Goal: Information Seeking & Learning: Learn about a topic

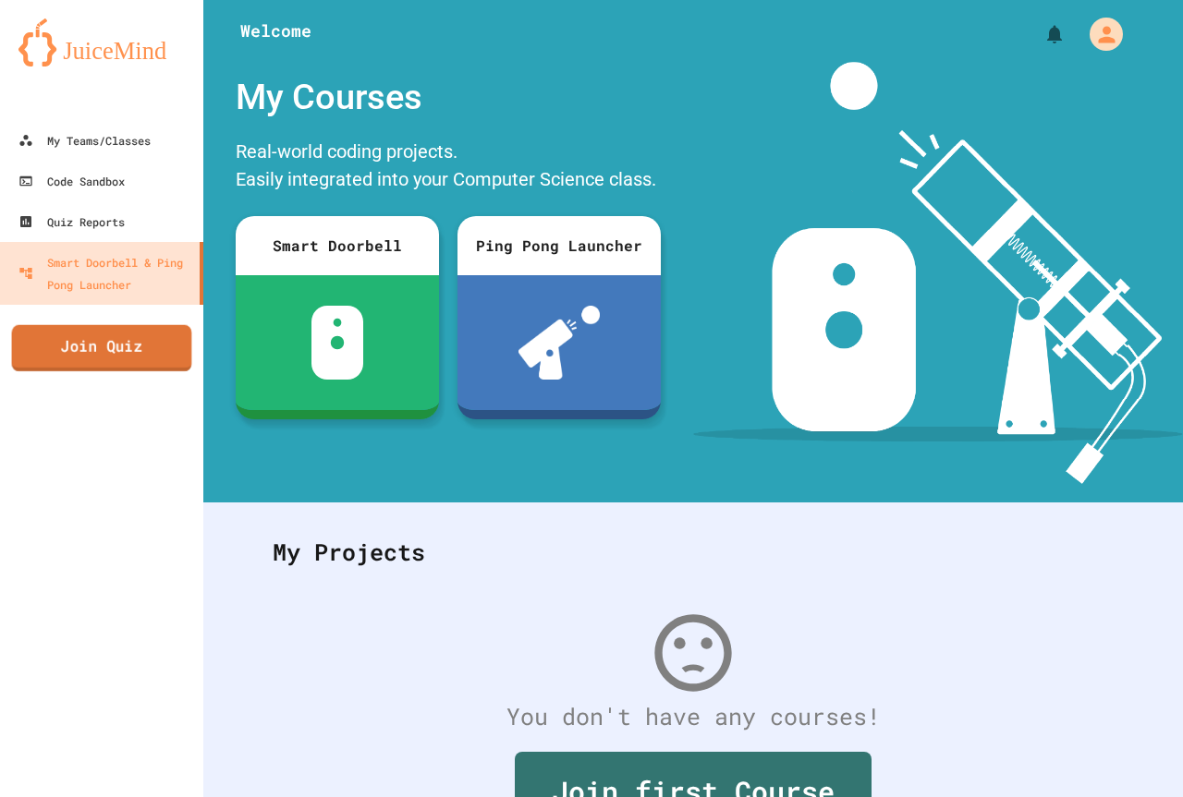
click at [103, 350] on link "Join Quiz" at bounding box center [102, 348] width 180 height 46
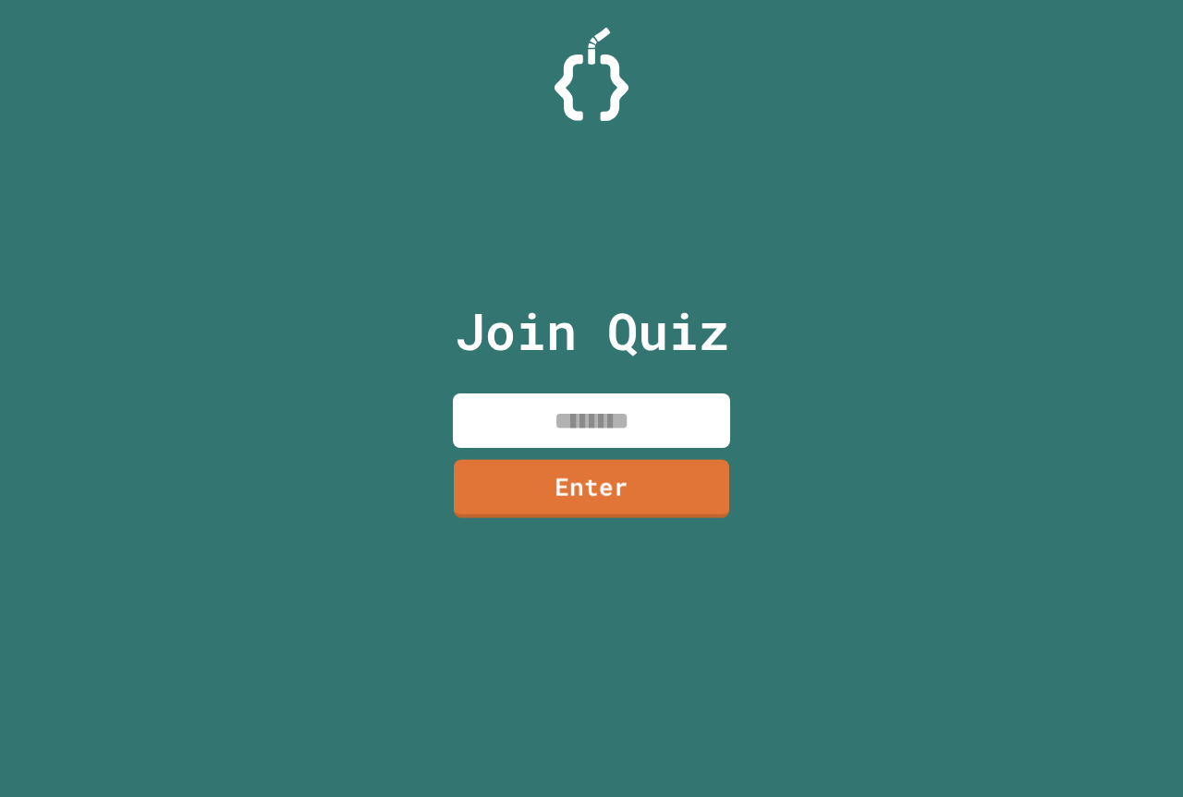
click at [640, 437] on input at bounding box center [591, 421] width 277 height 55
click at [675, 446] on input "********" at bounding box center [591, 421] width 277 height 55
type input "********"
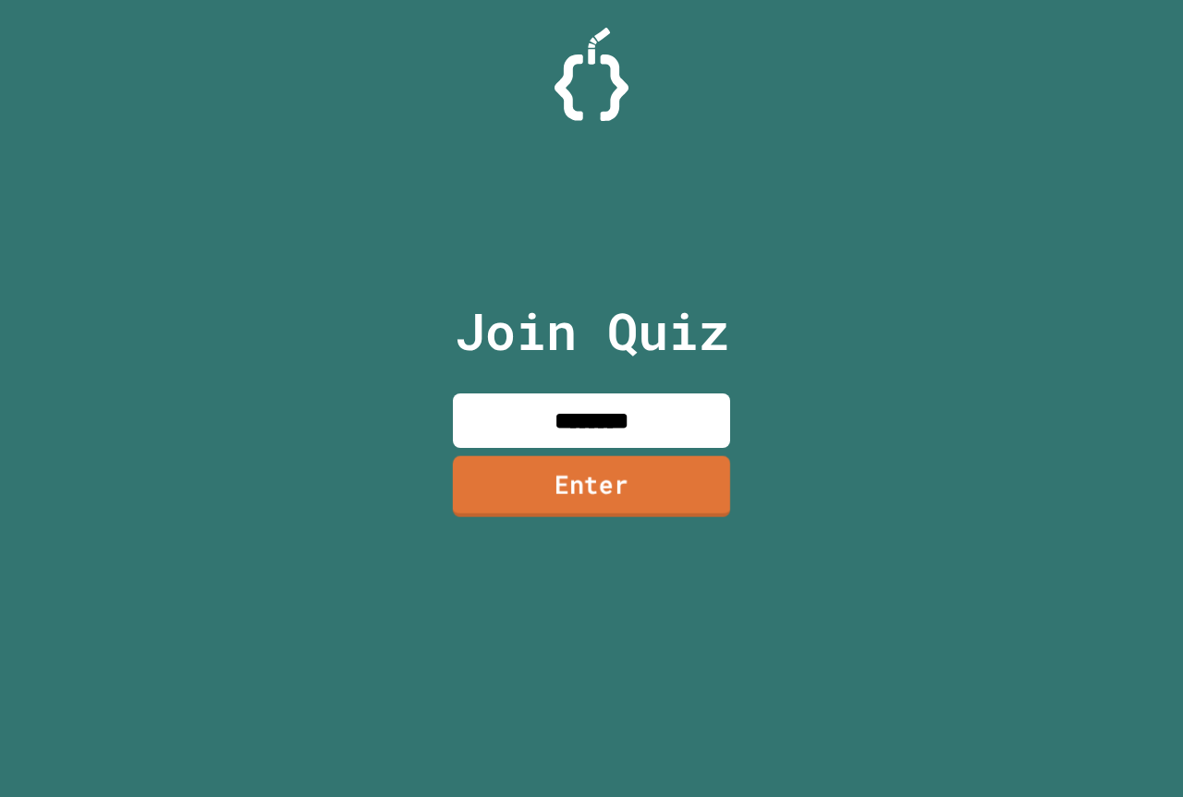
click at [638, 472] on link "Enter" at bounding box center [591, 486] width 277 height 61
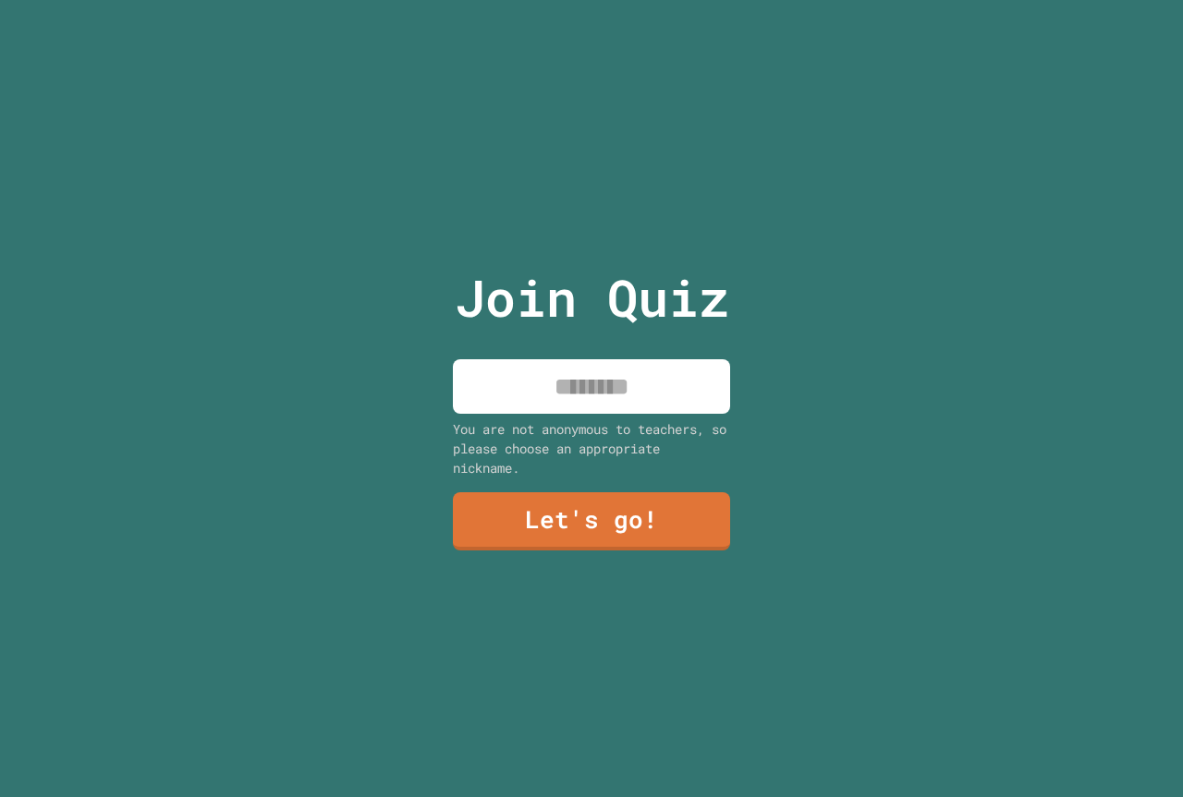
click at [586, 391] on input at bounding box center [591, 386] width 277 height 55
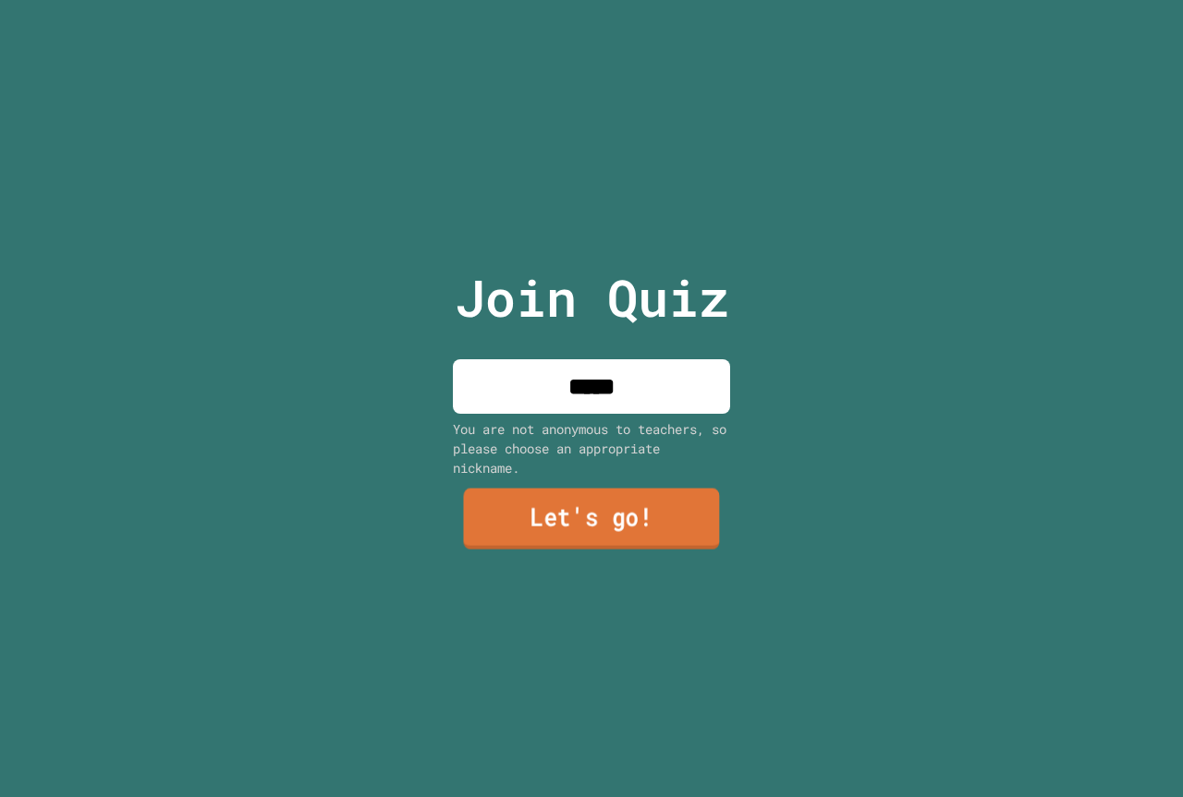
click at [594, 498] on link "Let's go!" at bounding box center [591, 519] width 256 height 61
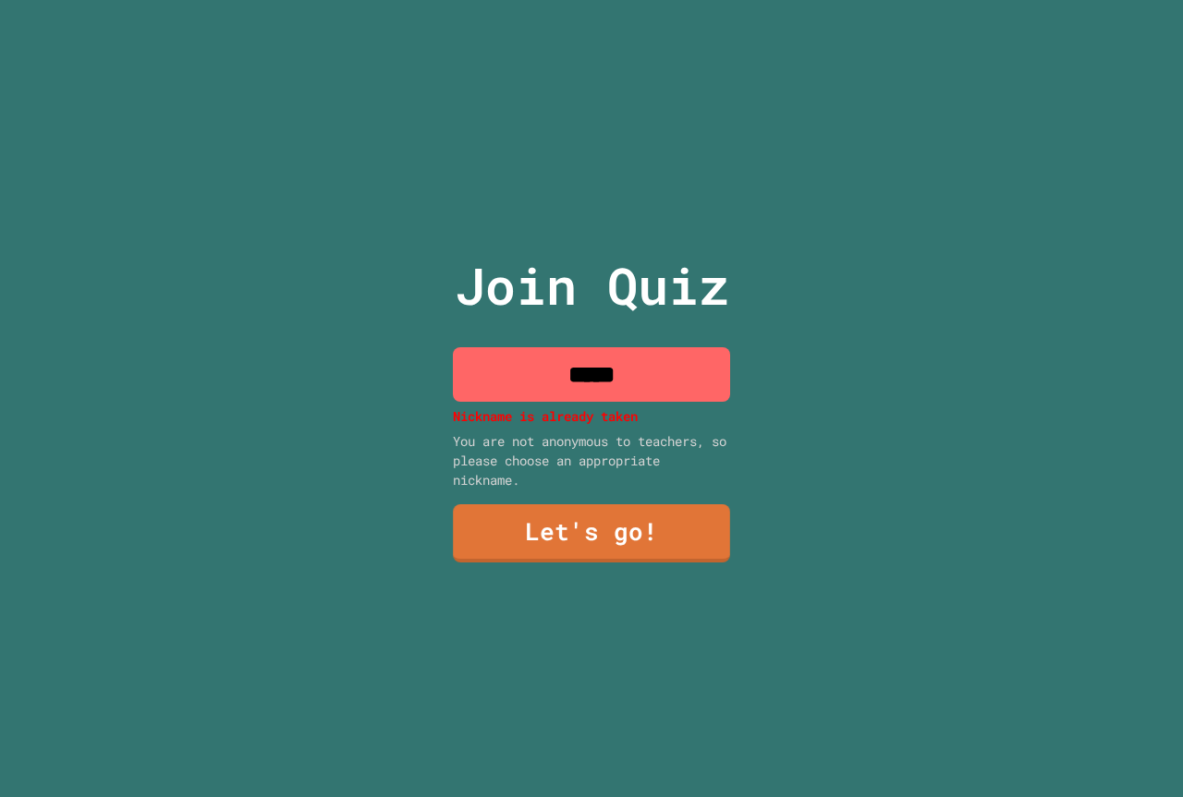
click at [676, 347] on input "*****" at bounding box center [591, 374] width 277 height 55
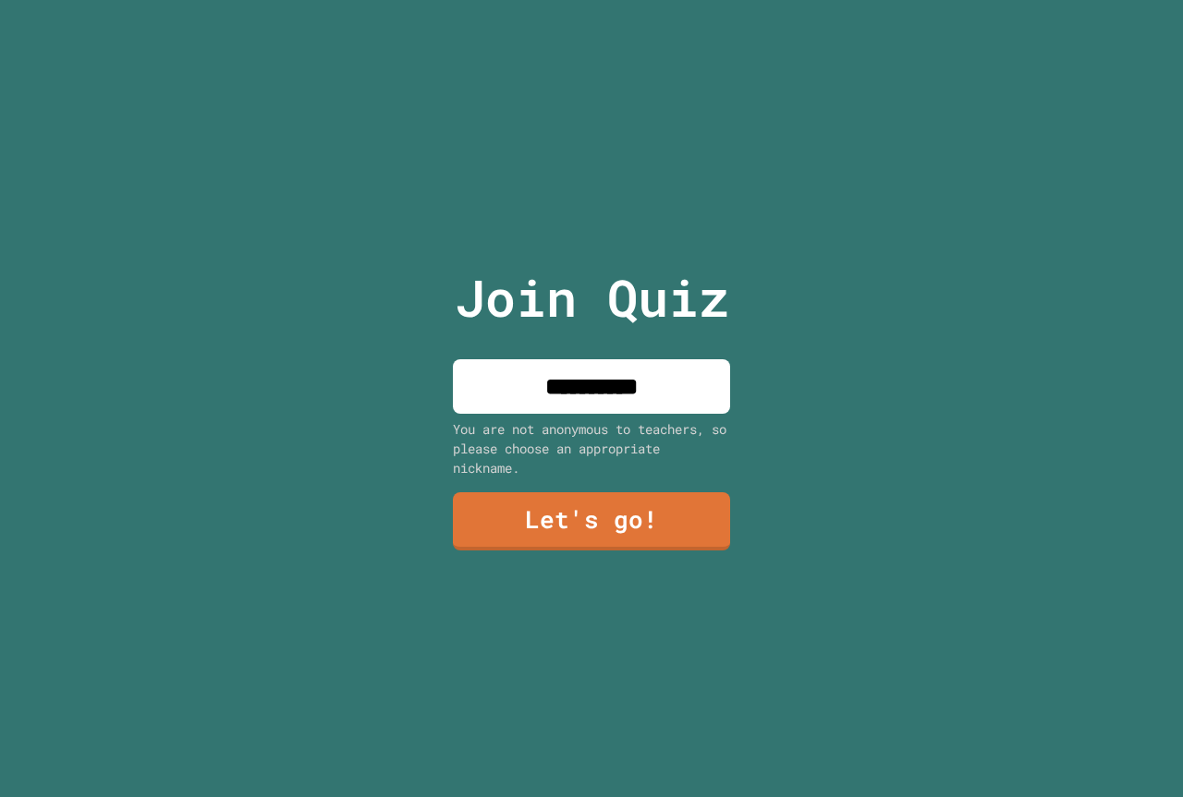
type input "**********"
click at [589, 493] on link "Let's go!" at bounding box center [591, 522] width 279 height 59
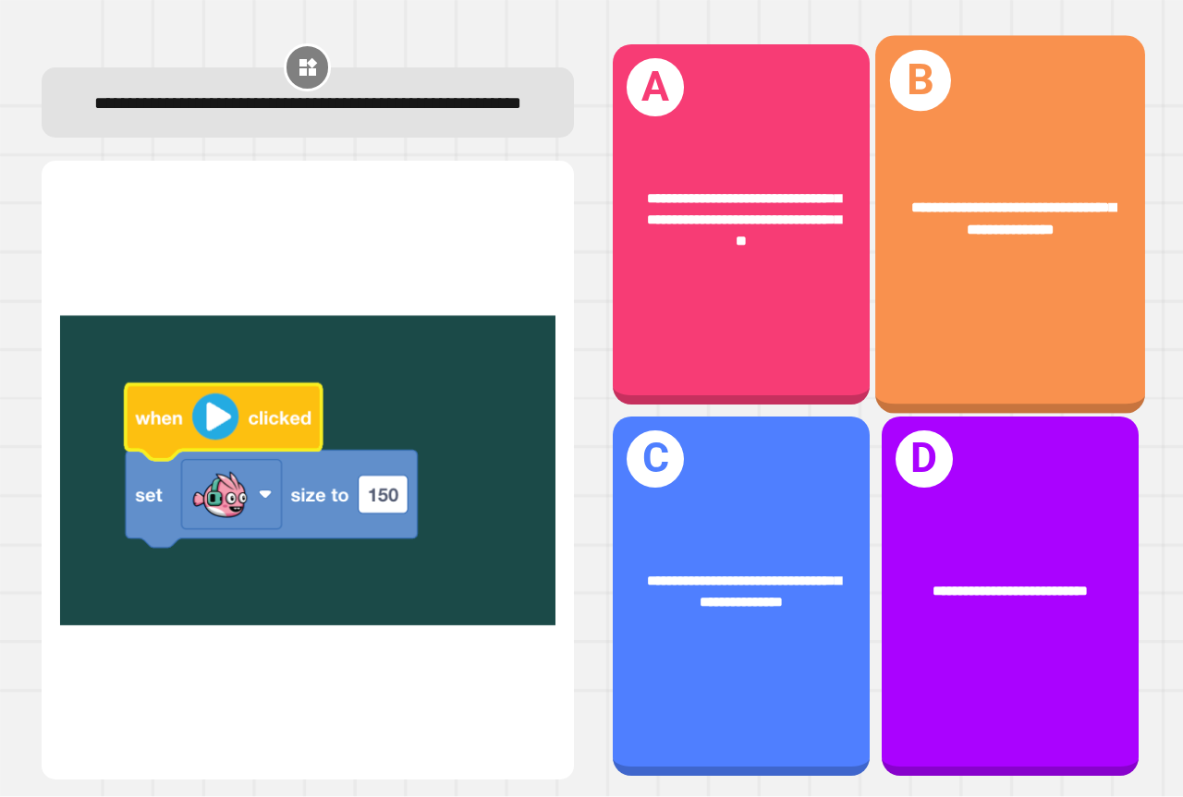
click at [949, 301] on div "**********" at bounding box center [1010, 225] width 270 height 378
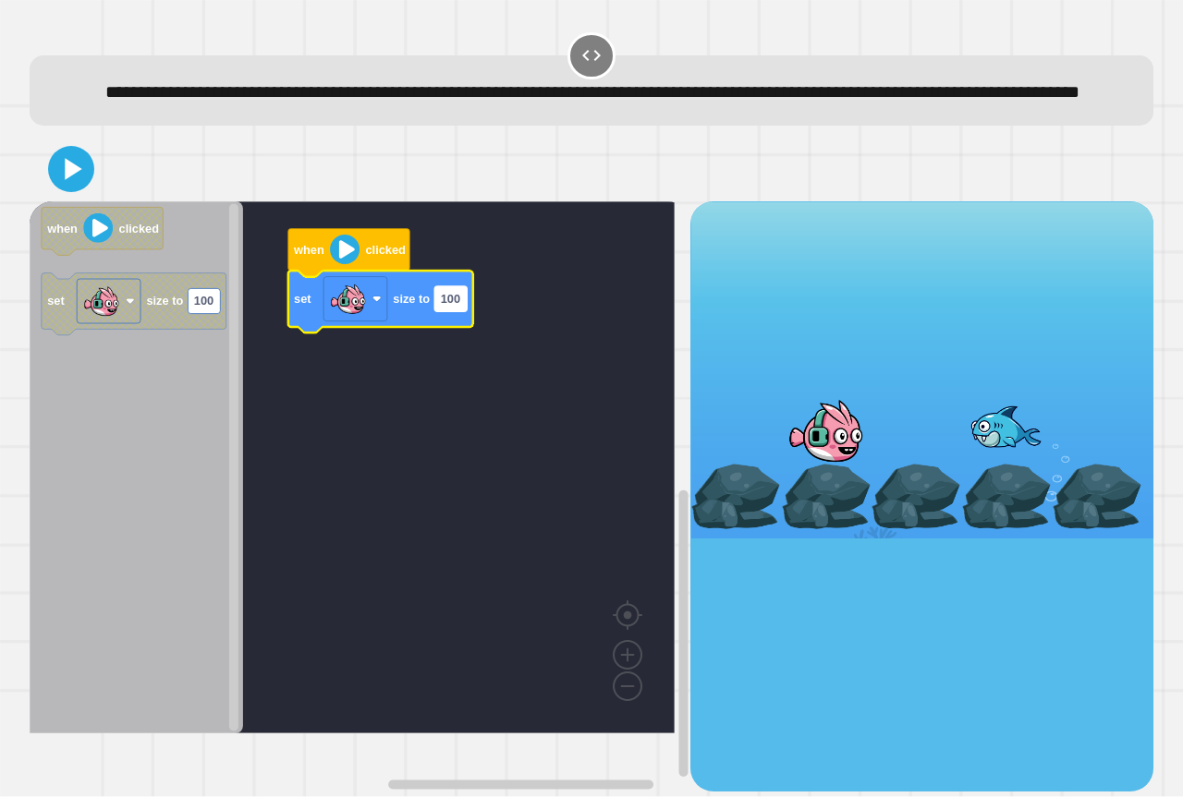
click at [456, 311] on rect "Blockly Workspace" at bounding box center [450, 298] width 32 height 25
type input "**********"
click at [80, 191] on icon at bounding box center [71, 169] width 44 height 44
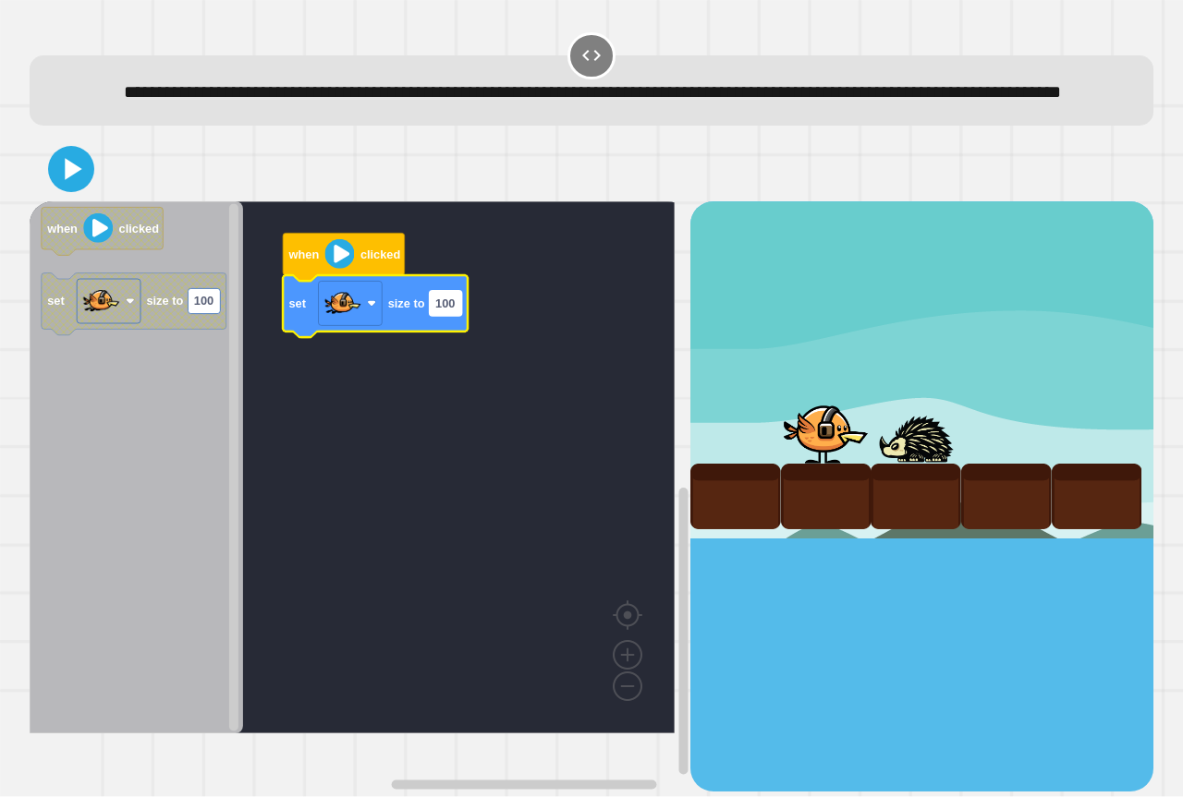
click at [437, 310] on text "100" at bounding box center [444, 304] width 19 height 14
type input "*******"
click at [86, 191] on icon at bounding box center [71, 169] width 44 height 44
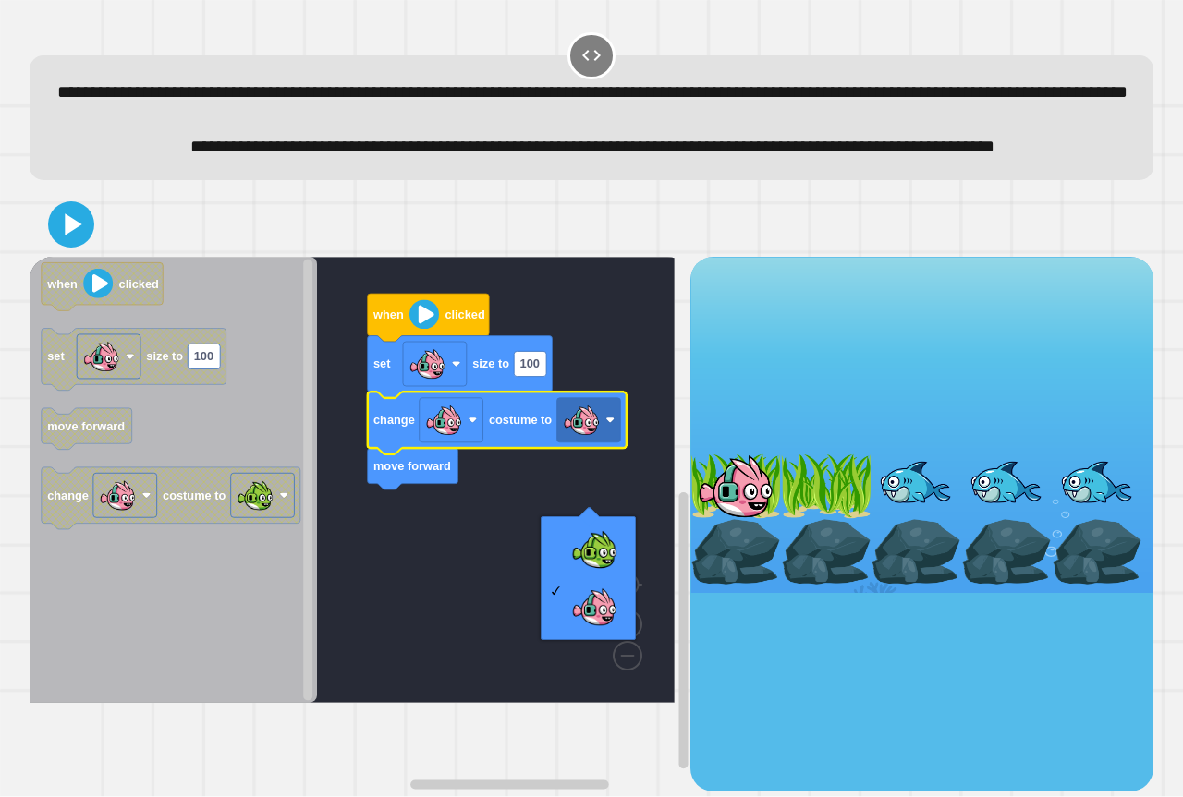
click at [439, 600] on rect "Blockly Workspace" at bounding box center [352, 480] width 645 height 446
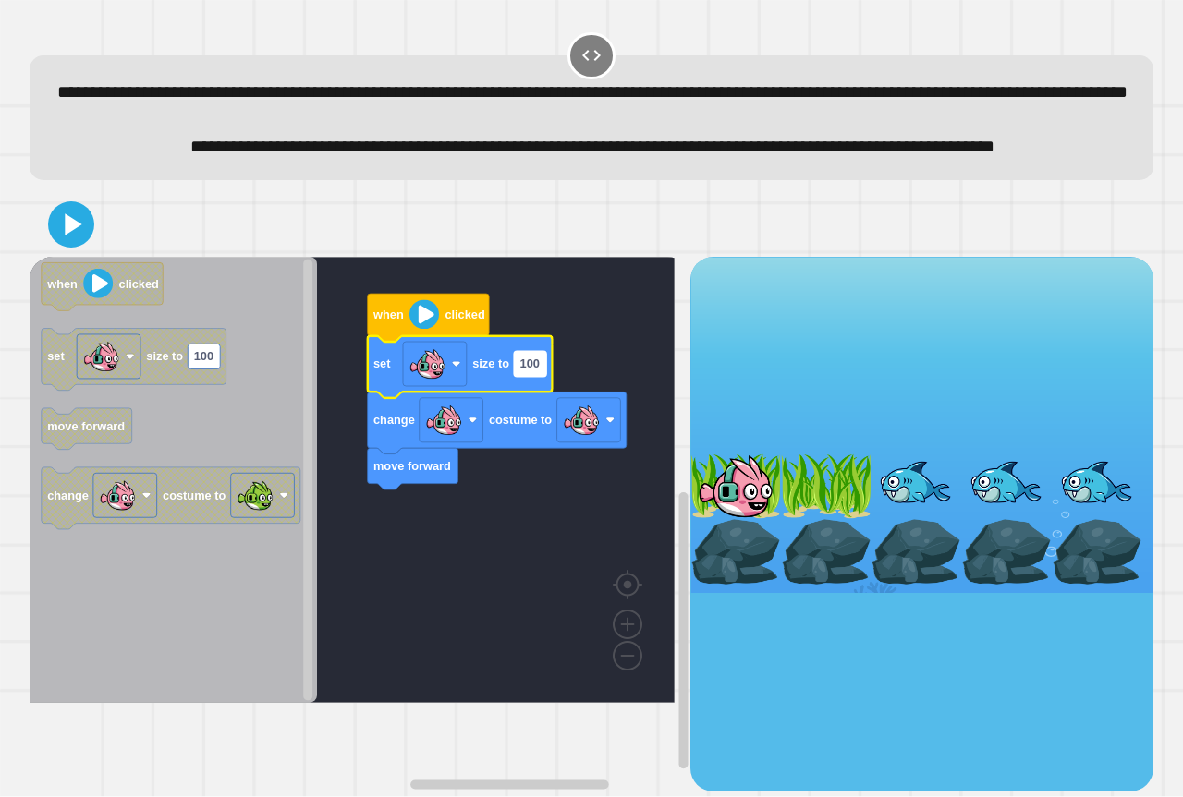
click at [528, 376] on rect "Blockly Workspace" at bounding box center [530, 363] width 32 height 25
type input "******"
click at [81, 247] on icon at bounding box center [71, 224] width 44 height 44
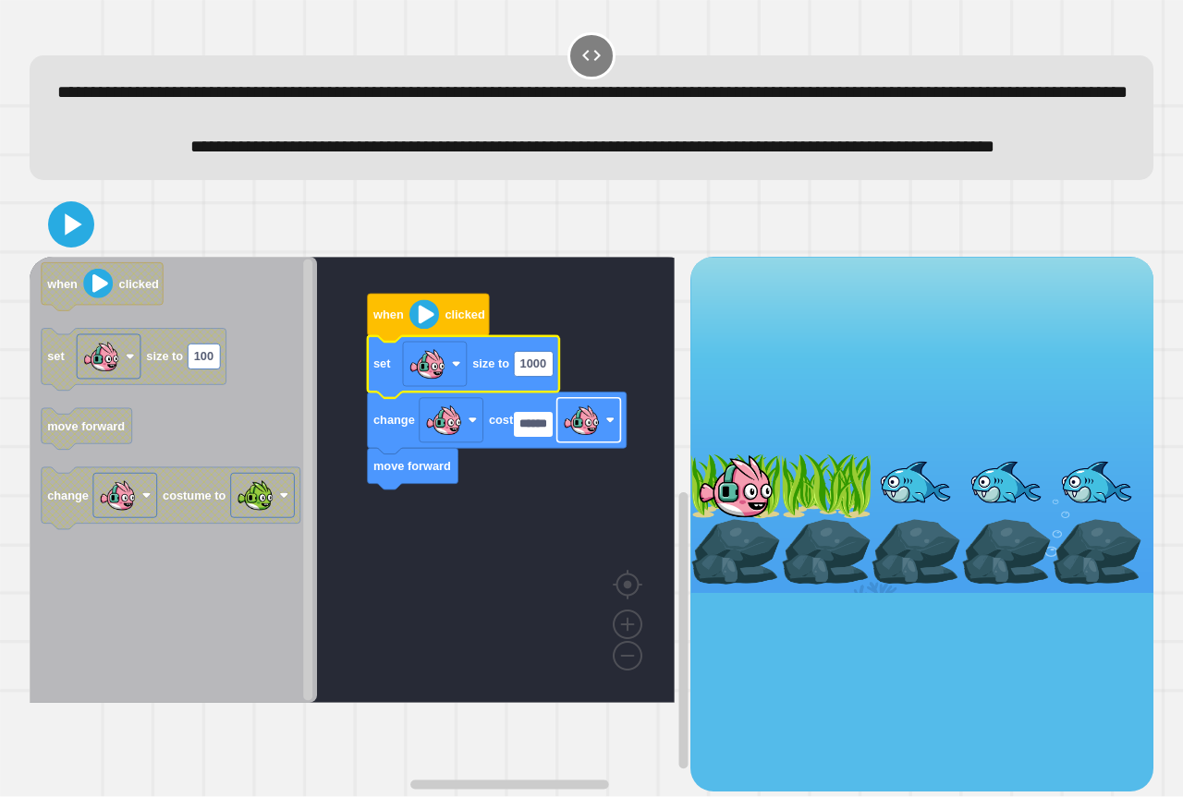
click at [584, 439] on image "Blockly Workspace" at bounding box center [581, 420] width 37 height 37
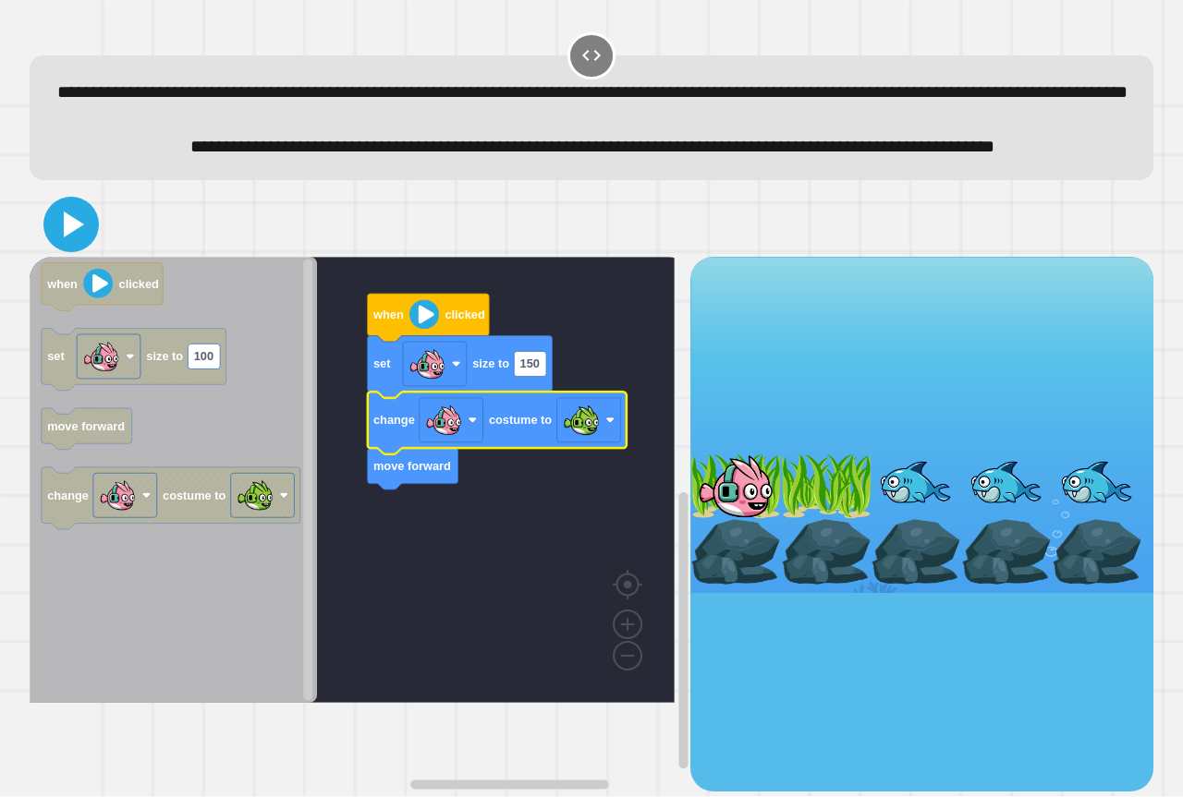
click at [48, 252] on button at bounding box center [70, 224] width 55 height 55
click at [536, 371] on text "150" at bounding box center [529, 365] width 19 height 14
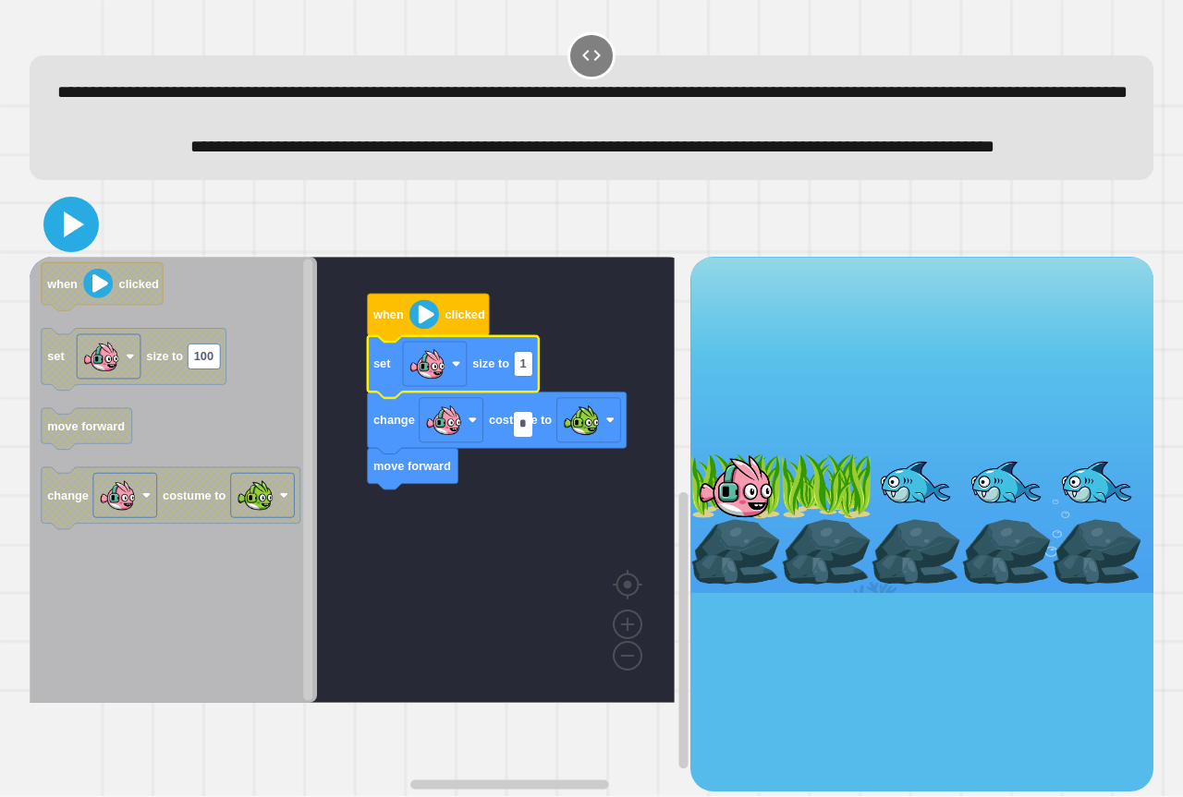
type input "*"
click at [76, 247] on icon at bounding box center [71, 224] width 44 height 44
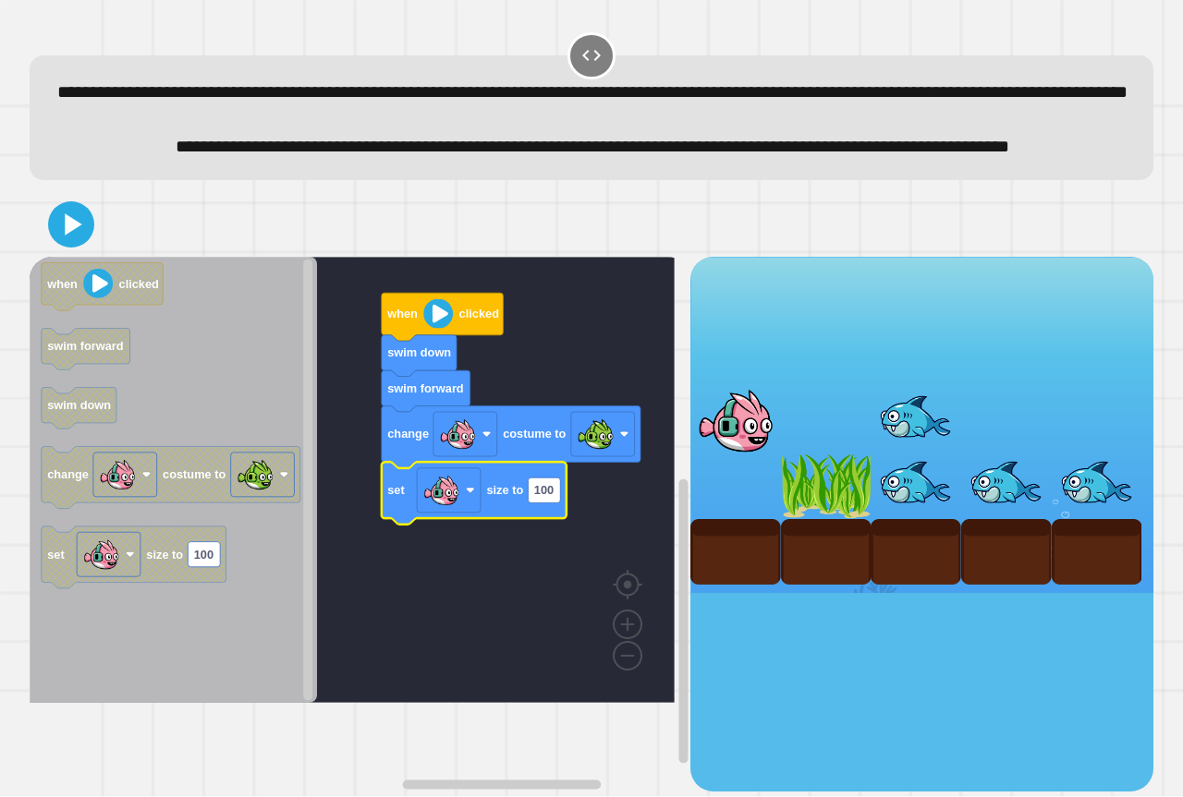
click at [545, 503] on rect "Blockly Workspace" at bounding box center [544, 490] width 32 height 25
type input "*"
click at [79, 247] on icon at bounding box center [71, 224] width 44 height 44
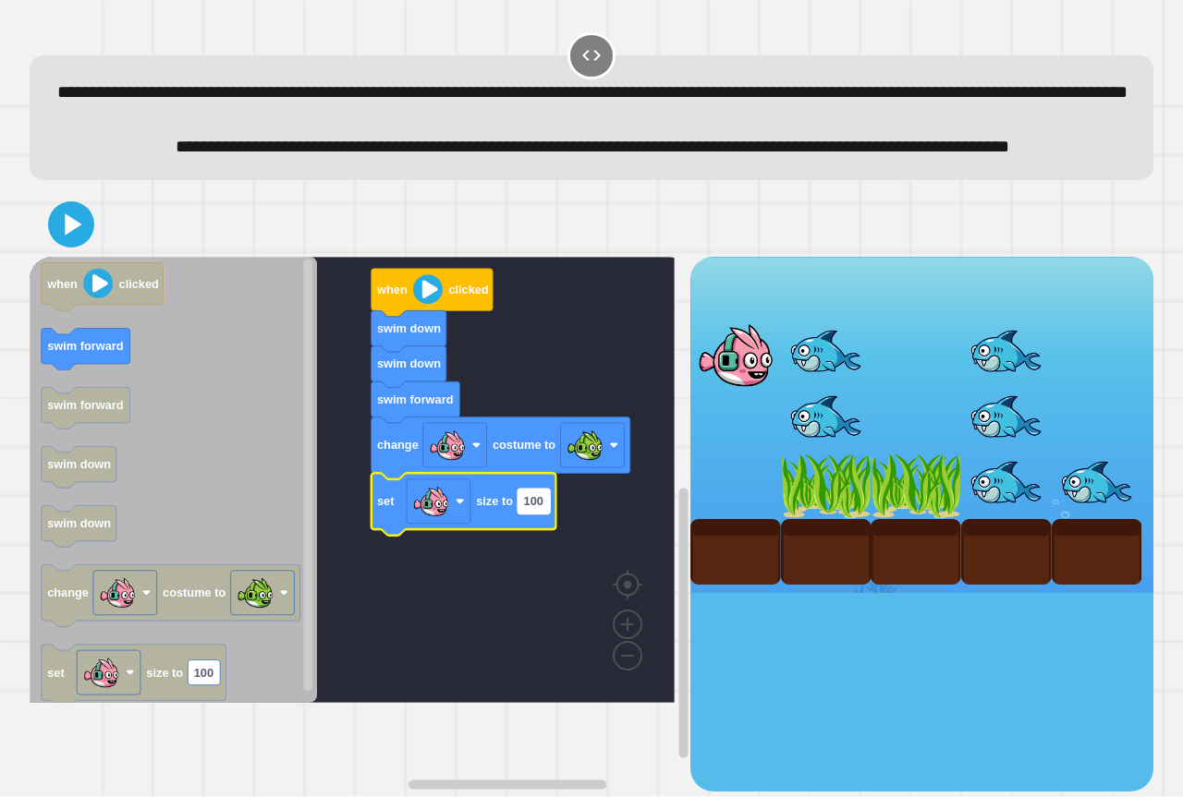
click at [546, 514] on rect "Blockly Workspace" at bounding box center [533, 501] width 32 height 25
type input "*"
click at [52, 247] on icon at bounding box center [71, 224] width 44 height 44
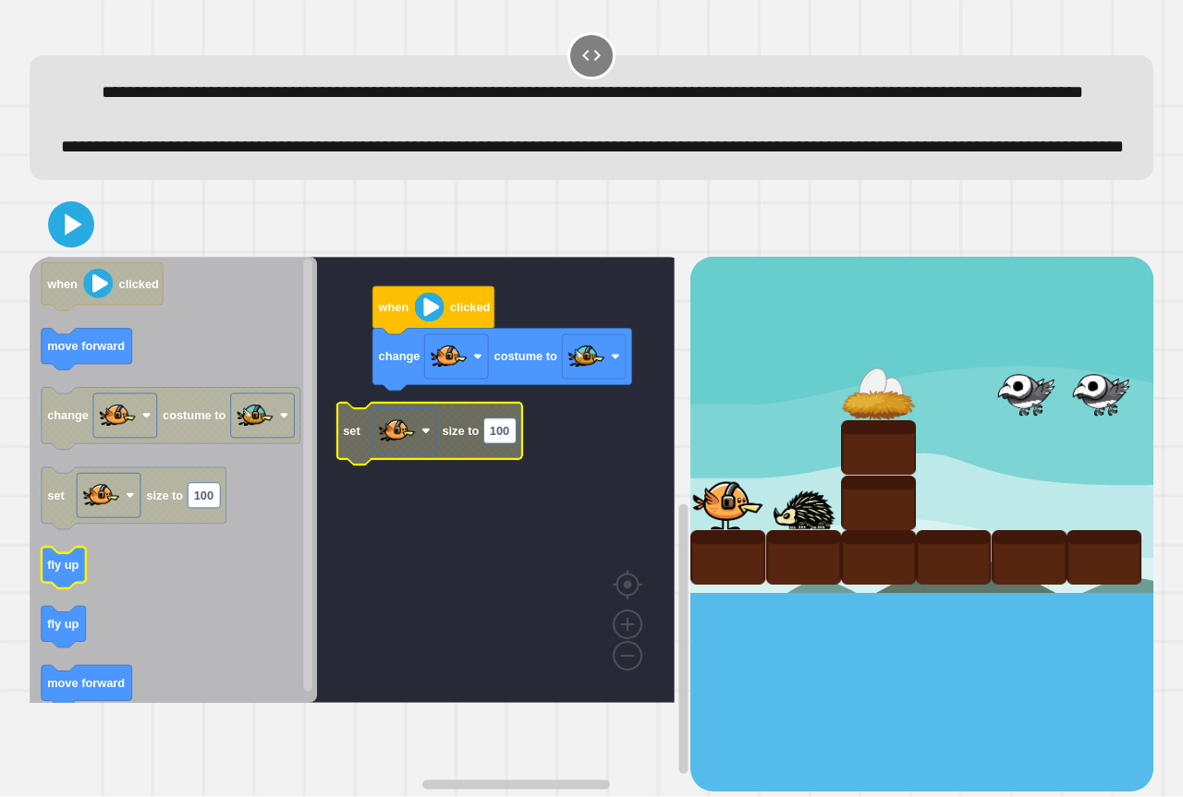
drag, startPoint x: 29, startPoint y: 625, endPoint x: 60, endPoint y: 623, distance: 31.5
click at [60, 623] on icon "when clicked move forward change costume to set size to 100 fly up fly up move …" at bounding box center [173, 480] width 287 height 446
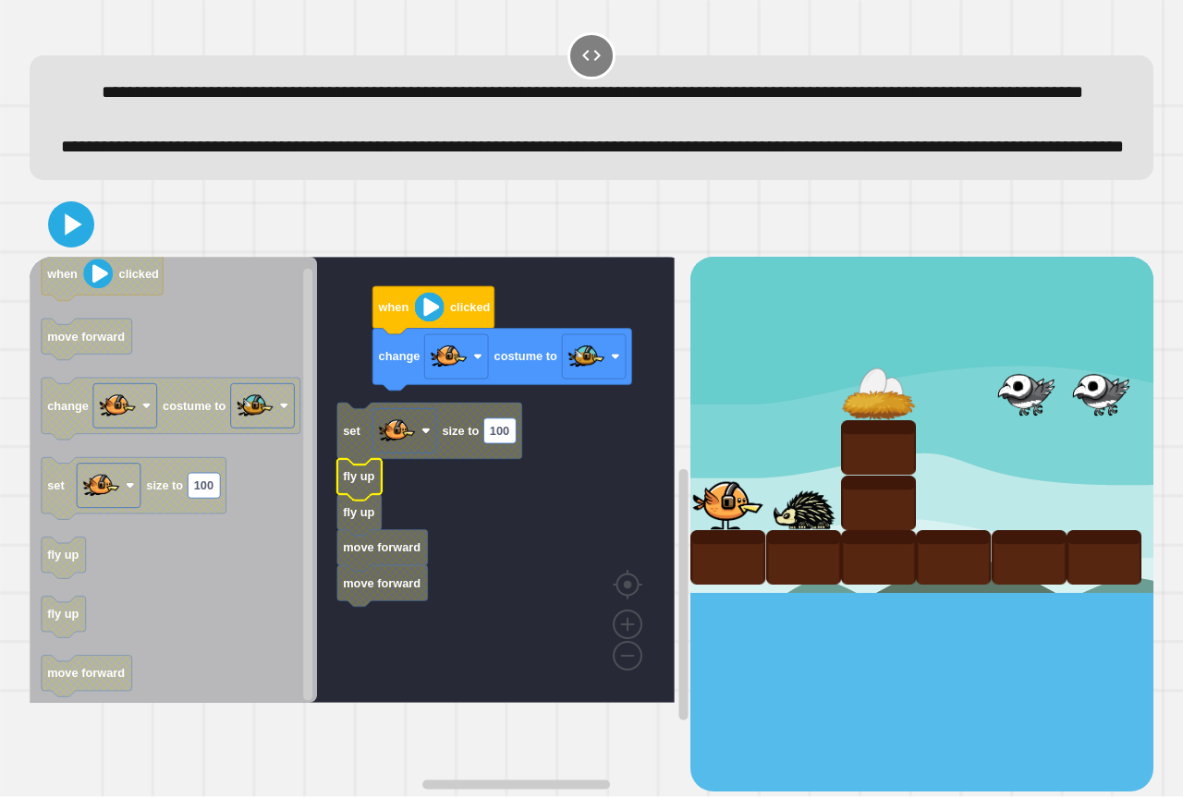
click at [410, 515] on g "when clicked change costume to set size to 100 fly up fly up move forward move …" at bounding box center [366, 480] width 672 height 446
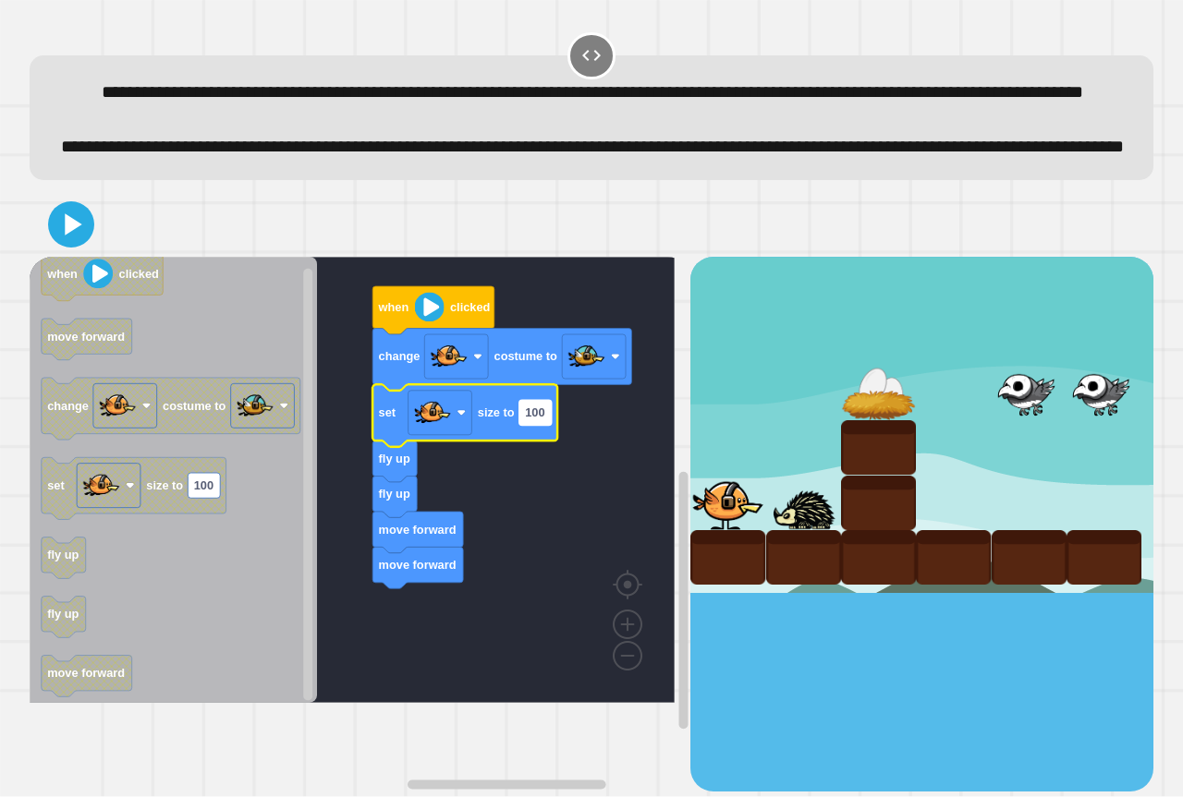
click at [552, 425] on rect "Blockly Workspace" at bounding box center [535, 412] width 32 height 25
type input "*"
click at [88, 247] on icon at bounding box center [71, 224] width 44 height 44
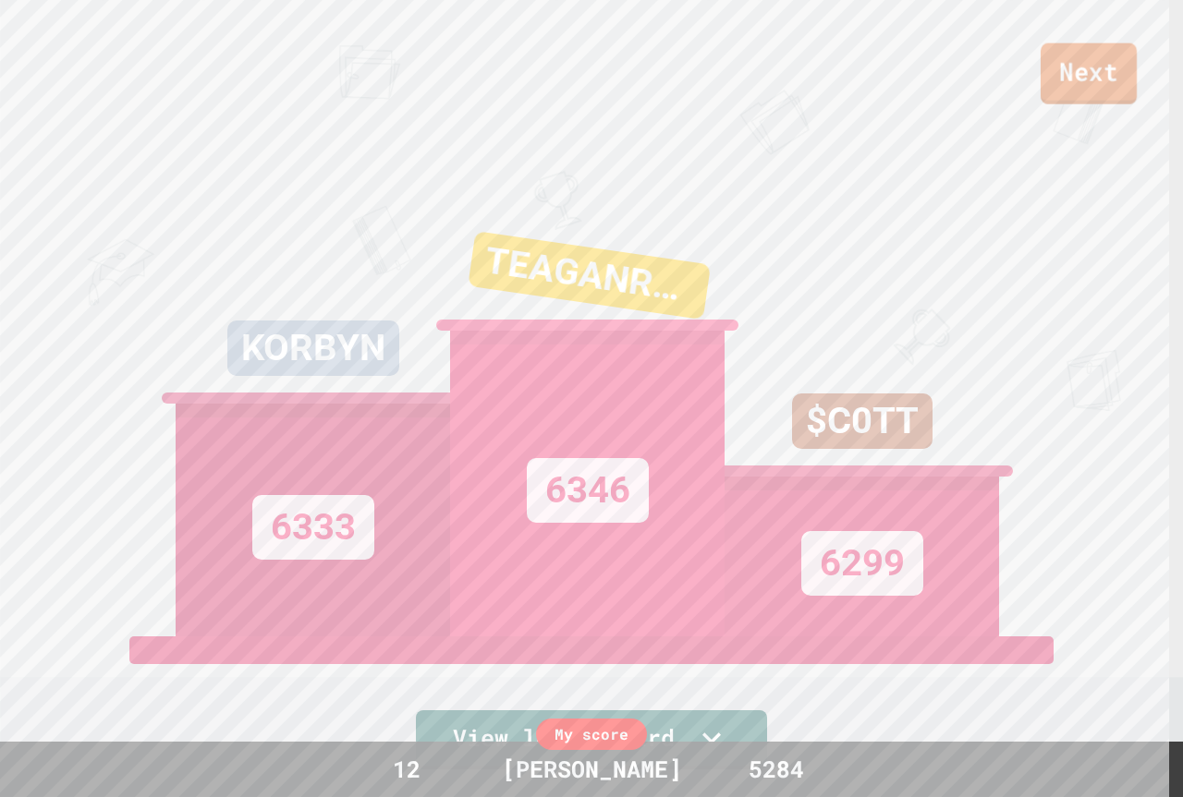
click at [1090, 94] on link "Next" at bounding box center [1088, 73] width 96 height 61
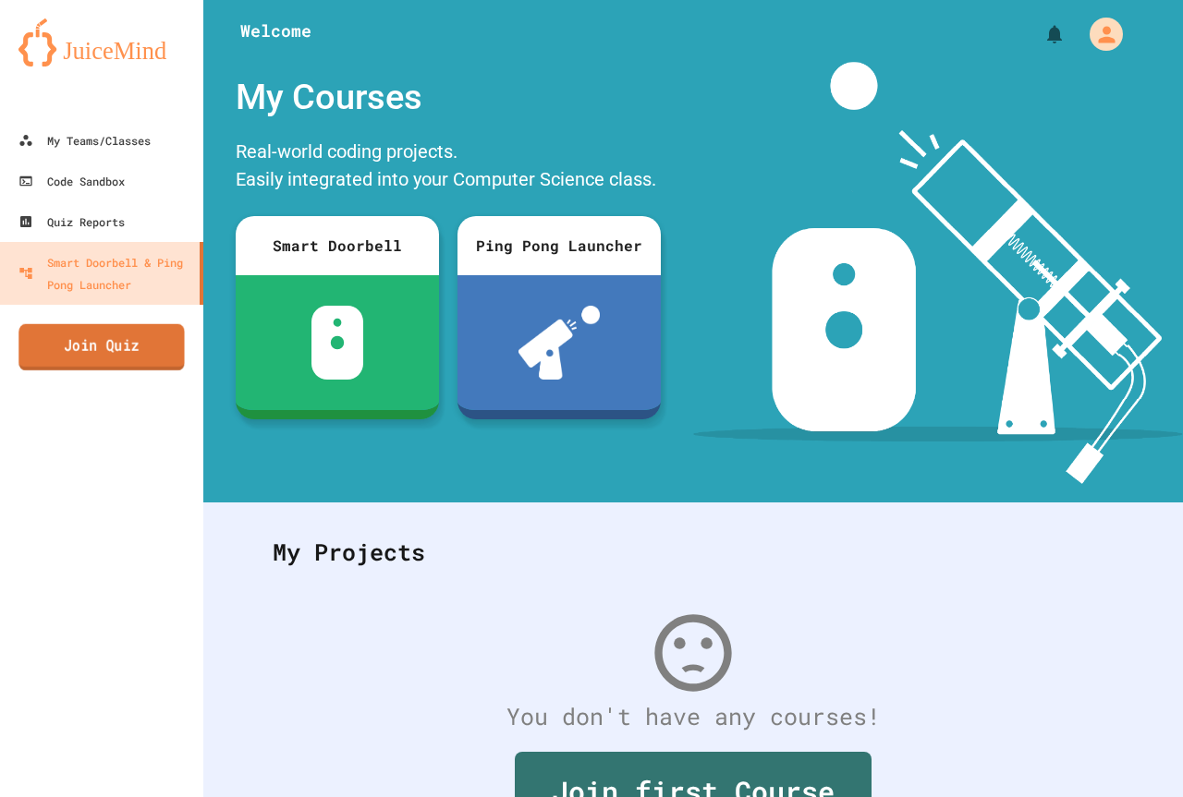
click at [172, 354] on link "Join Quiz" at bounding box center [100, 347] width 165 height 46
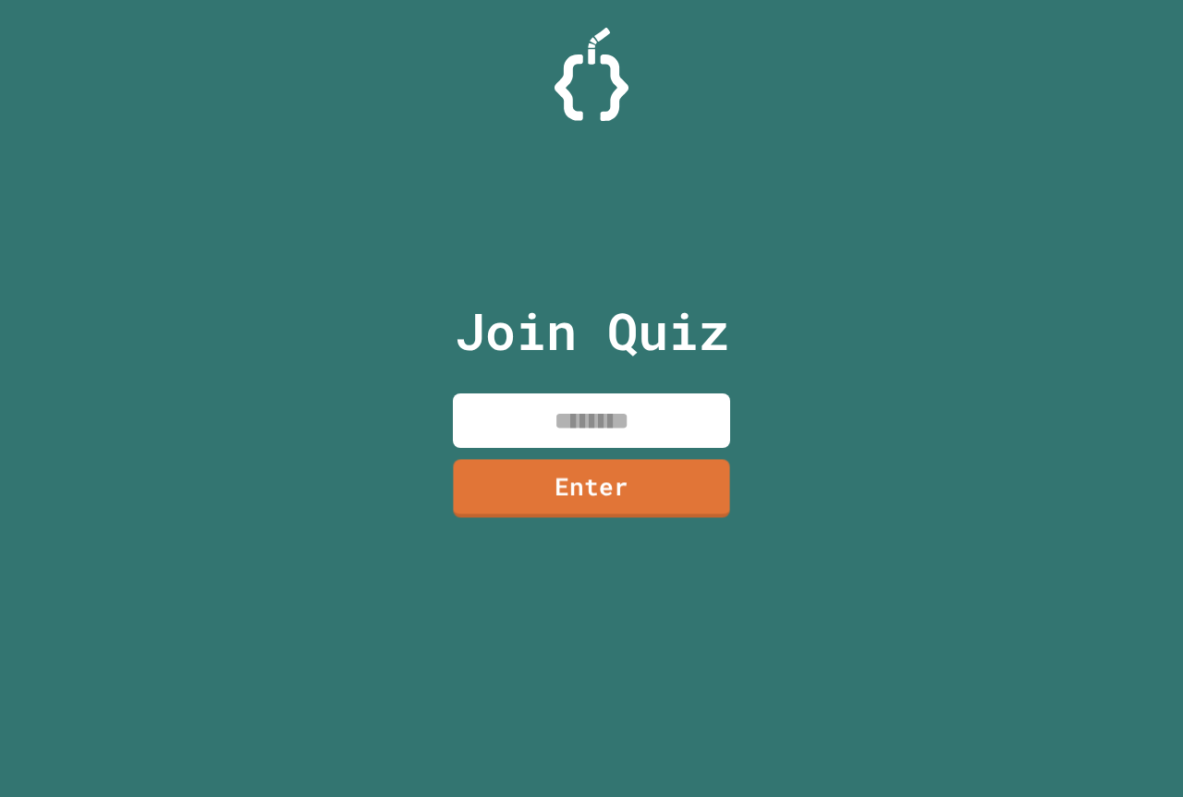
click at [624, 437] on input at bounding box center [591, 421] width 277 height 55
type input "********"
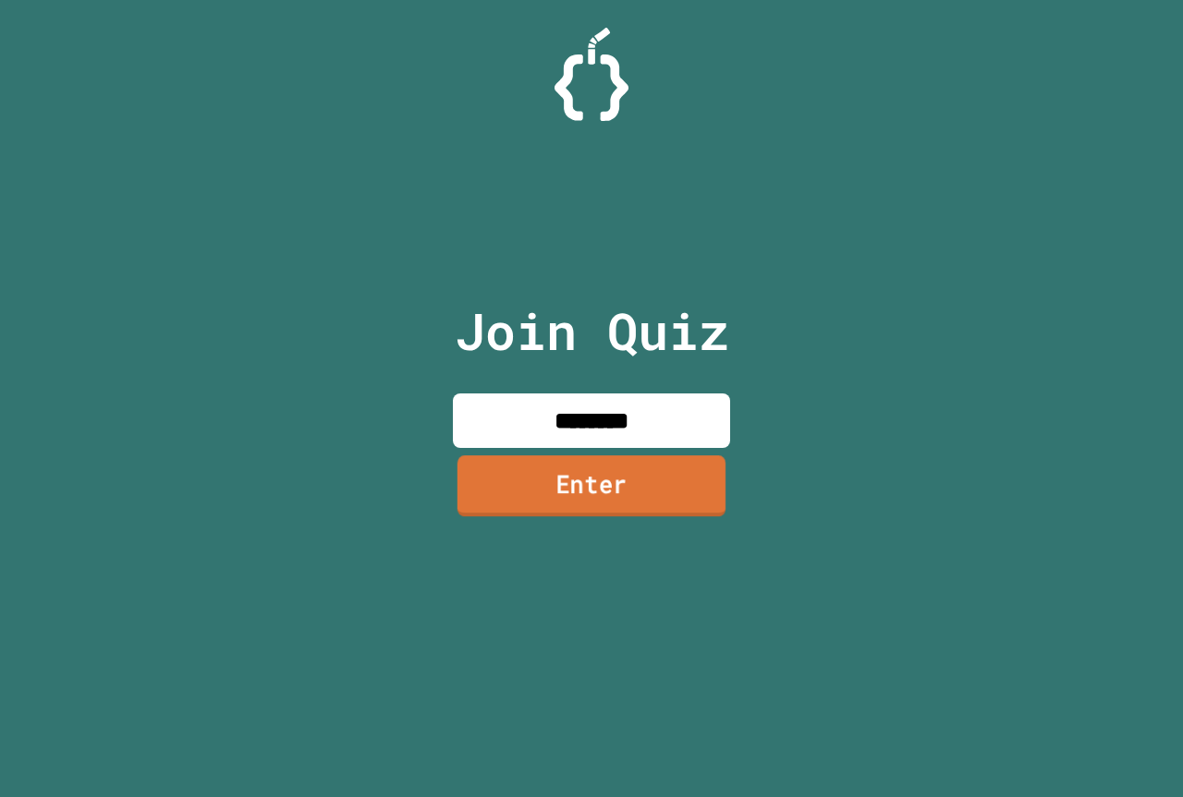
click at [616, 477] on link "Enter" at bounding box center [591, 486] width 268 height 61
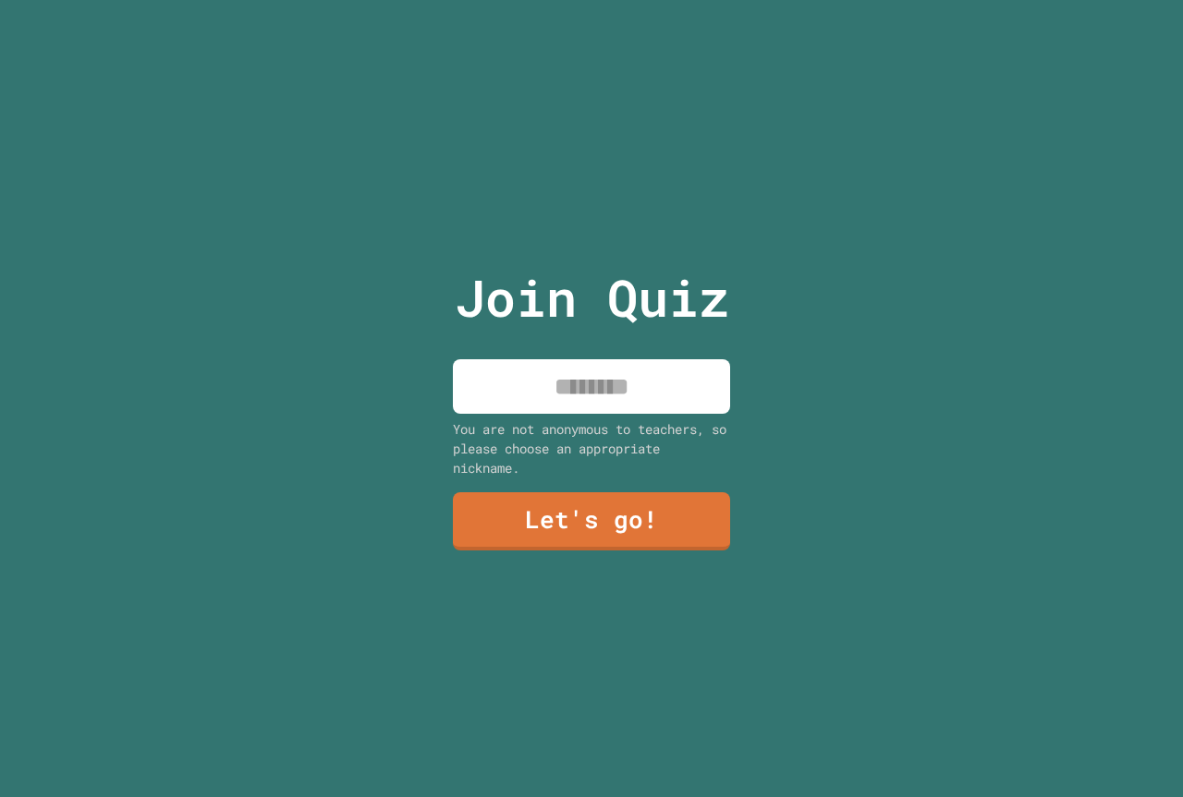
click at [630, 370] on input at bounding box center [591, 386] width 277 height 55
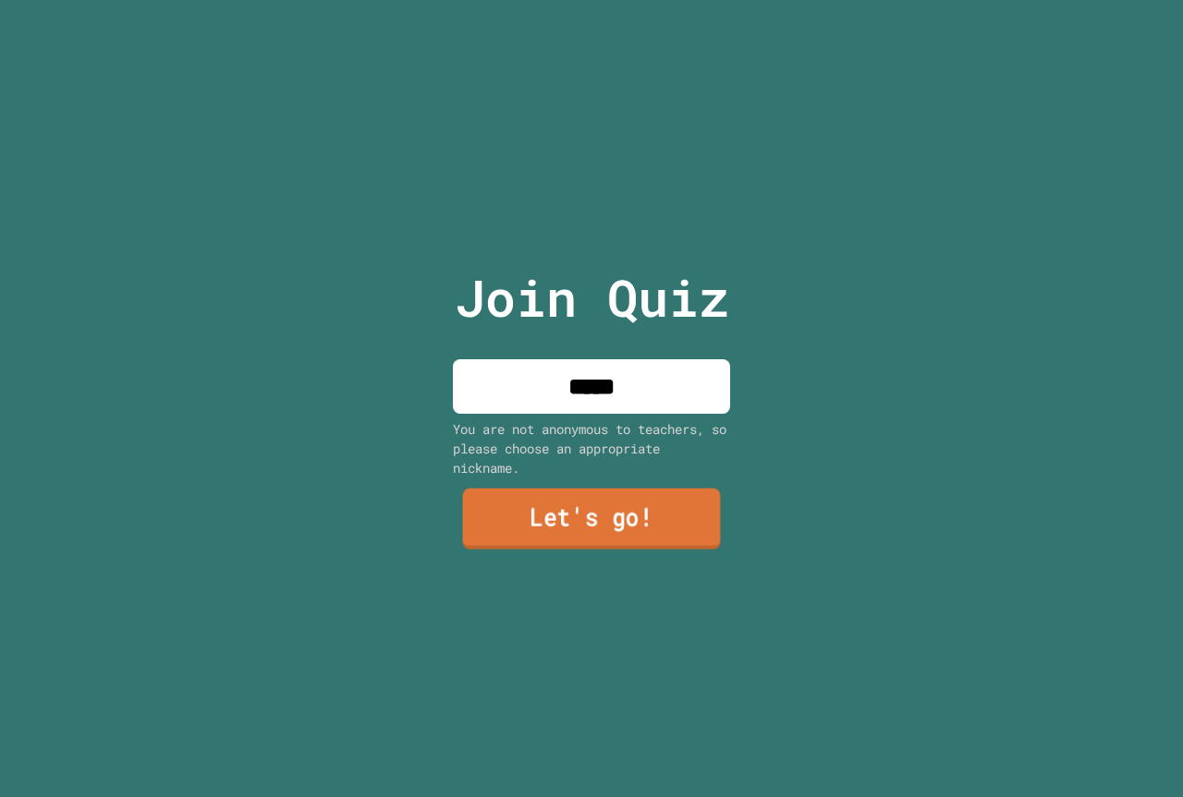
click at [586, 515] on link "Let's go!" at bounding box center [592, 519] width 258 height 61
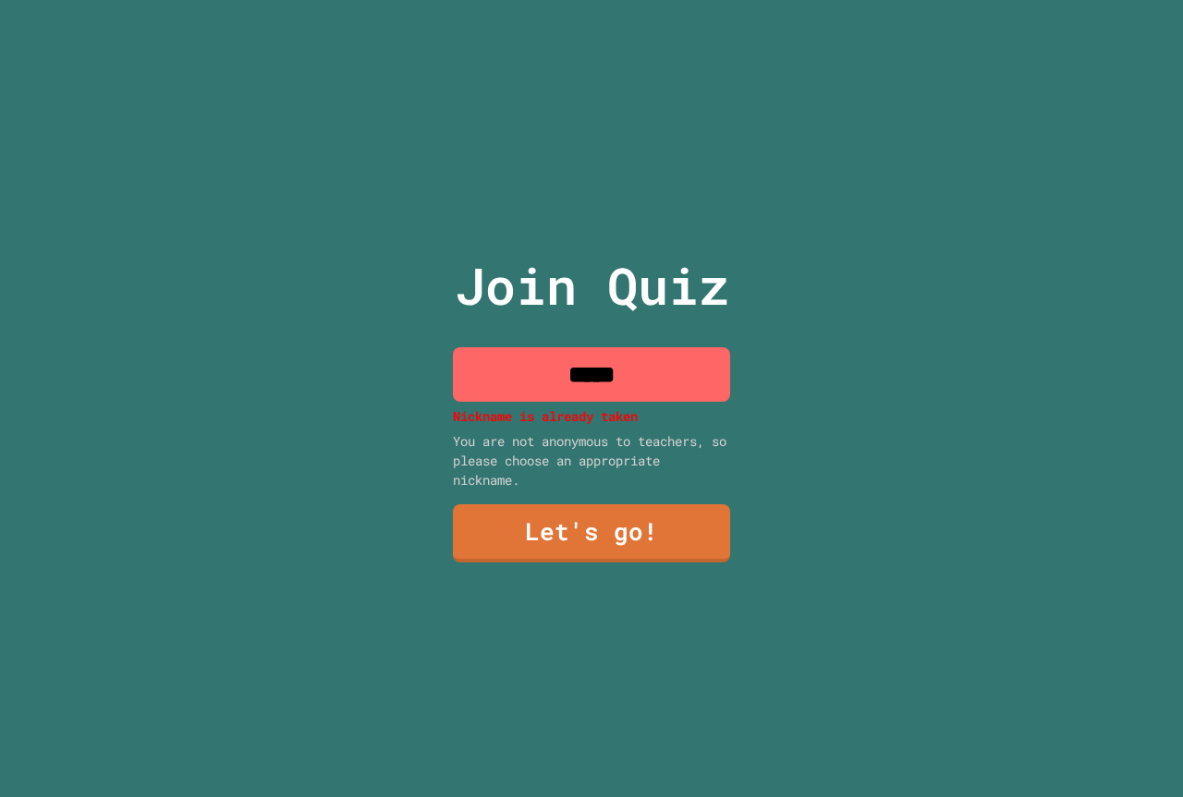
click at [565, 370] on input "*****" at bounding box center [591, 374] width 277 height 55
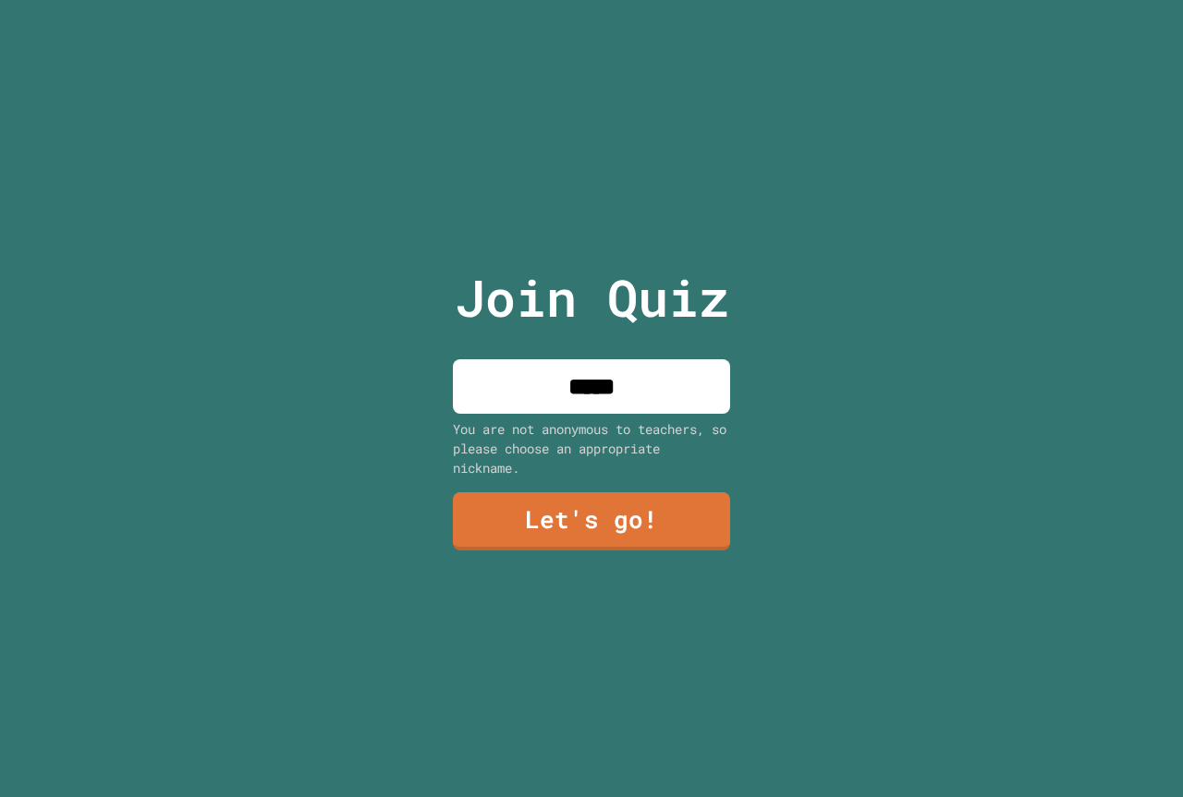
type input "*****"
click at [630, 517] on link "Let's go!" at bounding box center [591, 520] width 281 height 61
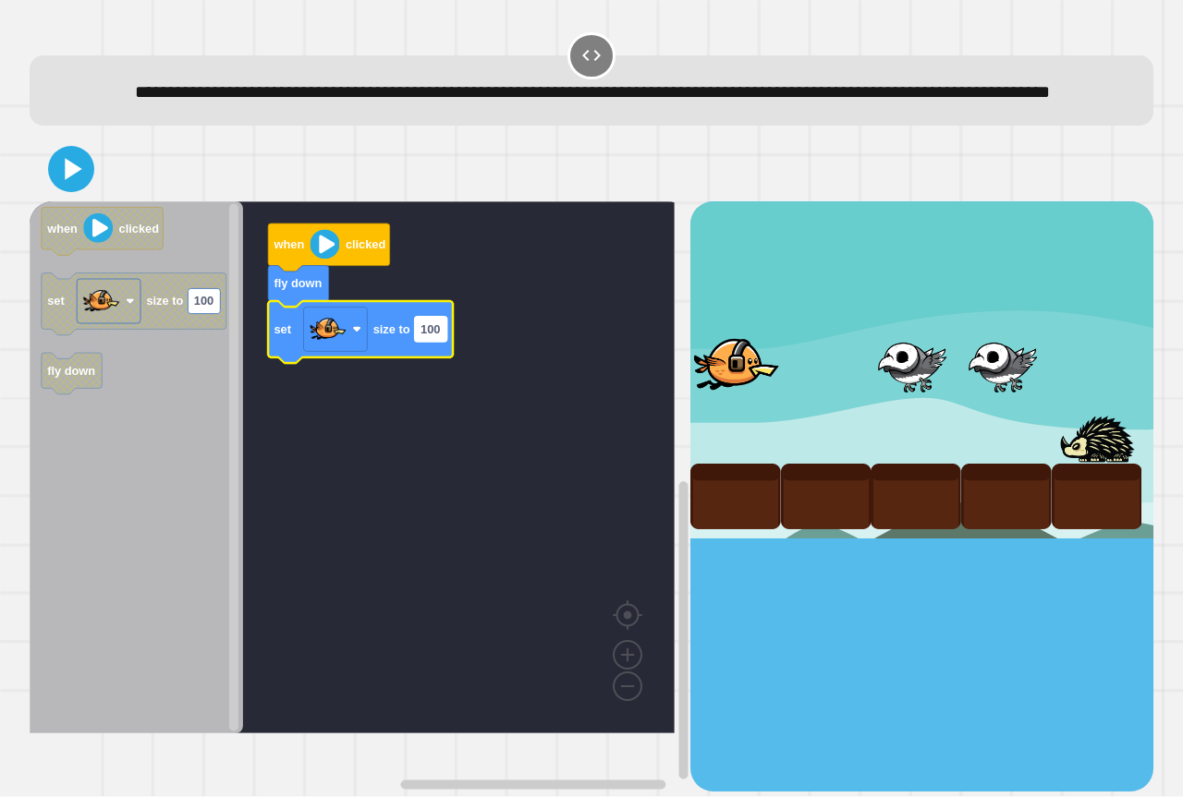
click at [415, 342] on rect "Blockly Workspace" at bounding box center [431, 329] width 32 height 25
type input "*"
click at [85, 187] on icon at bounding box center [71, 170] width 40 height 40
click at [430, 342] on rect "Blockly Workspace" at bounding box center [424, 329] width 18 height 25
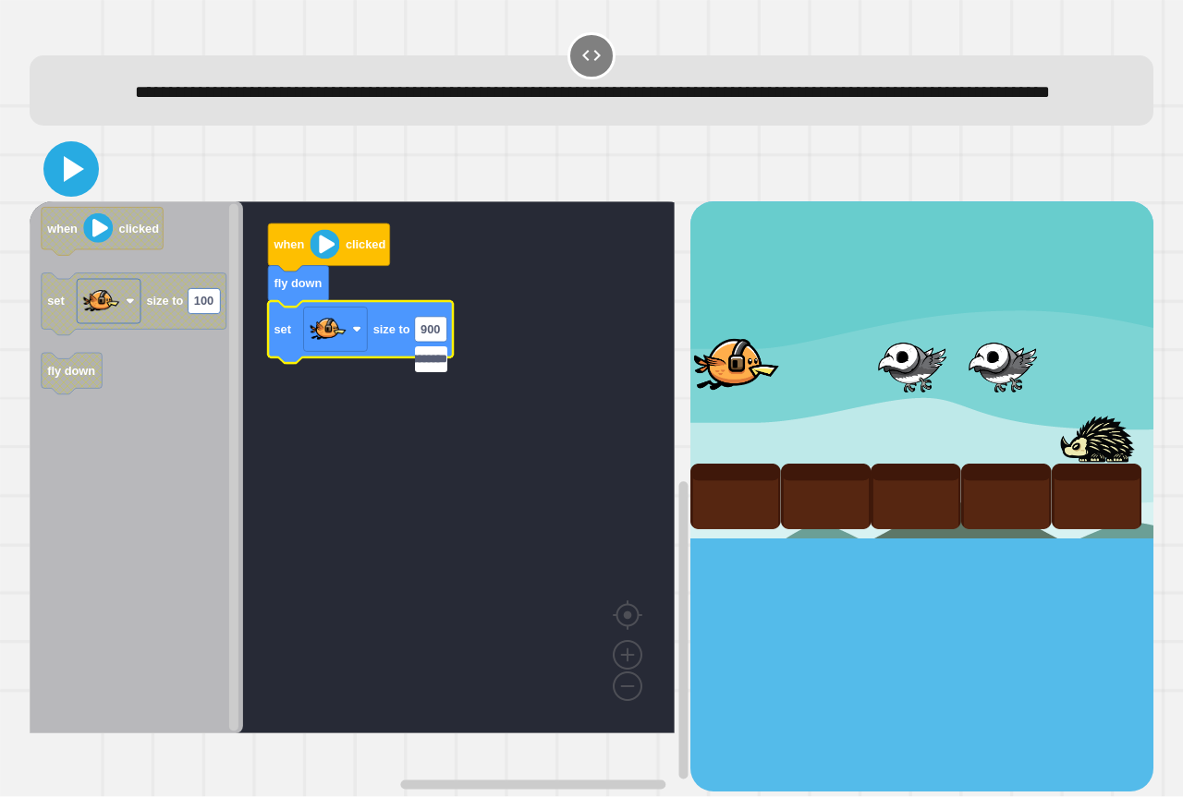
type input "**********"
click at [56, 191] on icon at bounding box center [71, 169] width 44 height 44
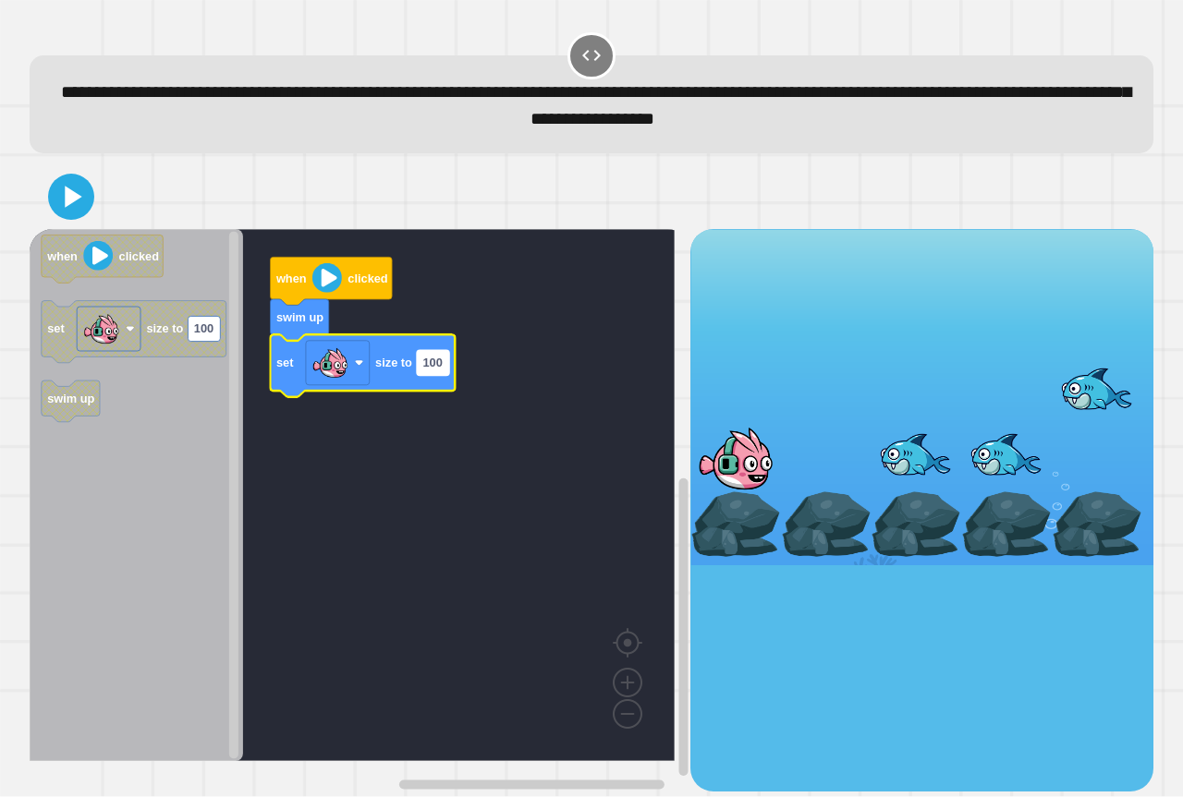
click at [417, 374] on rect "Blockly Workspace" at bounding box center [433, 363] width 32 height 25
type input "******"
click at [95, 188] on div at bounding box center [592, 196] width 1124 height 65
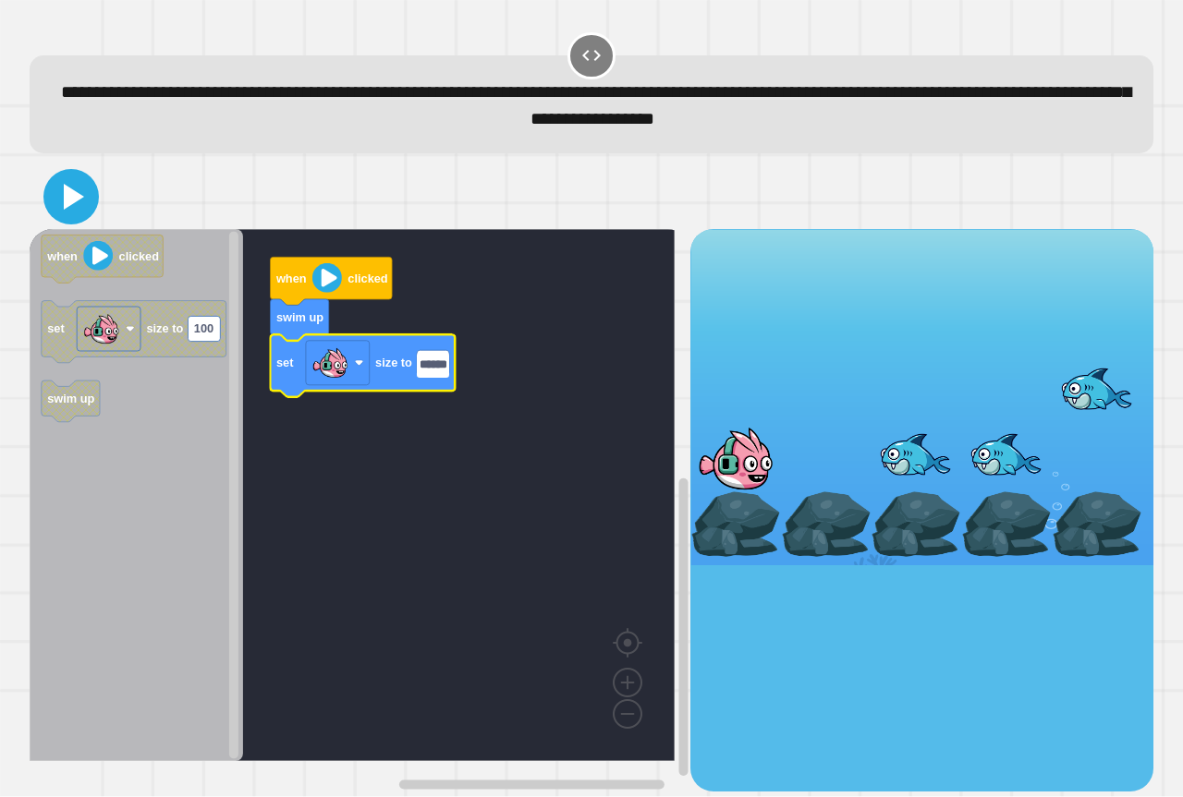
click at [80, 190] on icon at bounding box center [71, 197] width 44 height 44
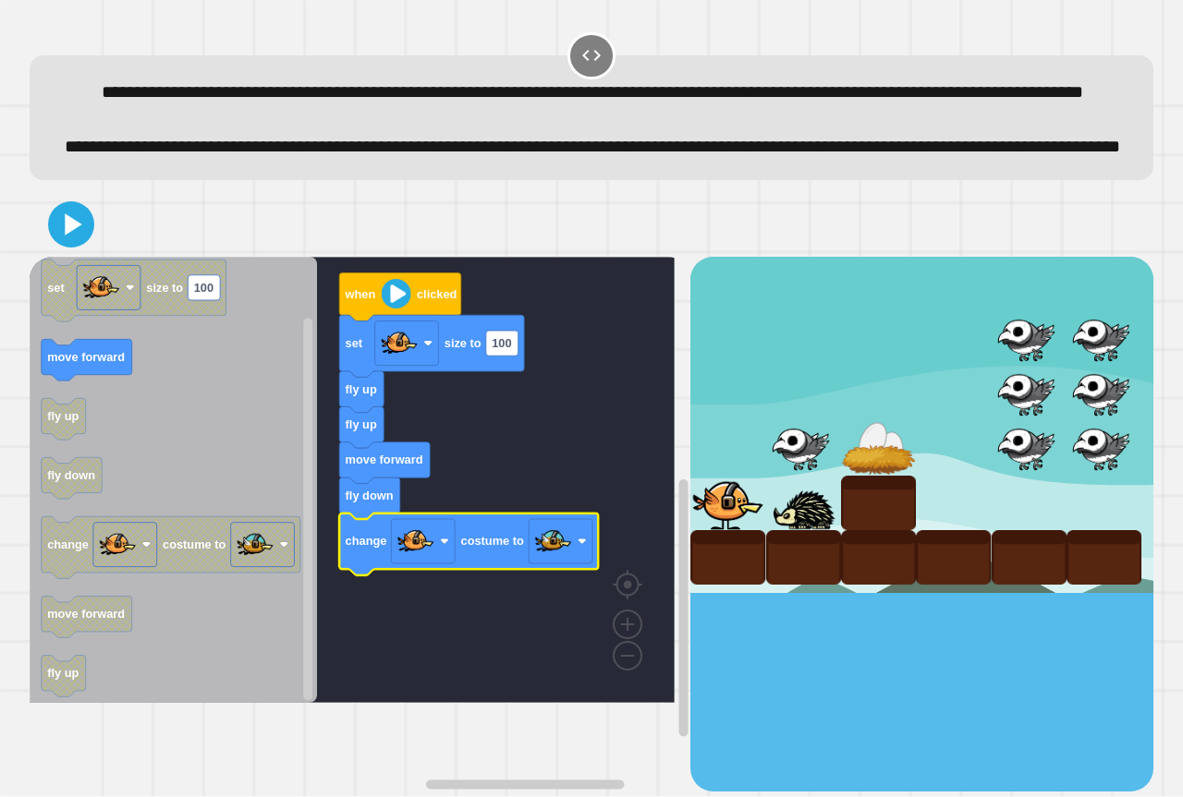
click at [509, 377] on icon "Blockly Workspace" at bounding box center [431, 346] width 185 height 62
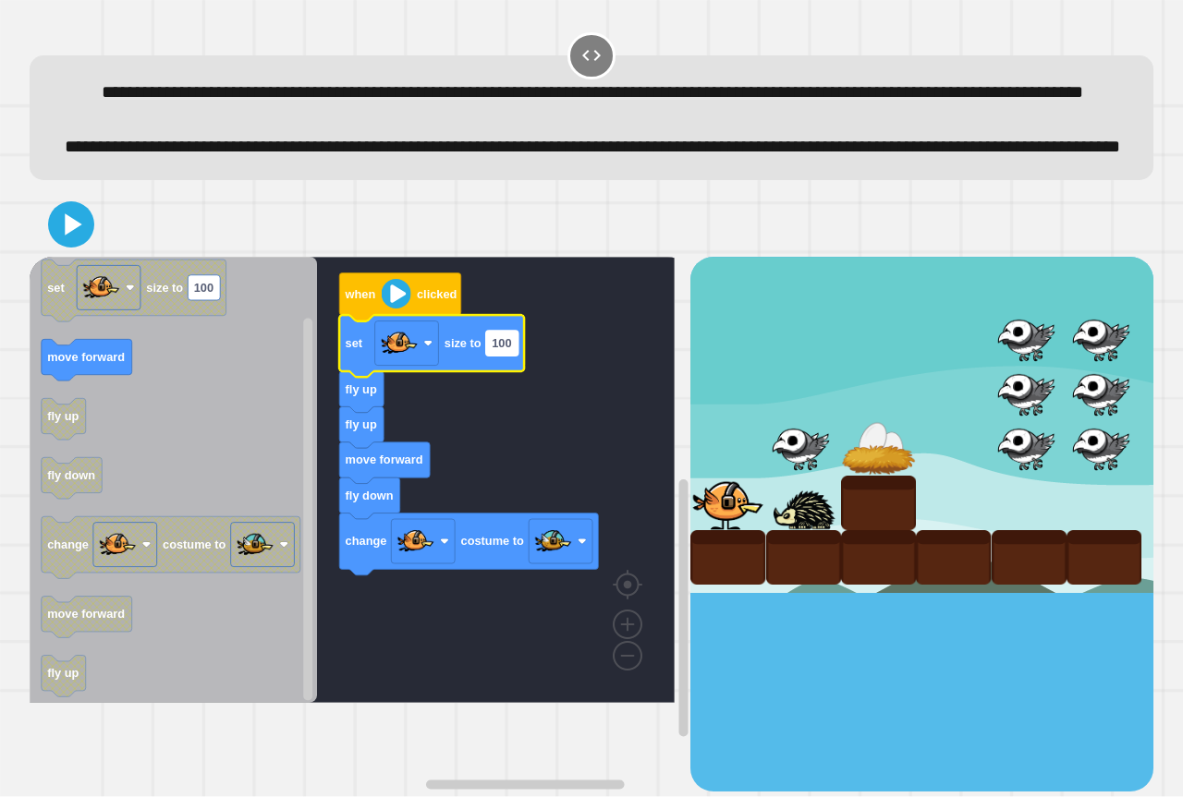
click at [505, 350] on text "100" at bounding box center [501, 343] width 19 height 14
click at [74, 247] on icon at bounding box center [71, 224] width 44 height 44
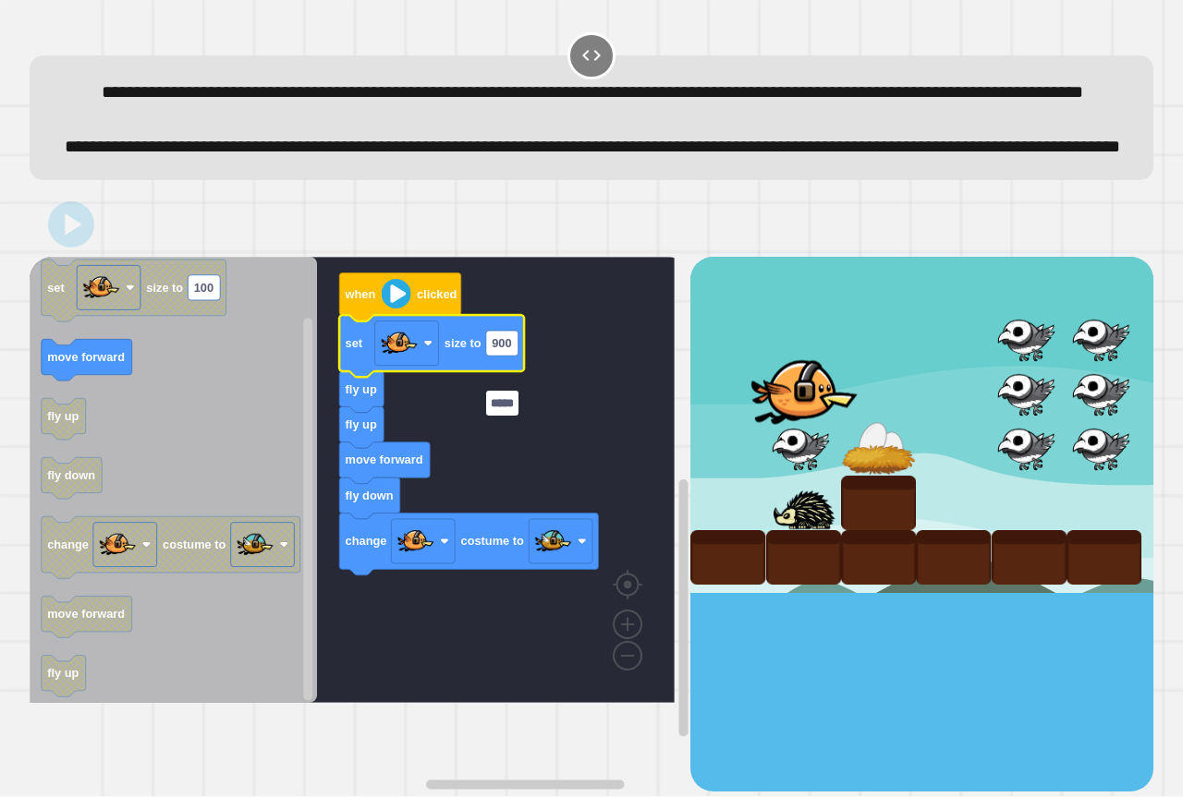
click at [500, 405] on input "*****" at bounding box center [502, 403] width 32 height 25
click at [508, 408] on input "*****" at bounding box center [502, 403] width 32 height 25
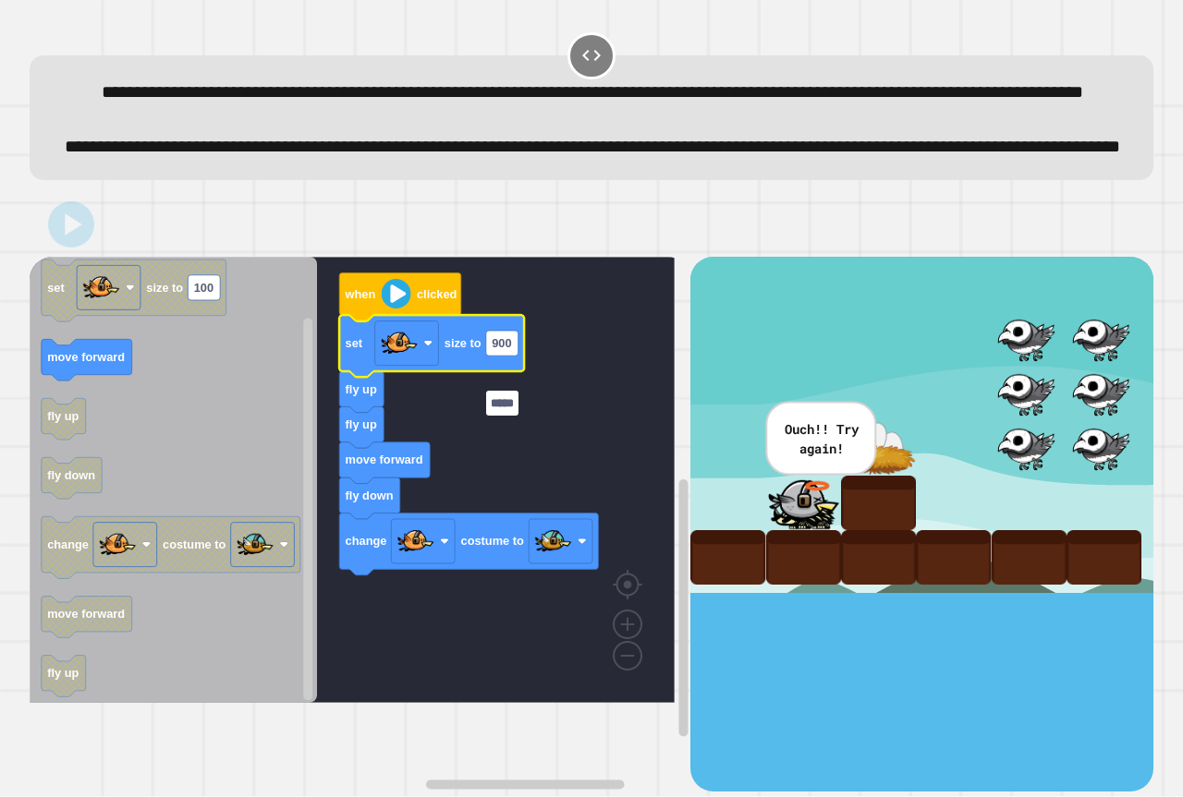
drag, startPoint x: 515, startPoint y: 408, endPoint x: 492, endPoint y: 405, distance: 23.3
click at [492, 405] on input "*****" at bounding box center [502, 403] width 32 height 25
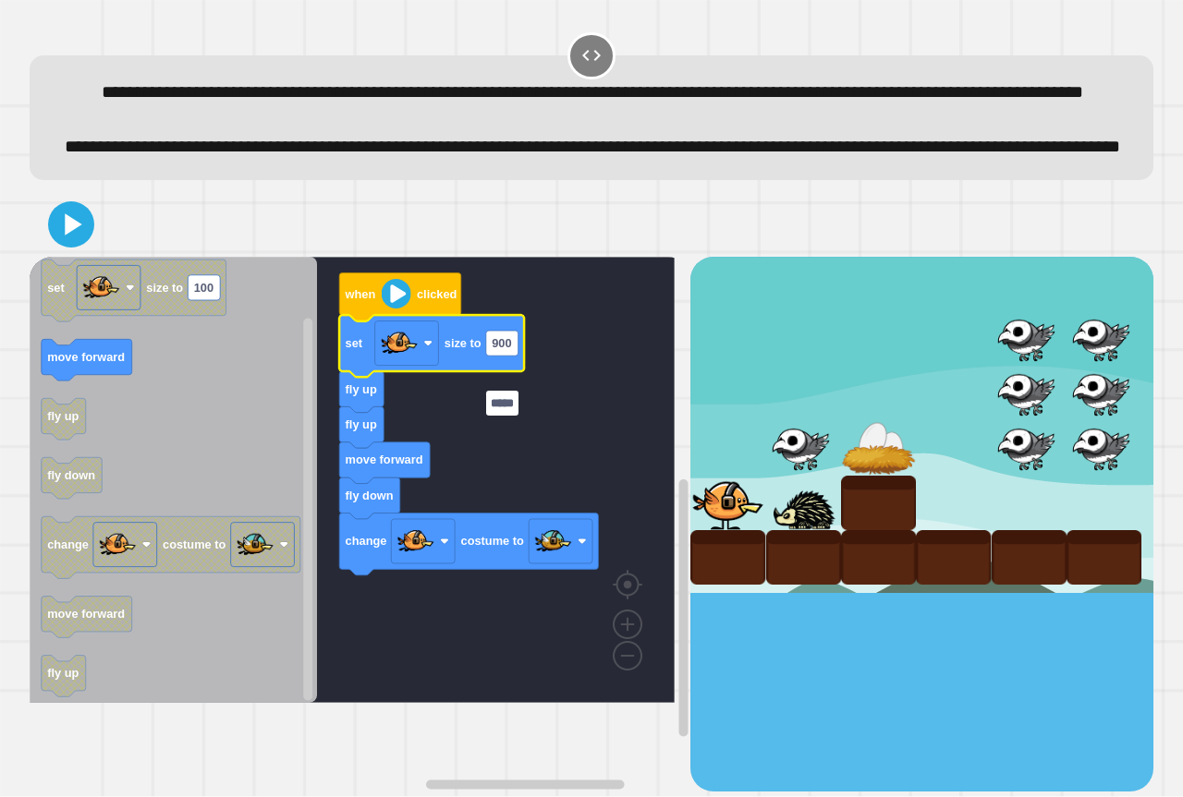
click at [493, 405] on input "*****" at bounding box center [502, 403] width 32 height 25
drag, startPoint x: 493, startPoint y: 405, endPoint x: 484, endPoint y: 406, distance: 9.3
click at [484, 406] on body "**********" at bounding box center [591, 398] width 1183 height 797
type input "*"
click at [73, 237] on icon at bounding box center [74, 225] width 20 height 26
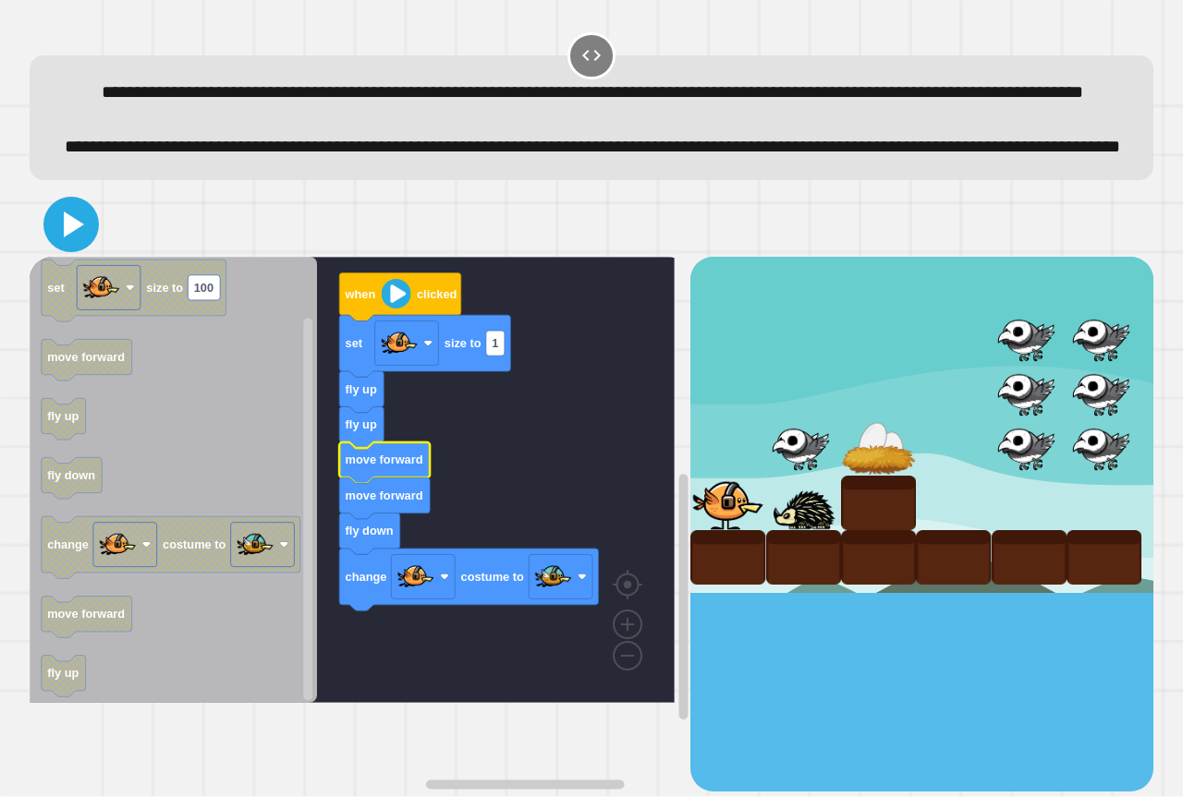
click at [71, 247] on icon at bounding box center [71, 224] width 44 height 44
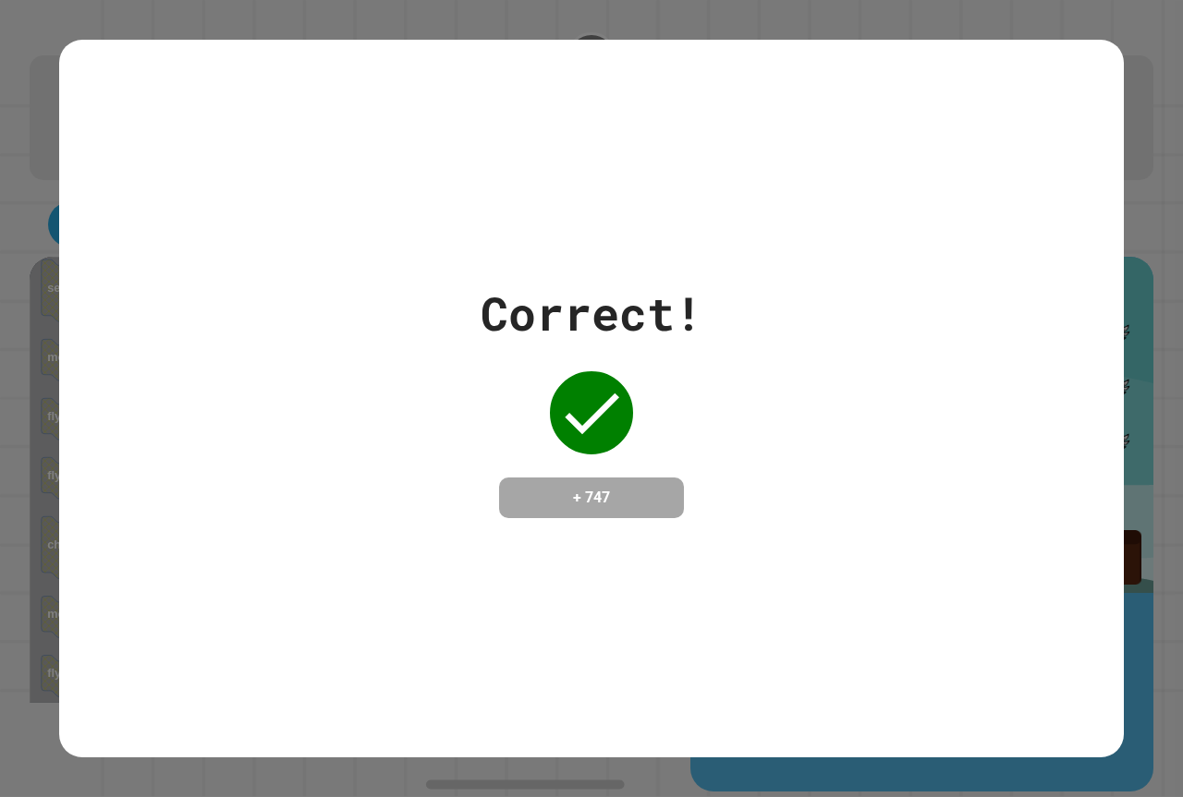
click at [468, 395] on div "Correct! + 747" at bounding box center [591, 398] width 1065 height 239
drag, startPoint x: 468, startPoint y: 419, endPoint x: 438, endPoint y: 426, distance: 31.4
click at [438, 426] on div "Correct! + 747" at bounding box center [591, 398] width 1065 height 239
click at [437, 427] on div "Correct! + 747" at bounding box center [591, 398] width 1065 height 239
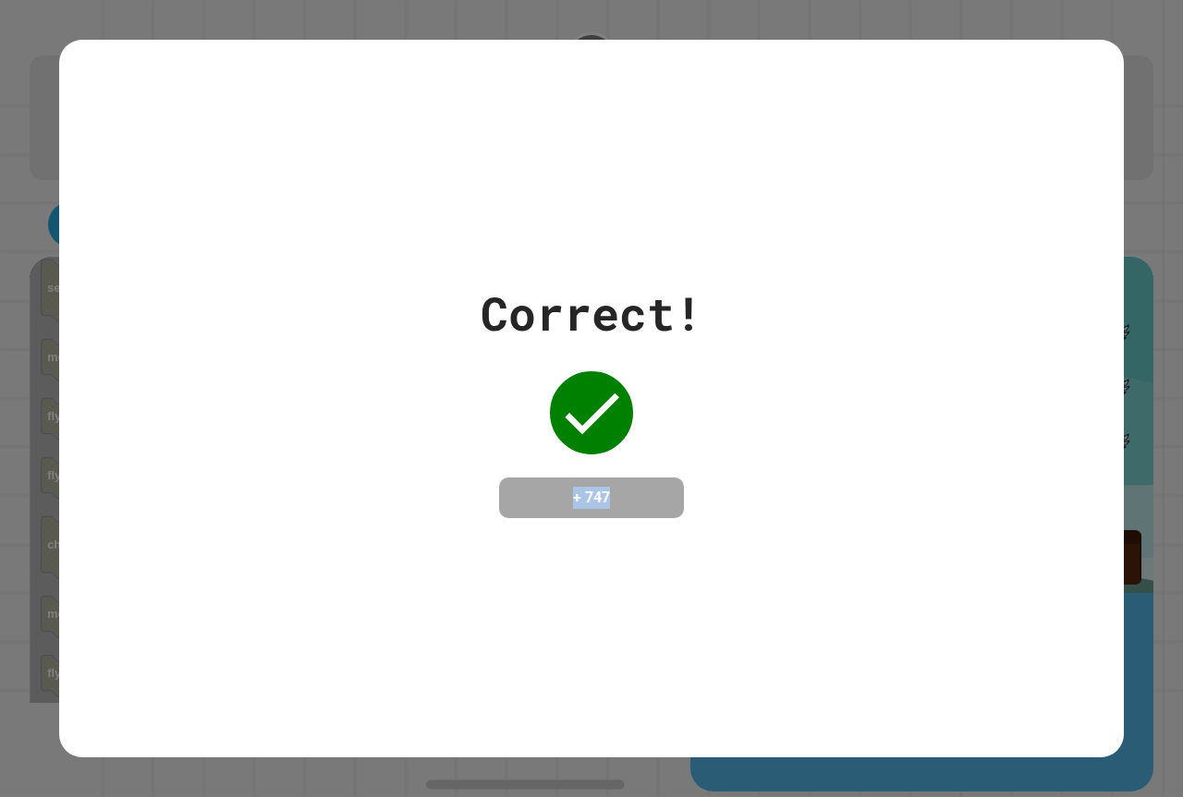
click at [437, 427] on div "Correct! + 747" at bounding box center [591, 398] width 1065 height 239
click at [425, 412] on div "Correct! + 747" at bounding box center [591, 398] width 1065 height 239
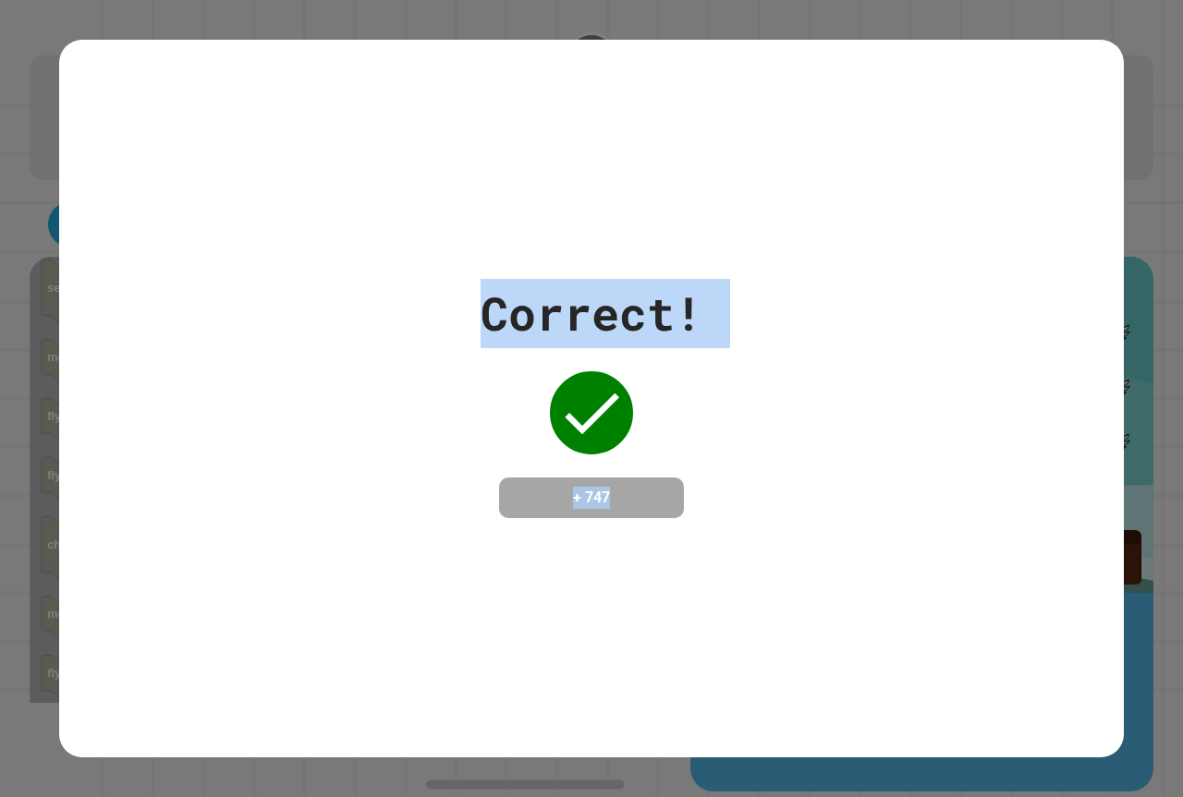
drag, startPoint x: 425, startPoint y: 313, endPoint x: 925, endPoint y: 564, distance: 559.1
click at [925, 564] on div "Correct! + 747" at bounding box center [591, 399] width 1065 height 718
click at [608, 409] on icon at bounding box center [591, 413] width 74 height 74
click at [653, 422] on div "Correct! + 747" at bounding box center [592, 398] width 222 height 239
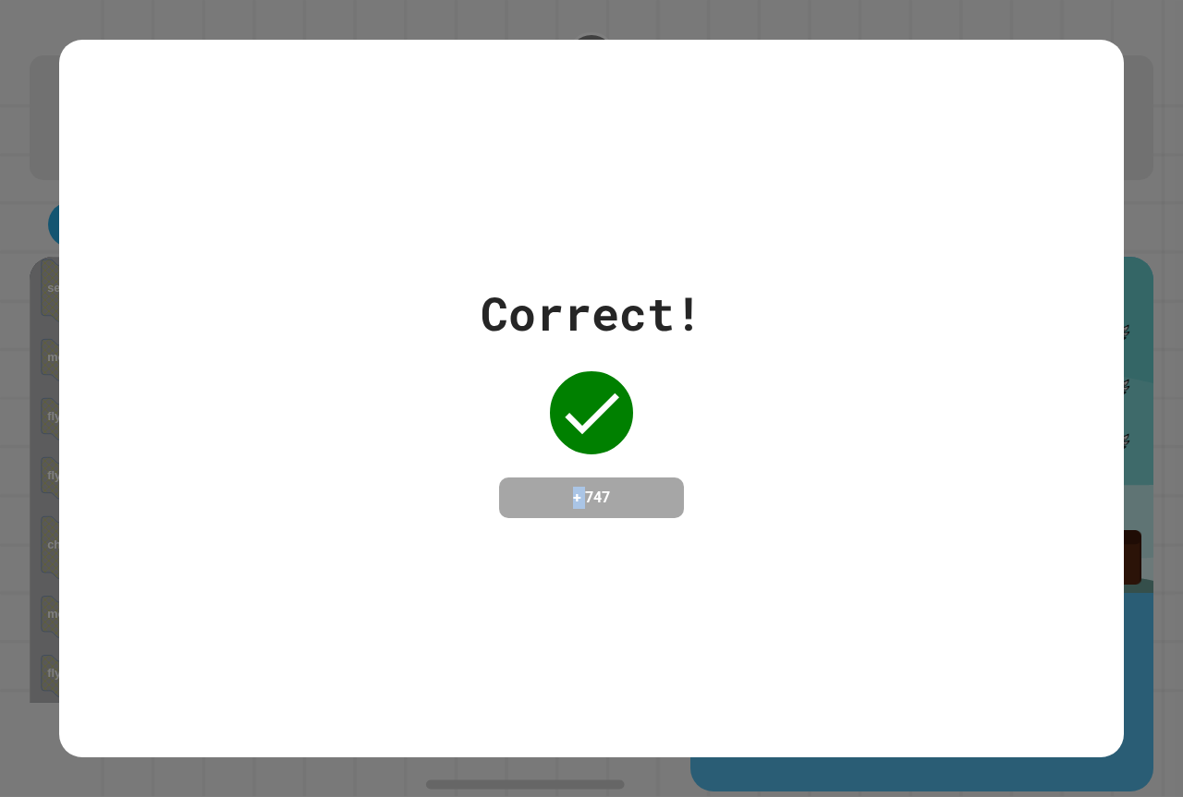
click at [653, 422] on div "Correct! + 747" at bounding box center [592, 398] width 222 height 239
click at [645, 422] on div "Correct! + 747" at bounding box center [592, 398] width 222 height 239
drag, startPoint x: 593, startPoint y: 416, endPoint x: 646, endPoint y: 423, distance: 53.2
click at [635, 423] on div "Correct! + 747" at bounding box center [592, 398] width 222 height 239
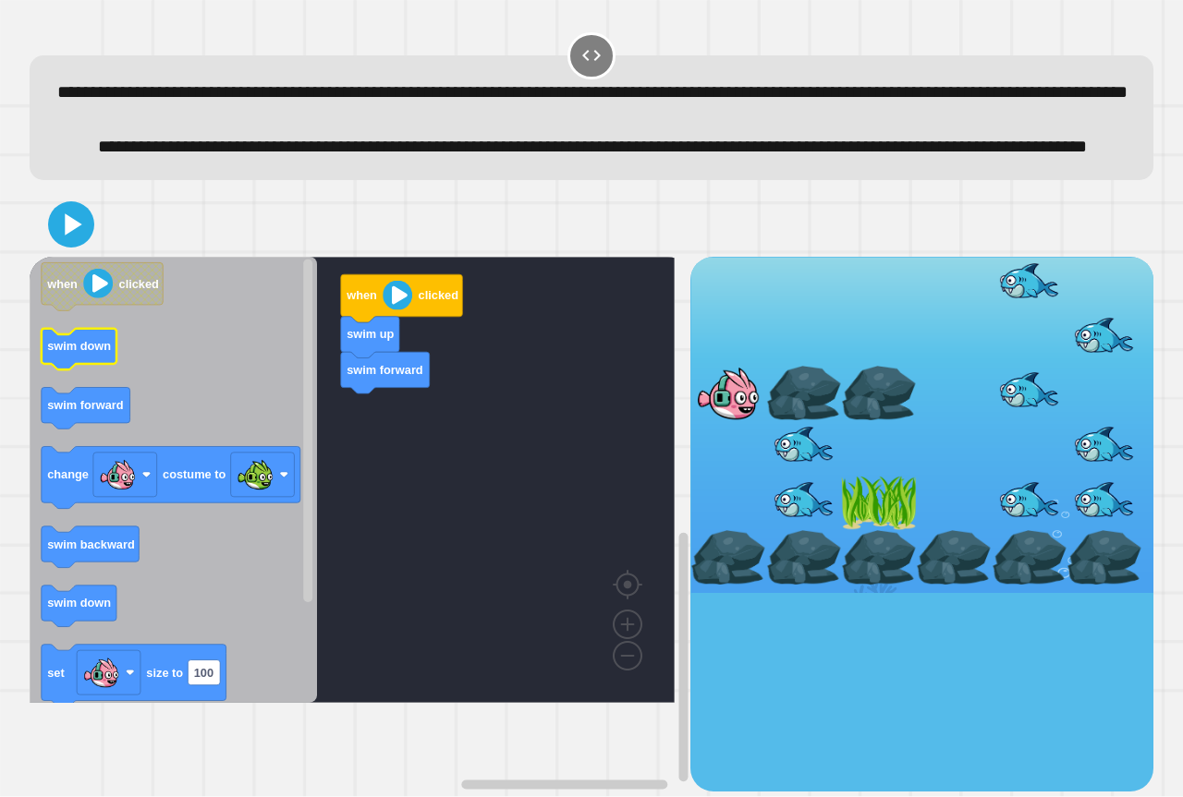
click at [104, 371] on icon "Blockly Workspace" at bounding box center [79, 350] width 75 height 42
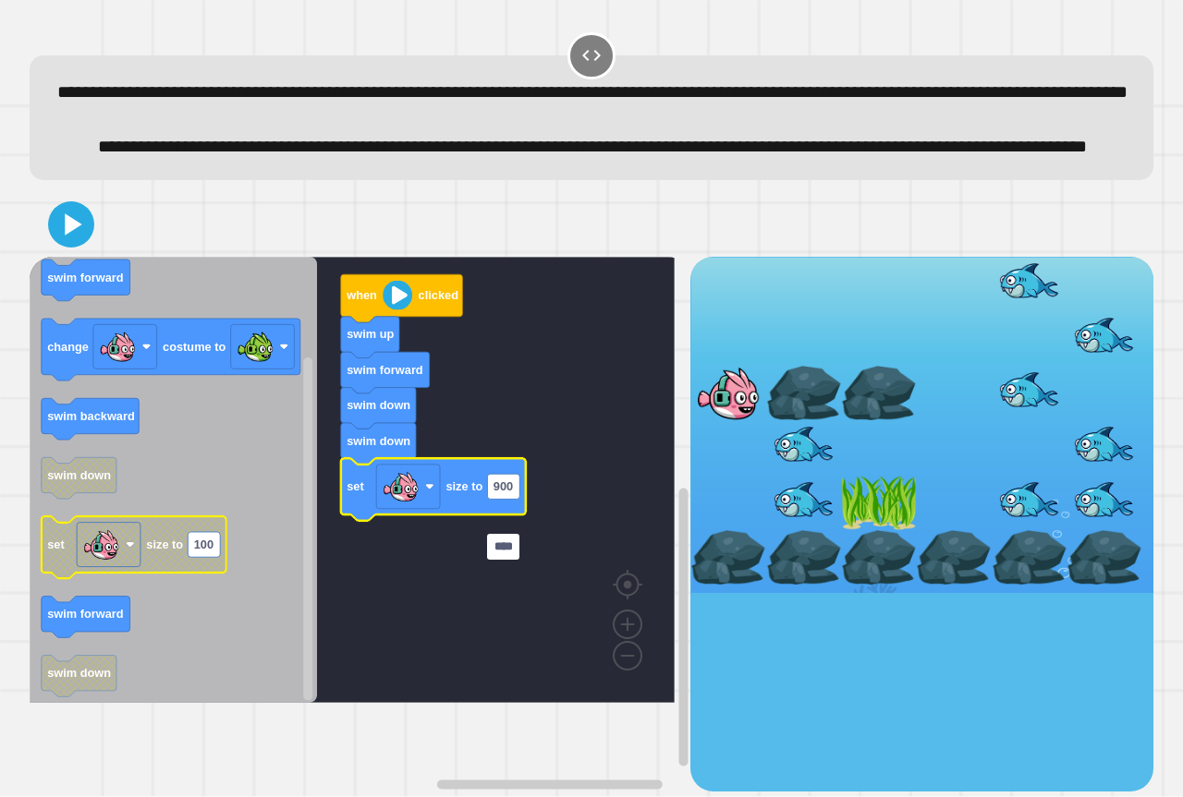
type input "*****"
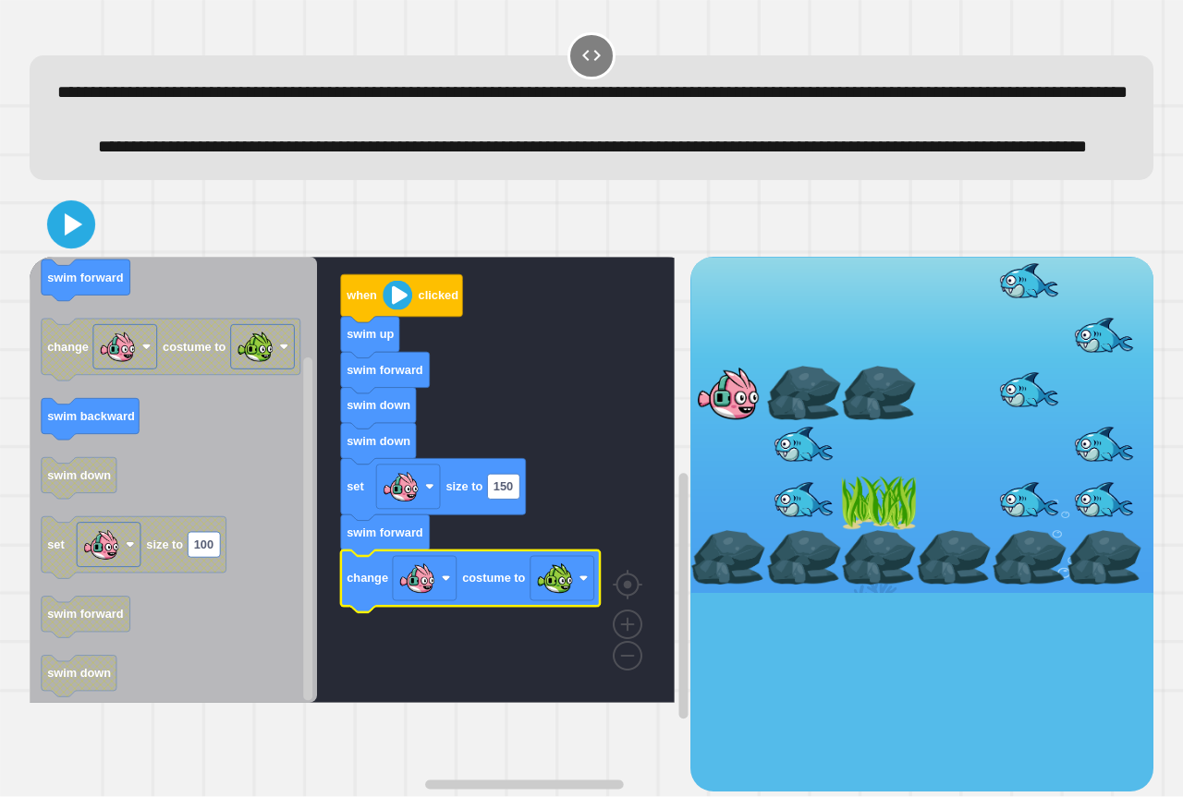
click at [67, 236] on icon at bounding box center [74, 224] width 18 height 22
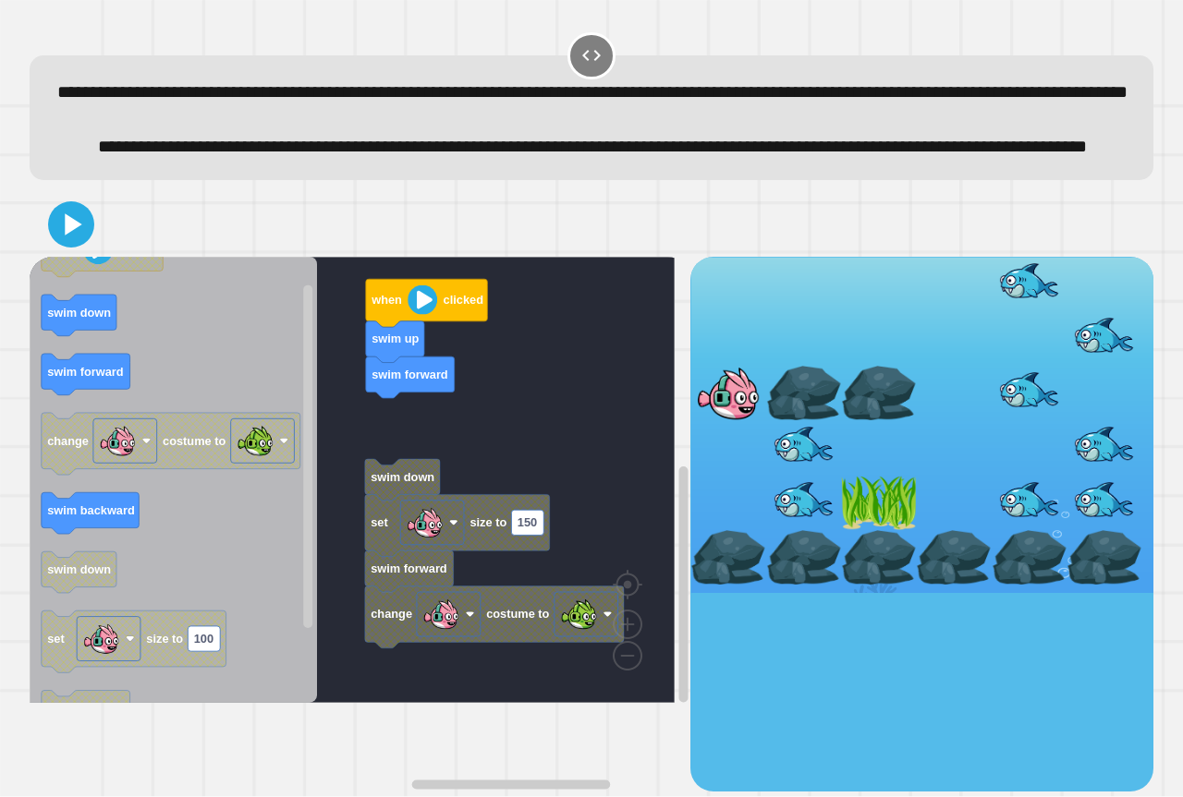
click at [337, 449] on div "when clicked swim up swim forward swim down set size to 150 swim forward change…" at bounding box center [360, 524] width 661 height 535
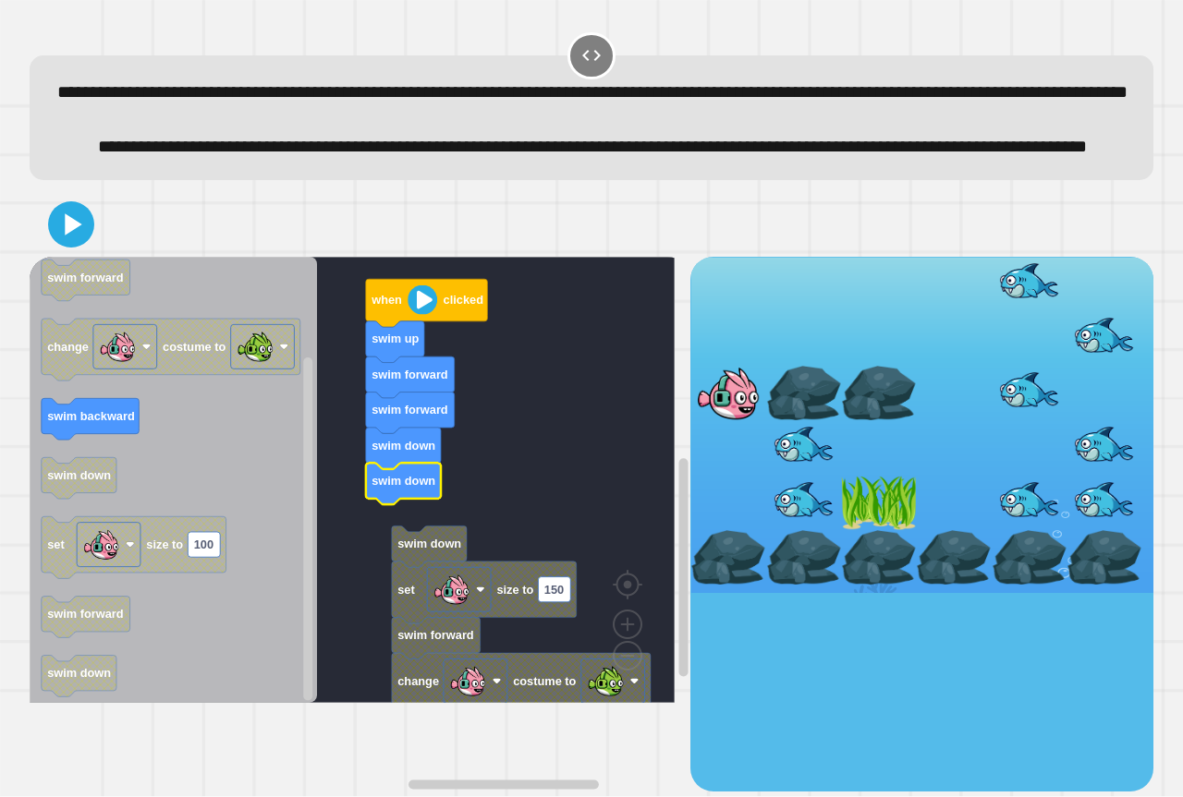
click at [393, 571] on rect "Blockly Workspace" at bounding box center [352, 480] width 645 height 446
click at [403, 568] on rect "Blockly Workspace" at bounding box center [352, 480] width 645 height 446
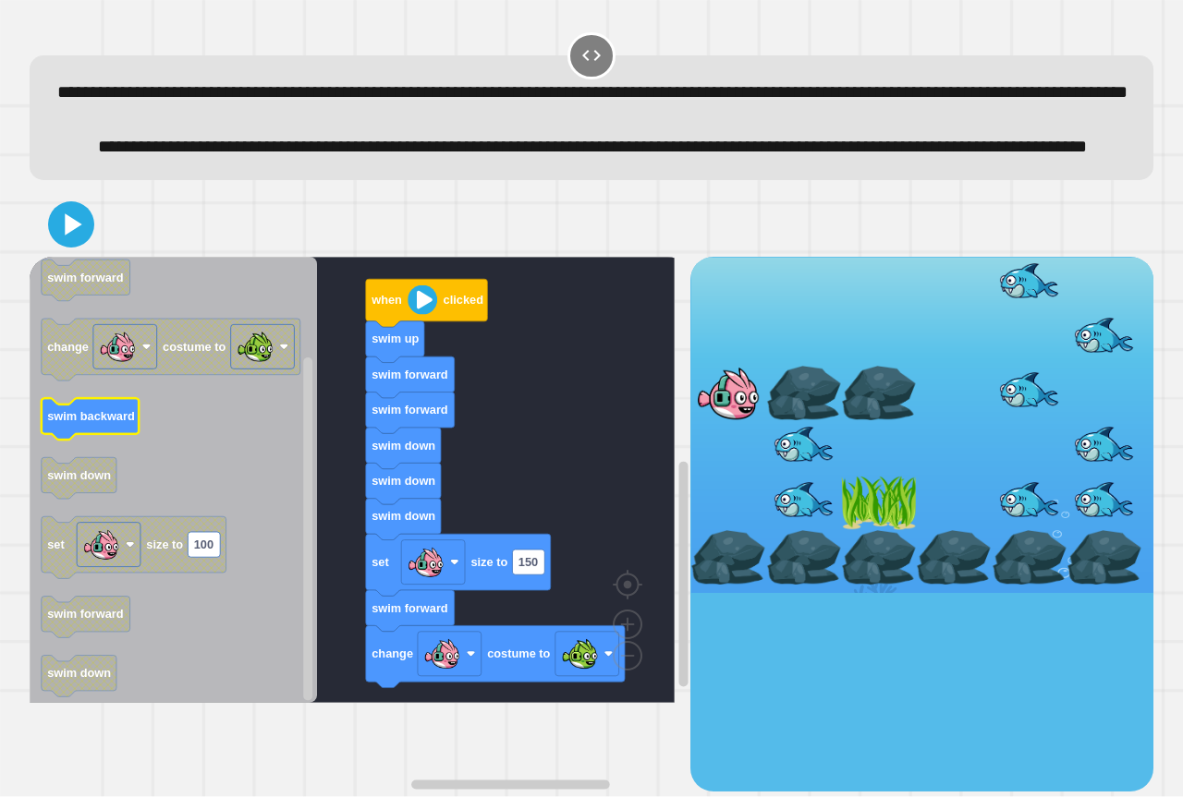
click at [91, 440] on rect "Blockly Workspace" at bounding box center [91, 419] width 98 height 42
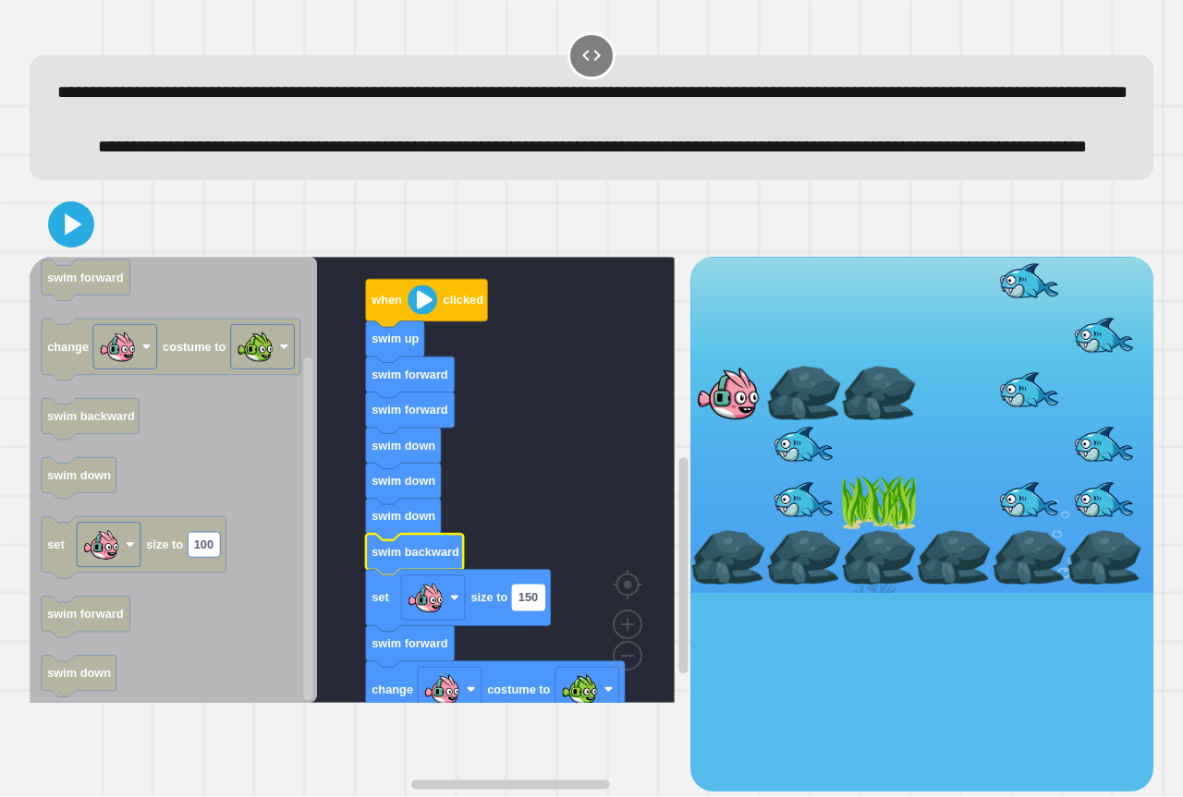
click at [534, 610] on rect "Blockly Workspace" at bounding box center [528, 597] width 32 height 25
type input "*"
click at [61, 243] on icon at bounding box center [71, 224] width 37 height 37
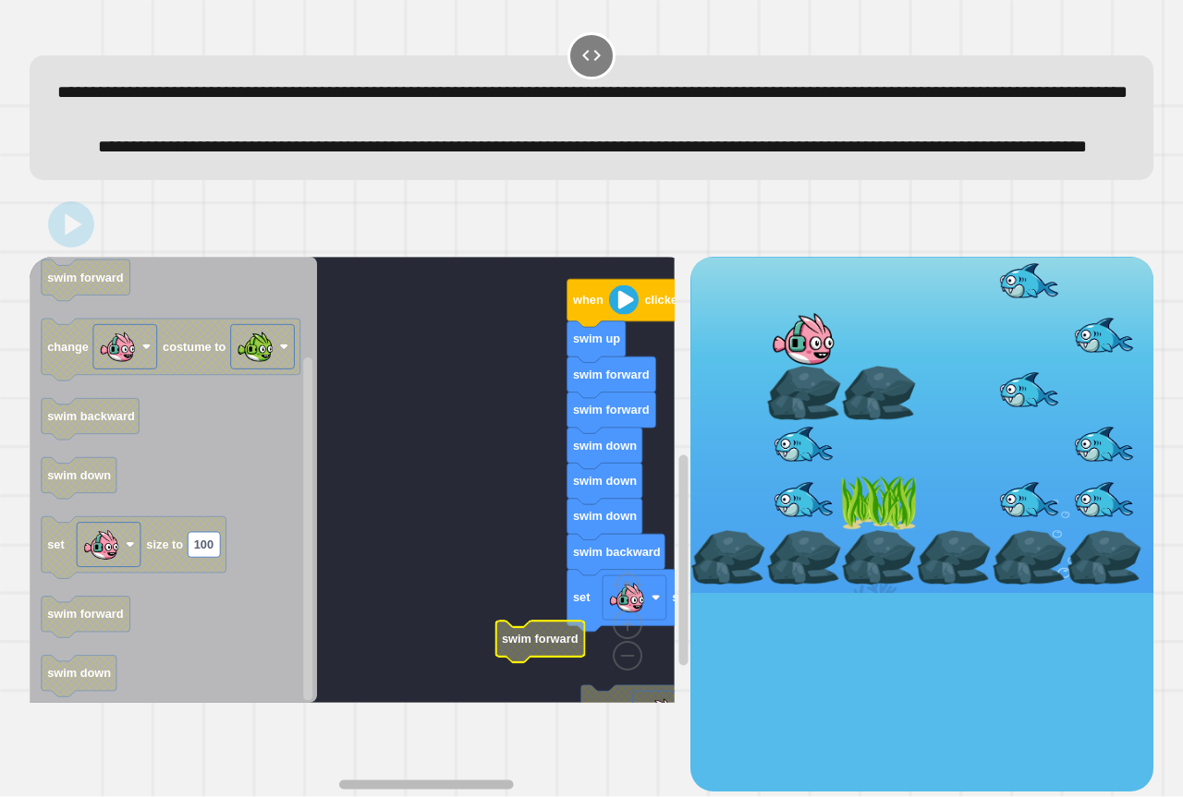
click at [384, 726] on div "when clicked swim up swim forward swim forward swim down swim down swim down sw…" at bounding box center [360, 524] width 661 height 535
click at [413, 578] on rect "Blockly Workspace" at bounding box center [352, 480] width 645 height 446
click at [461, 575] on rect "Blockly Workspace" at bounding box center [352, 480] width 645 height 446
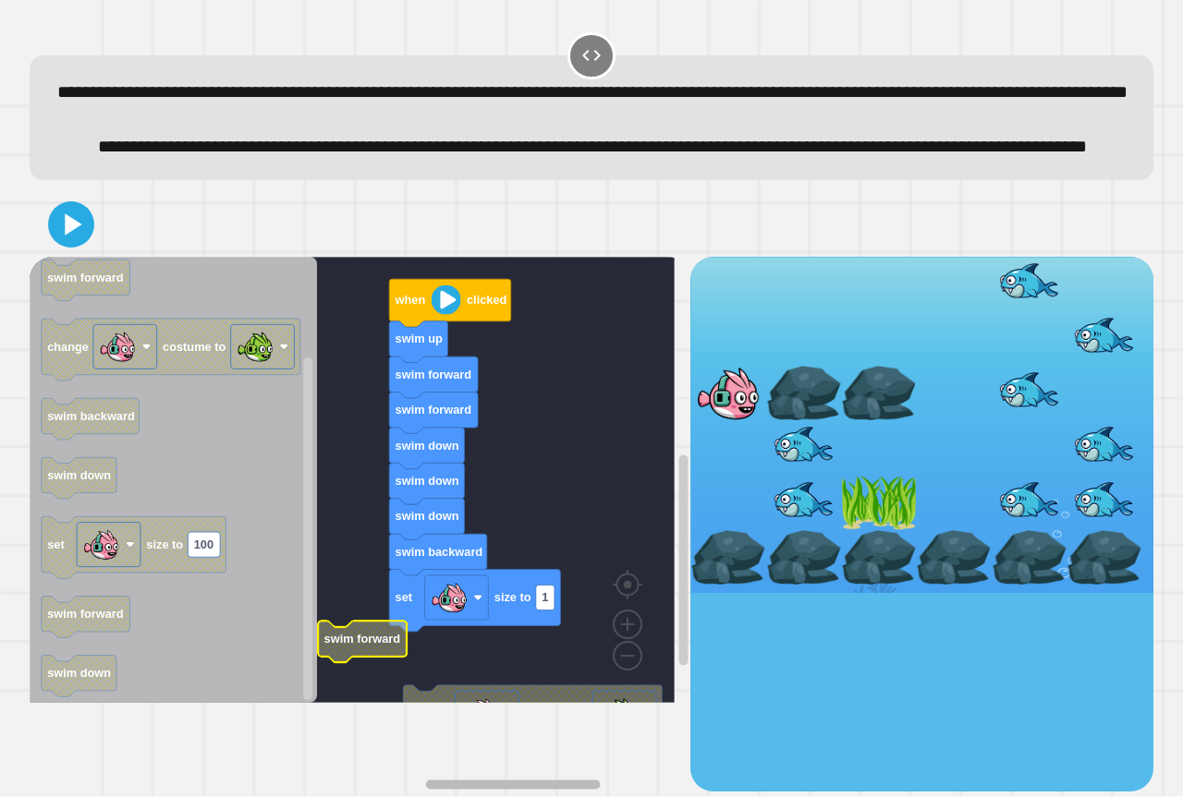
click at [544, 780] on rect "Blockly Workspace" at bounding box center [513, 784] width 175 height 9
click at [517, 687] on rect "Blockly Workspace" at bounding box center [352, 480] width 645 height 446
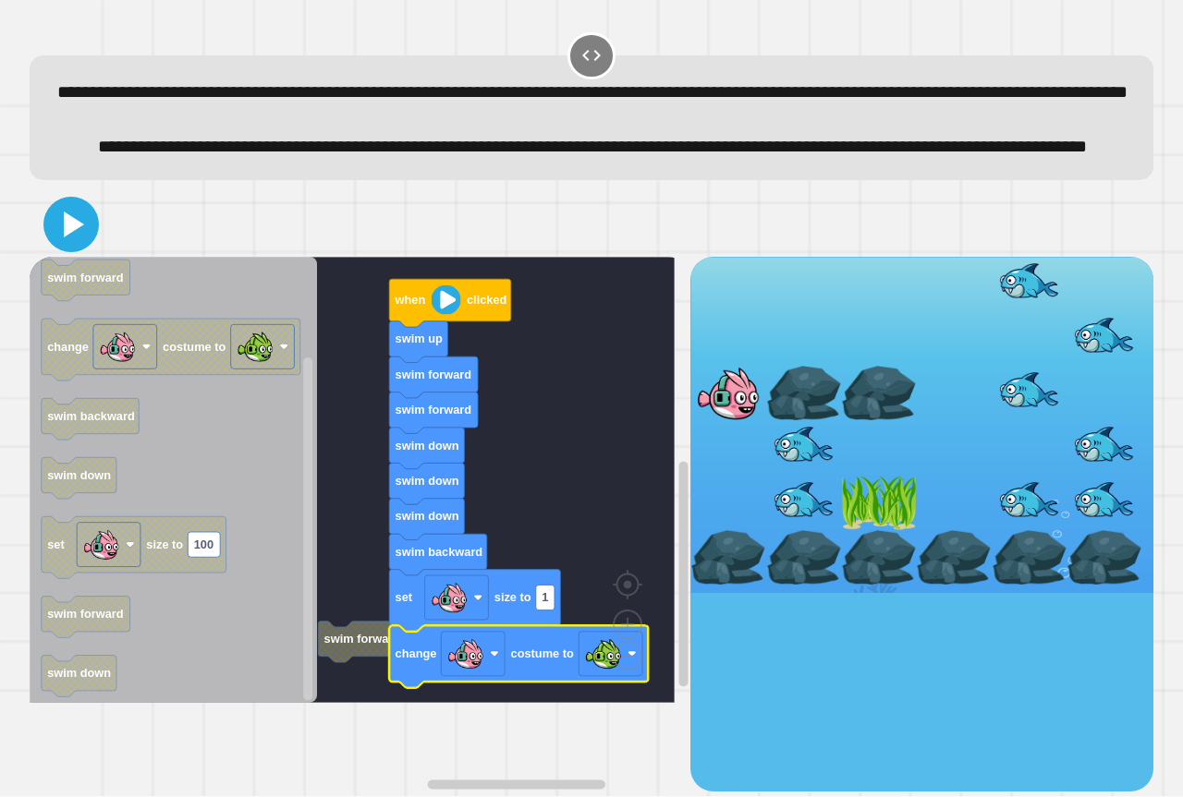
click at [68, 237] on icon at bounding box center [74, 225] width 20 height 26
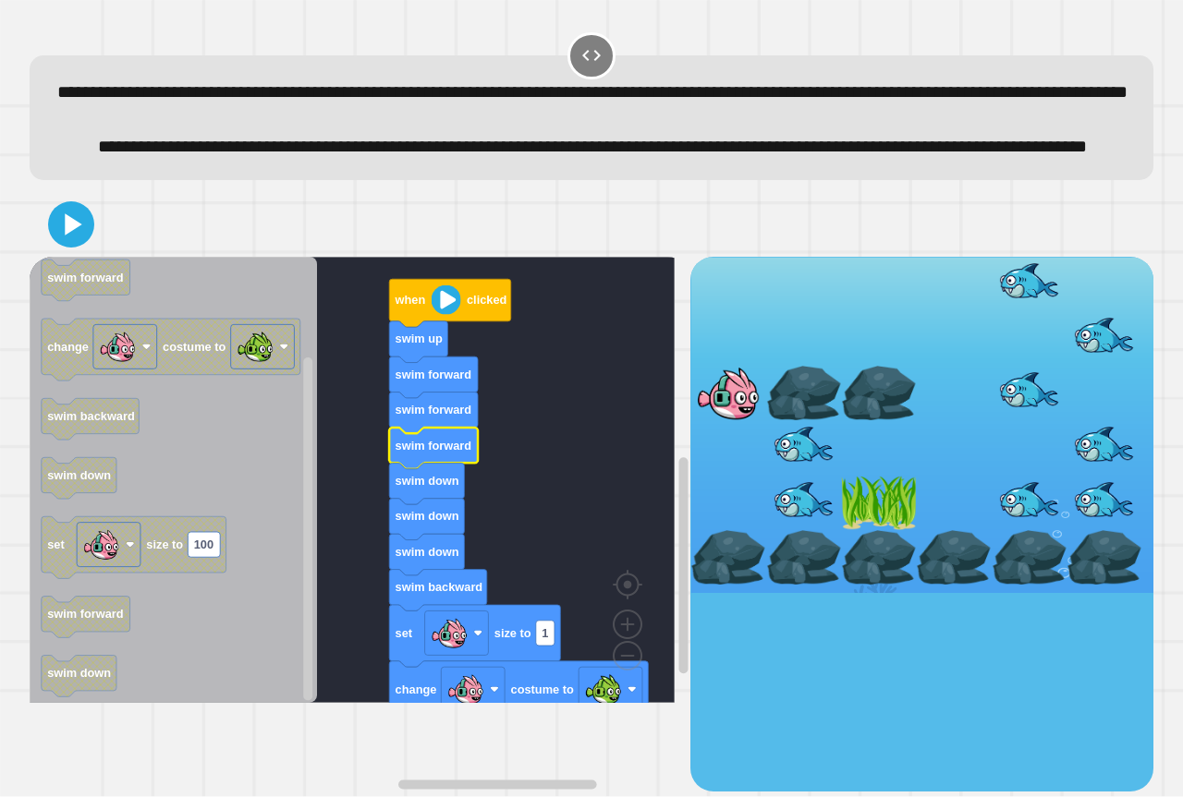
click at [78, 257] on div at bounding box center [592, 224] width 1124 height 65
click at [78, 237] on icon at bounding box center [74, 225] width 18 height 24
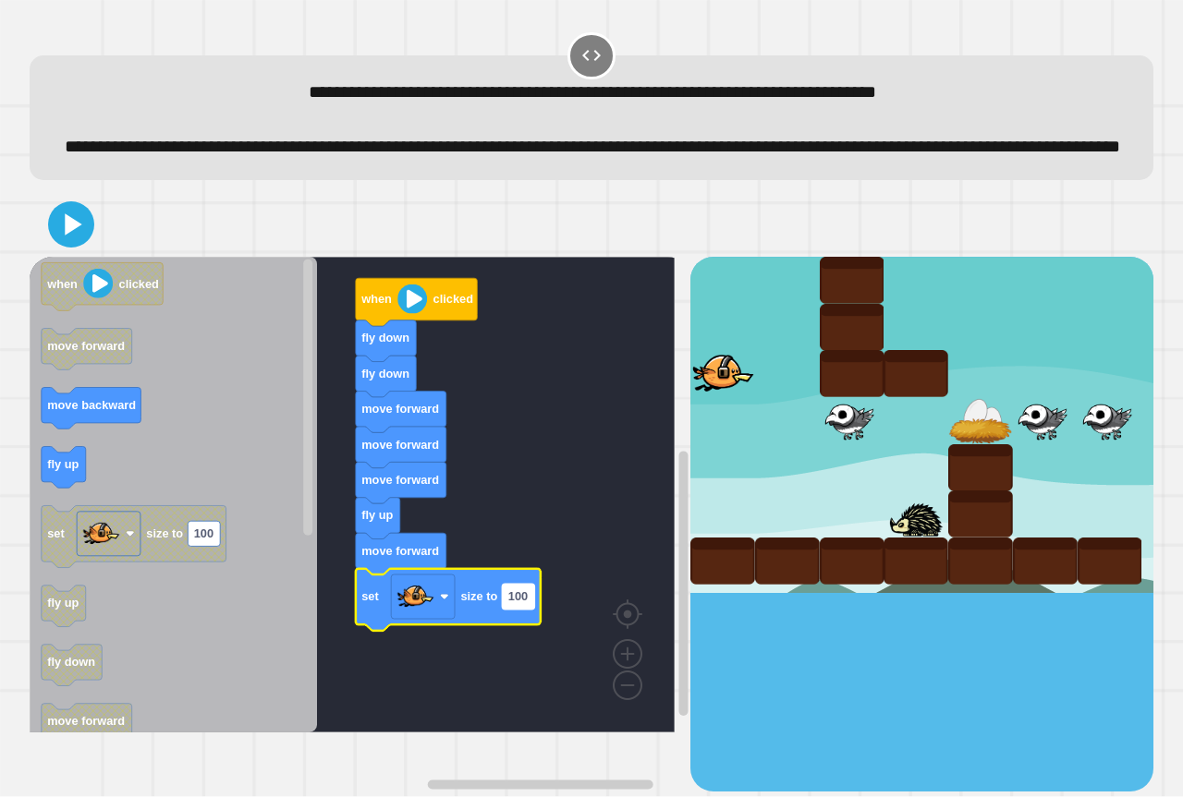
click at [527, 609] on rect "Blockly Workspace" at bounding box center [518, 596] width 32 height 25
type input "*"
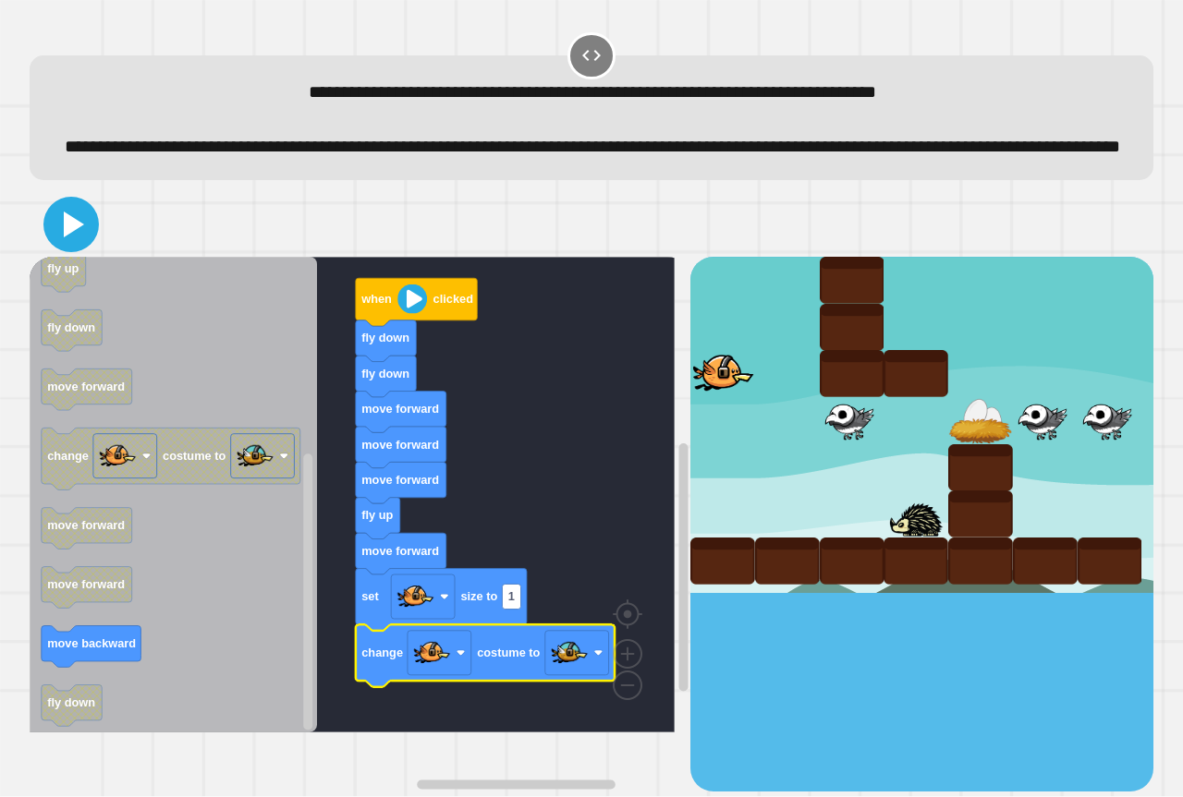
click at [85, 247] on icon at bounding box center [71, 224] width 44 height 44
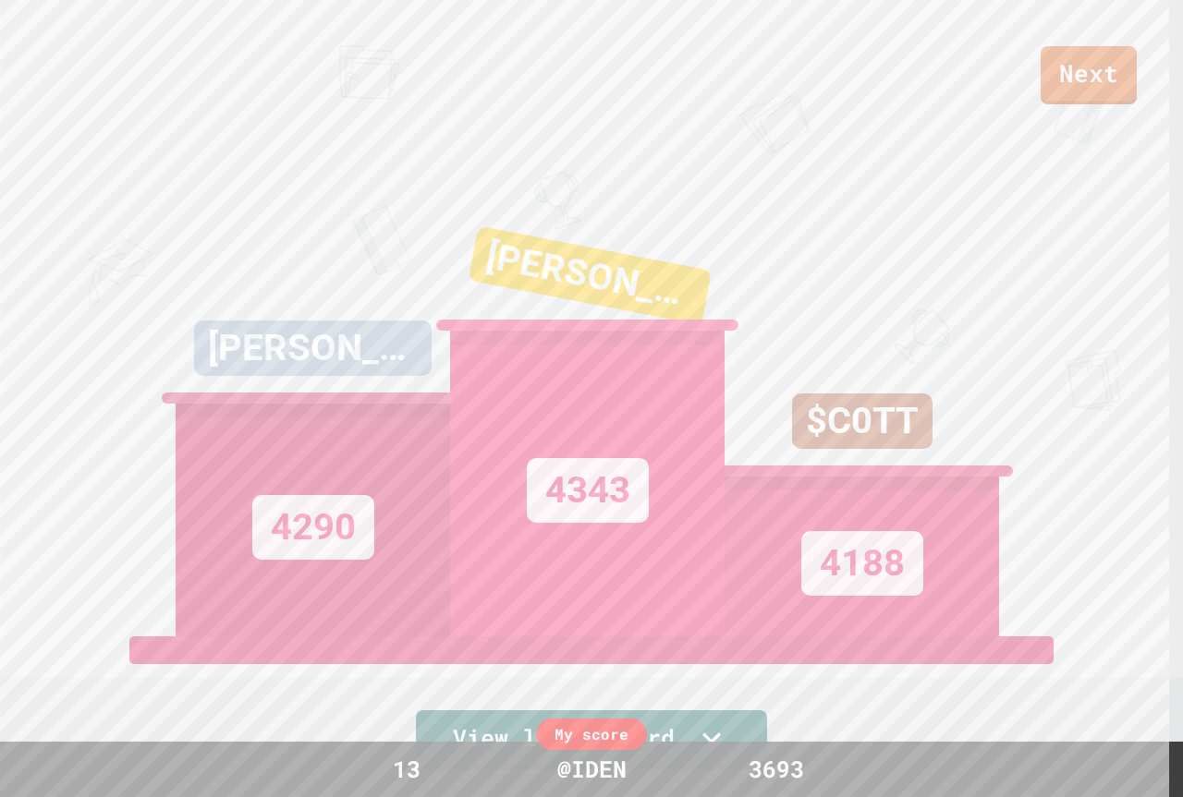
scroll to position [92, 0]
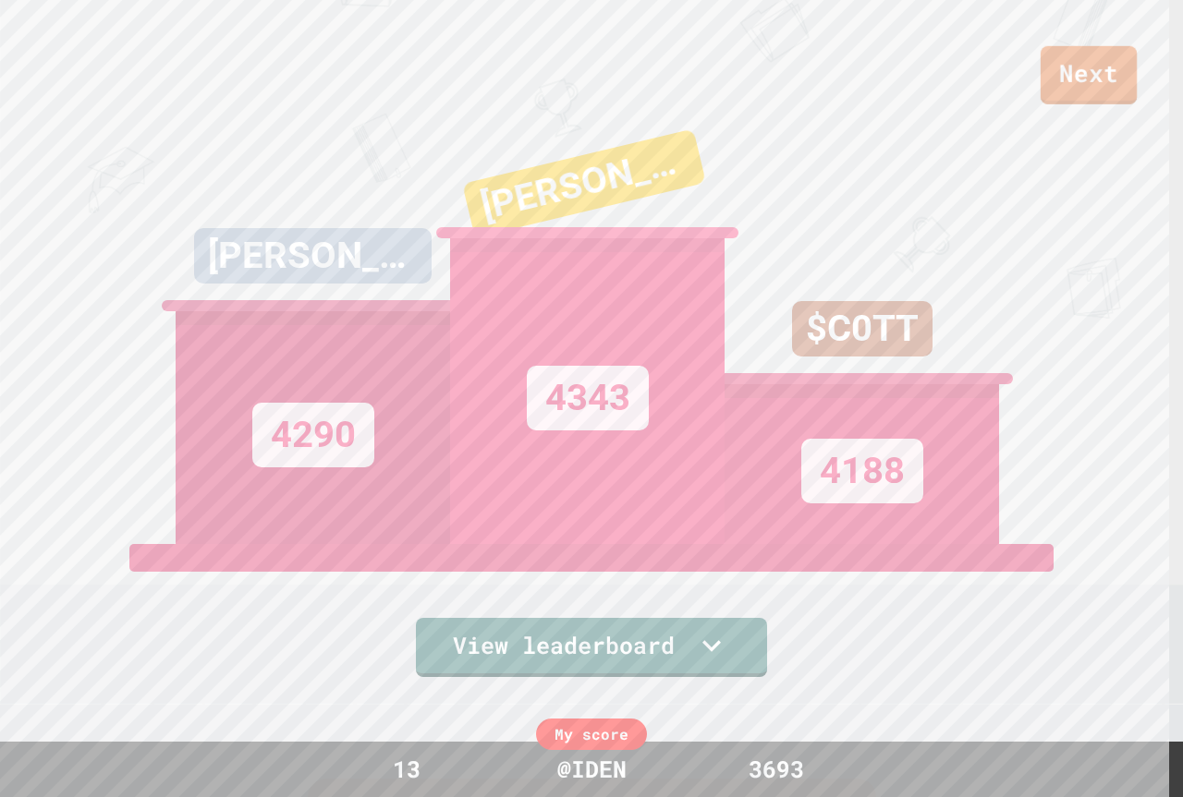
click at [1101, 88] on link "Next" at bounding box center [1088, 75] width 96 height 58
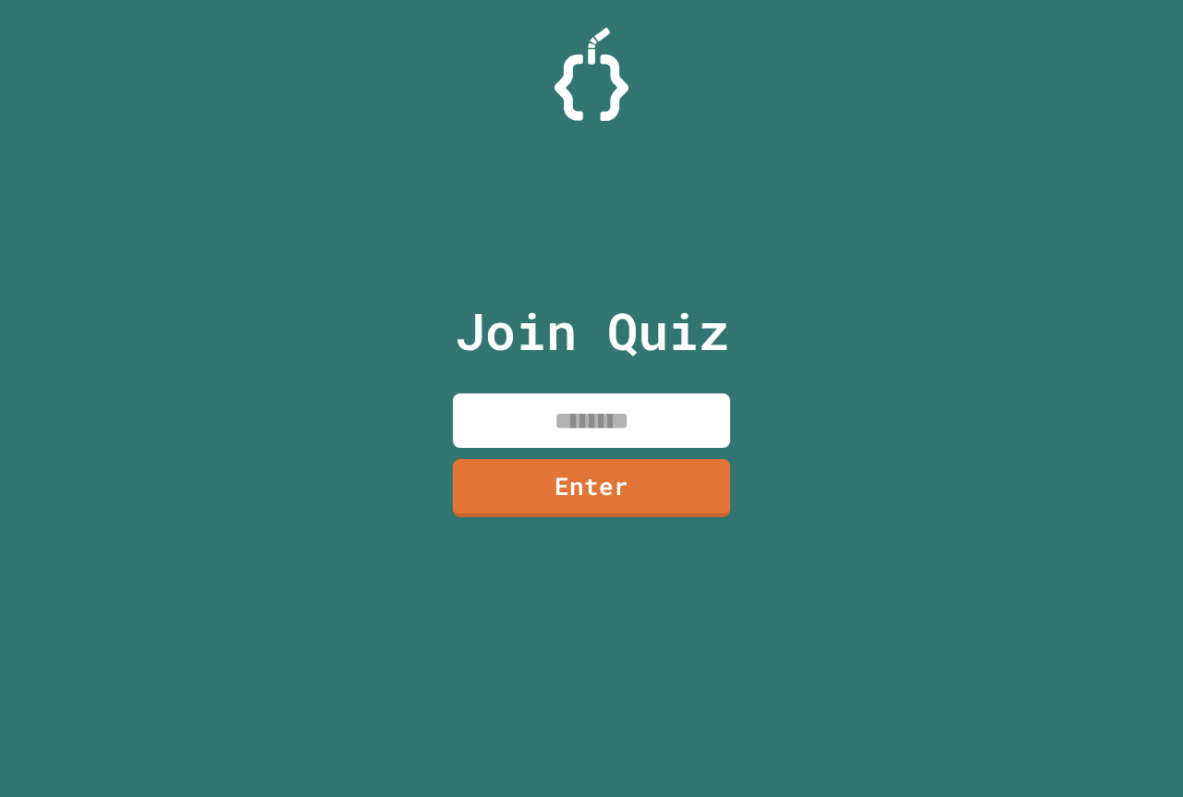
click at [620, 434] on input at bounding box center [591, 421] width 277 height 55
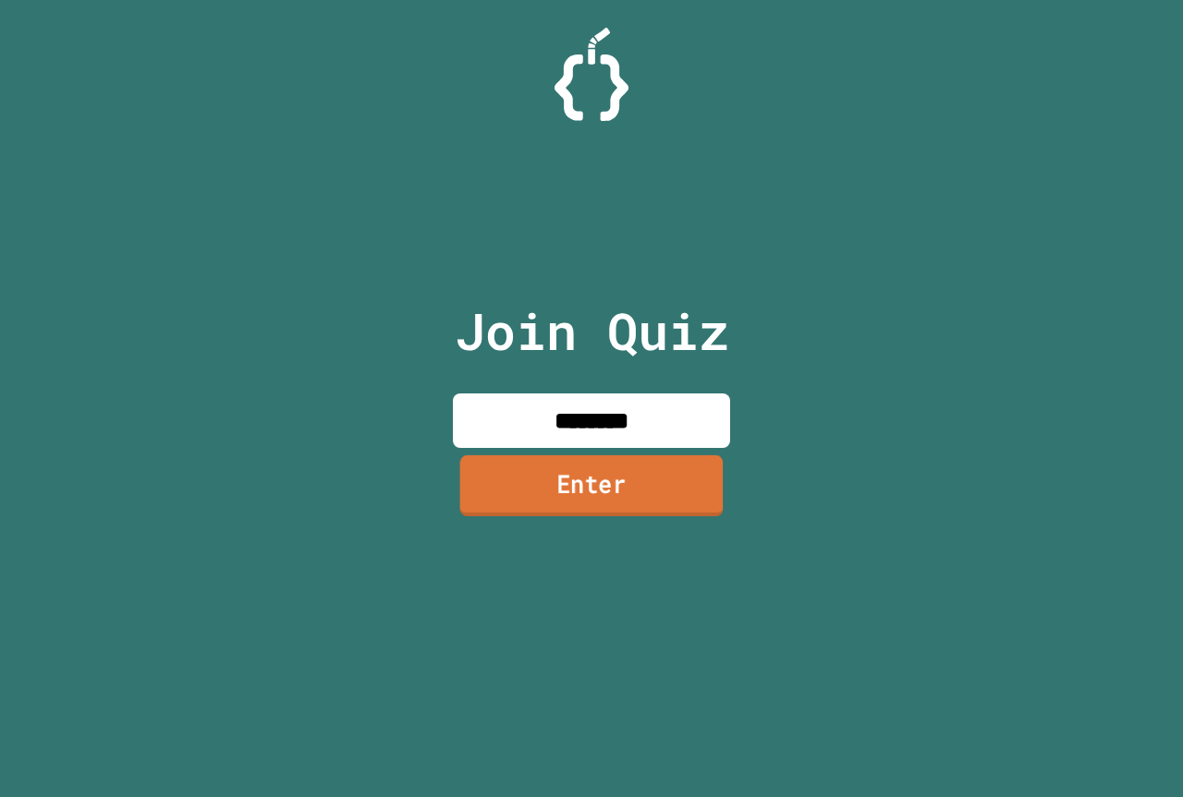
type input "********"
click at [631, 460] on link "Enter" at bounding box center [591, 486] width 263 height 61
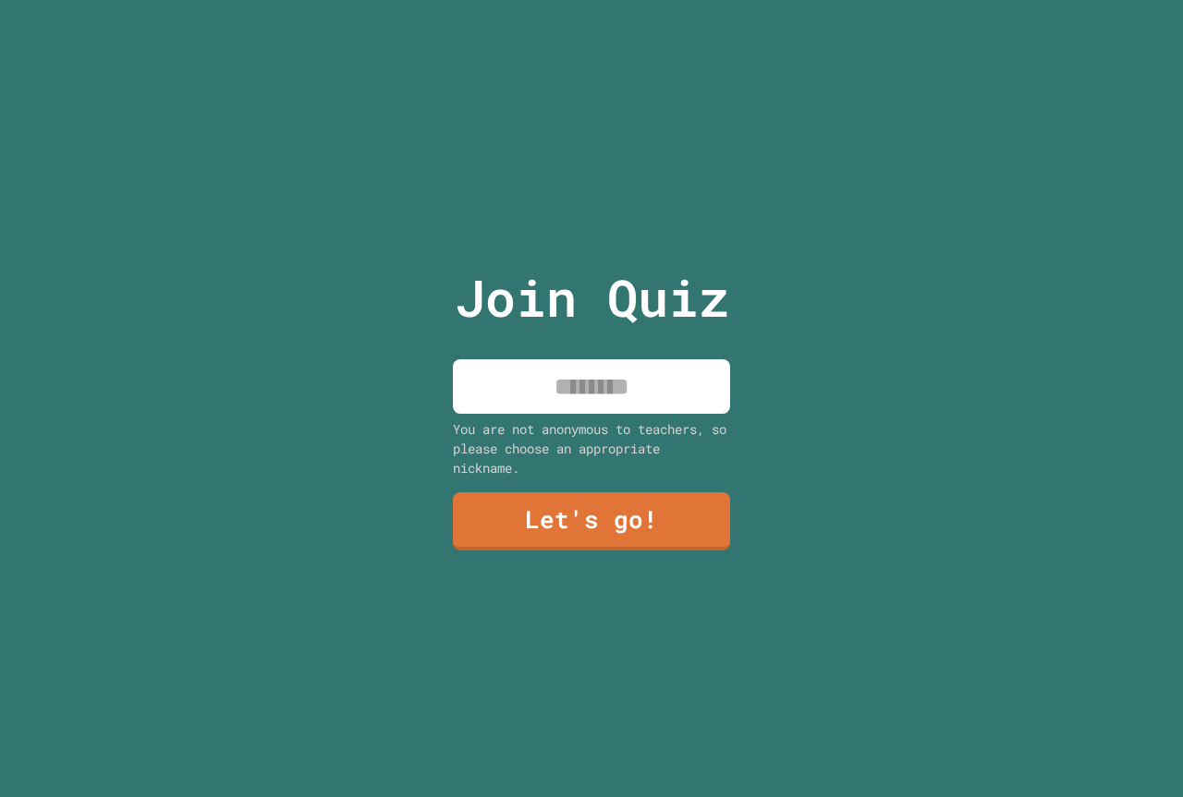
click at [597, 363] on input at bounding box center [591, 386] width 277 height 55
click at [647, 497] on link "Let's go!" at bounding box center [591, 520] width 281 height 61
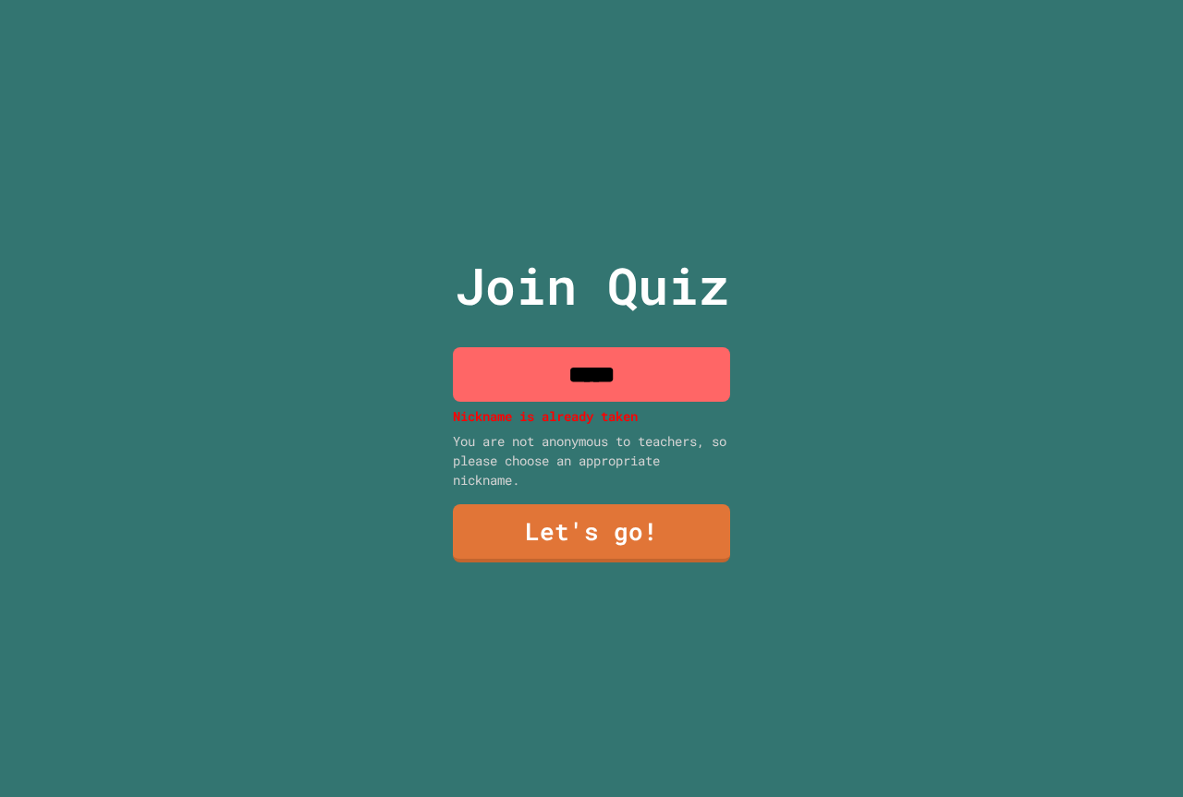
click at [602, 371] on input "*****" at bounding box center [591, 374] width 277 height 55
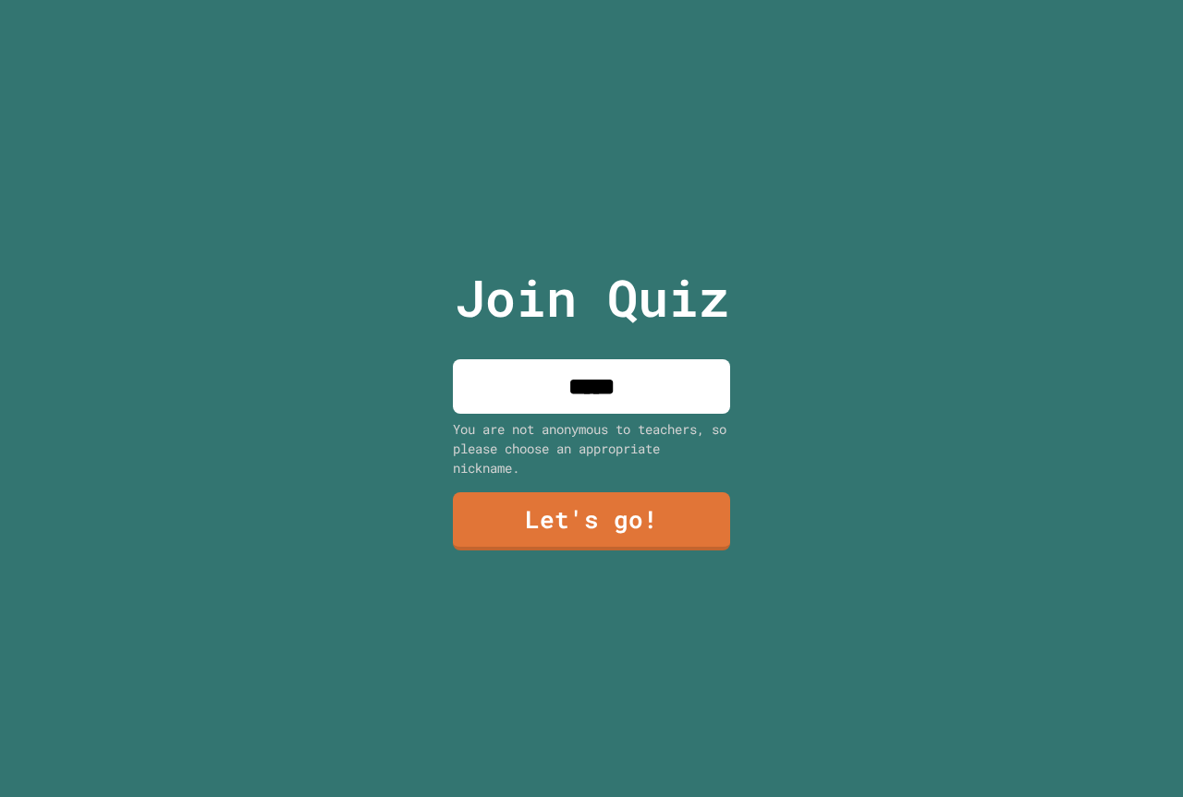
type input "*****"
click at [603, 498] on link "Let's go!" at bounding box center [591, 519] width 269 height 61
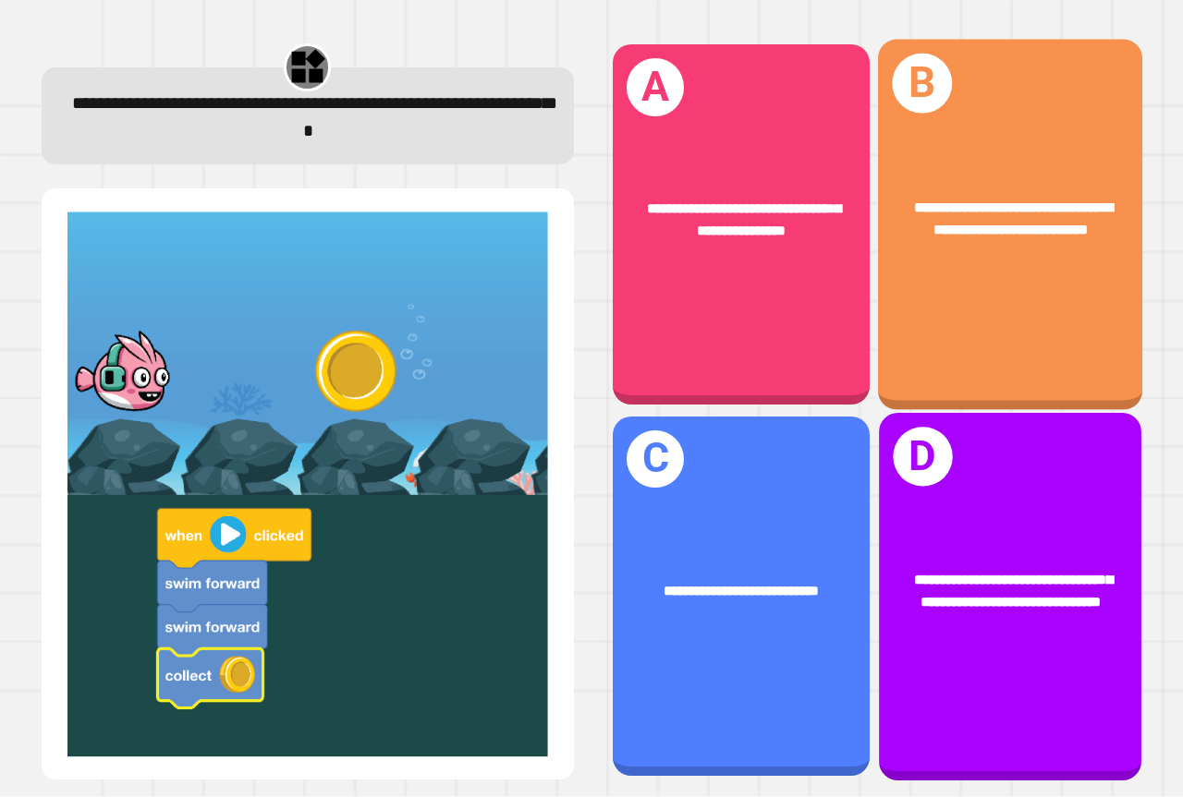
click at [37, 9] on span at bounding box center [37, 9] width 0 height 0
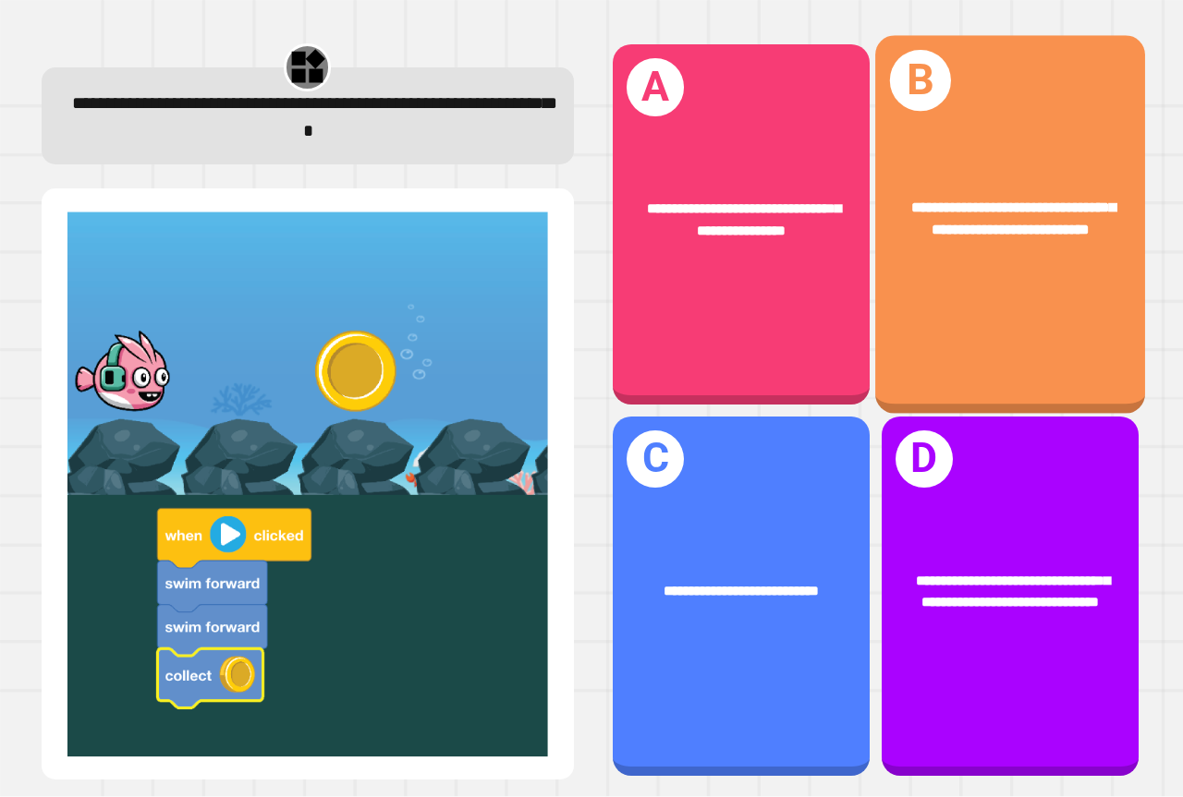
click at [998, 229] on span "**********" at bounding box center [1012, 219] width 203 height 37
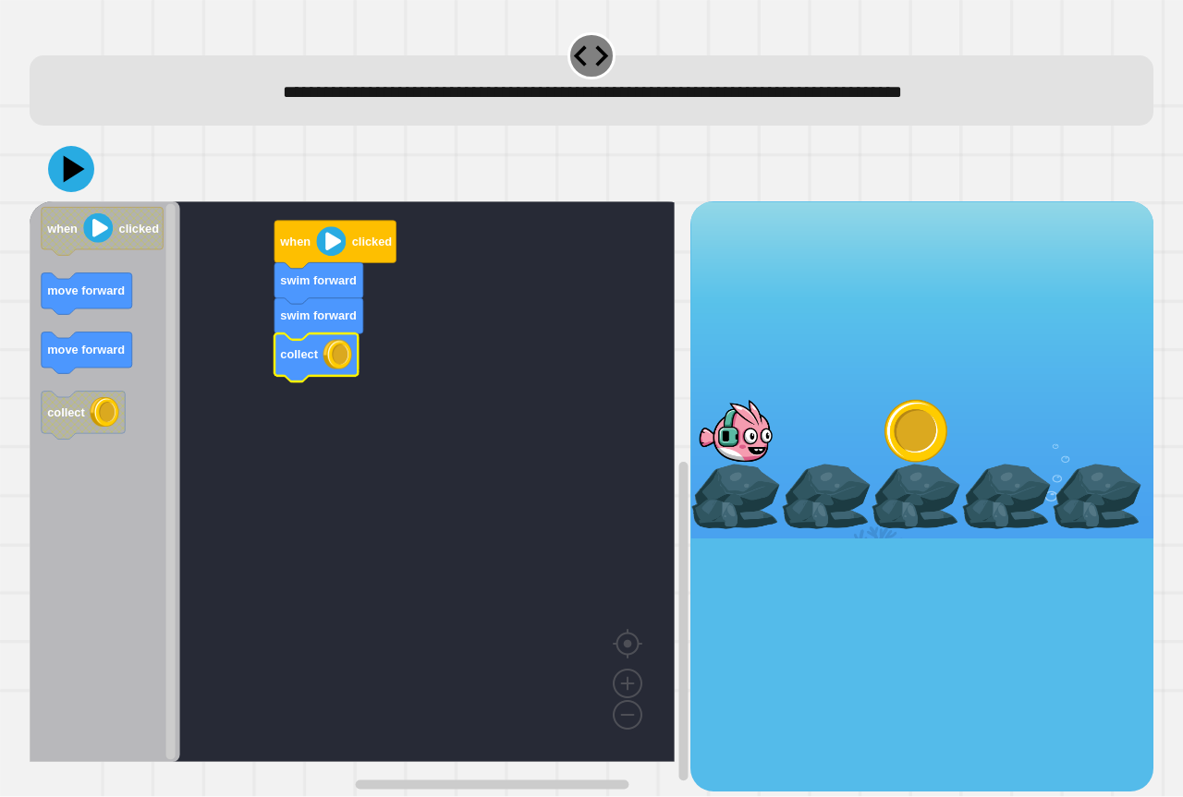
drag, startPoint x: 93, startPoint y: 139, endPoint x: 71, endPoint y: 200, distance: 64.9
click at [90, 146] on div at bounding box center [592, 169] width 1124 height 65
click at [70, 200] on div at bounding box center [592, 169] width 1124 height 65
click at [70, 175] on icon at bounding box center [74, 169] width 22 height 28
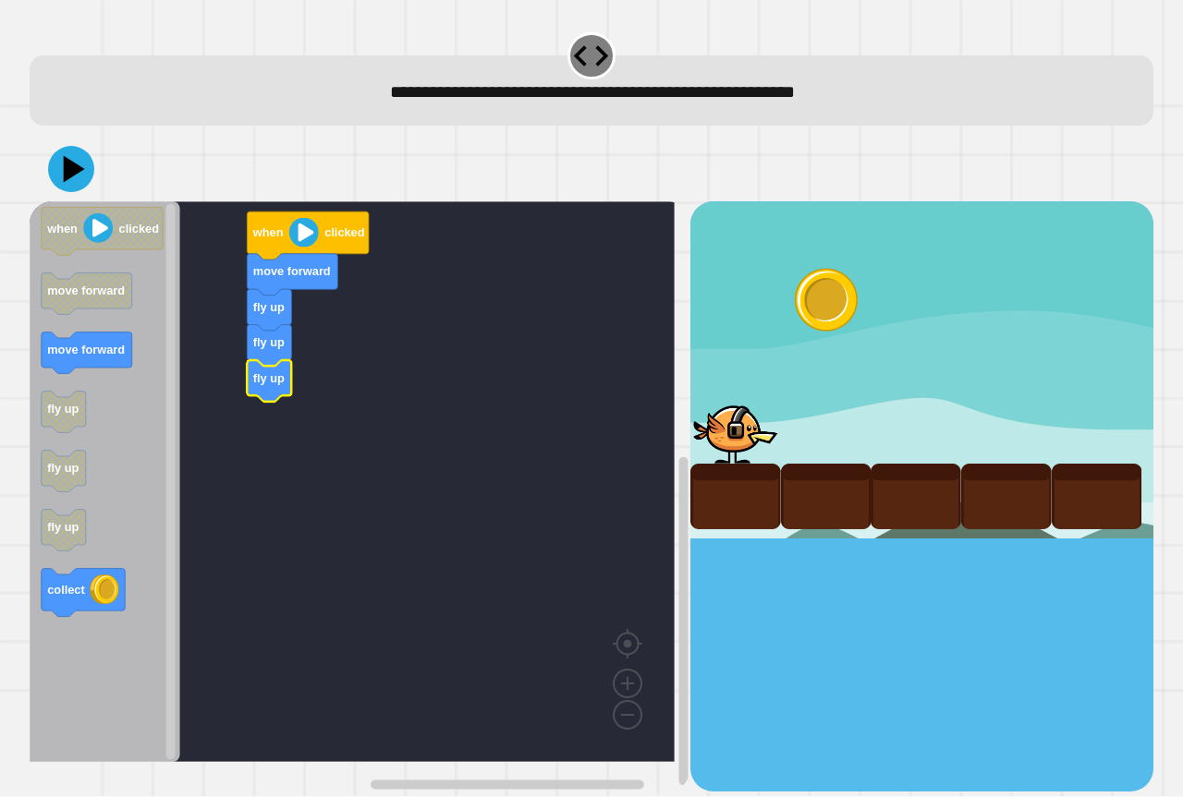
click at [156, 531] on icon "Blockly Workspace" at bounding box center [105, 481] width 151 height 561
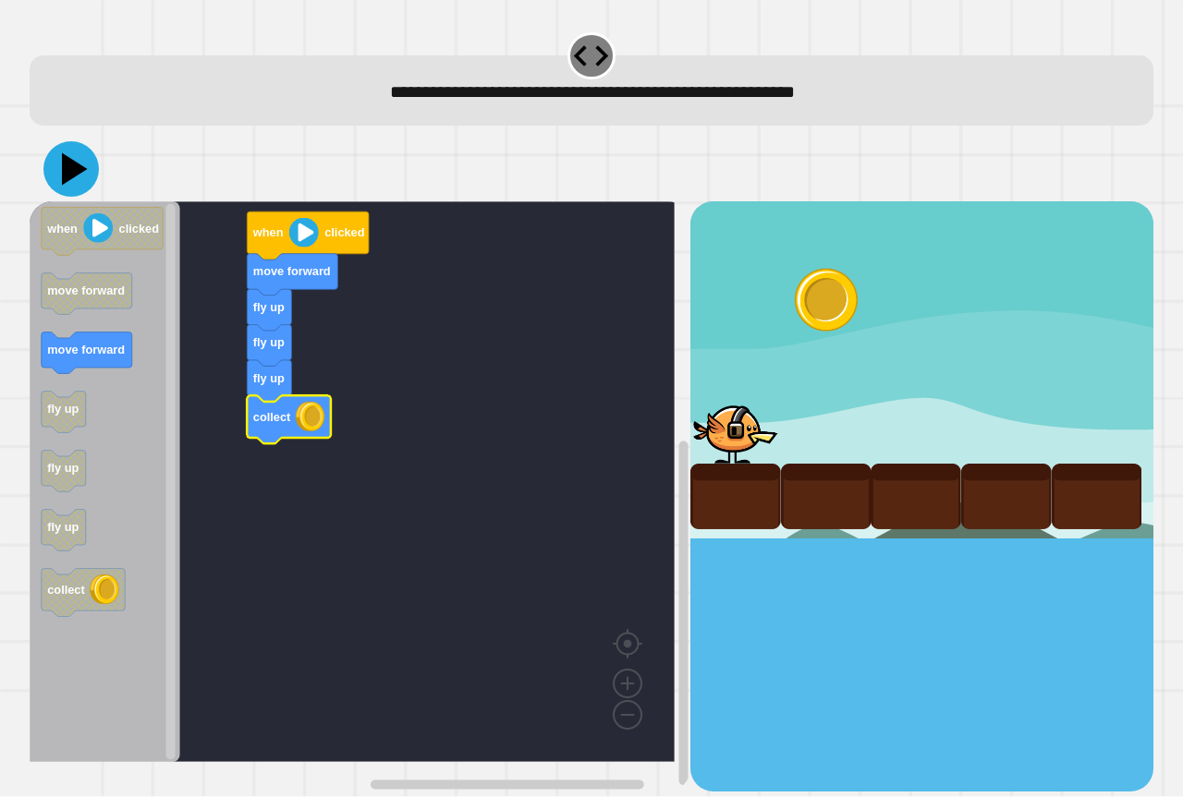
click at [56, 169] on icon at bounding box center [70, 168] width 55 height 55
click at [242, 369] on rect "Blockly Workspace" at bounding box center [352, 481] width 645 height 561
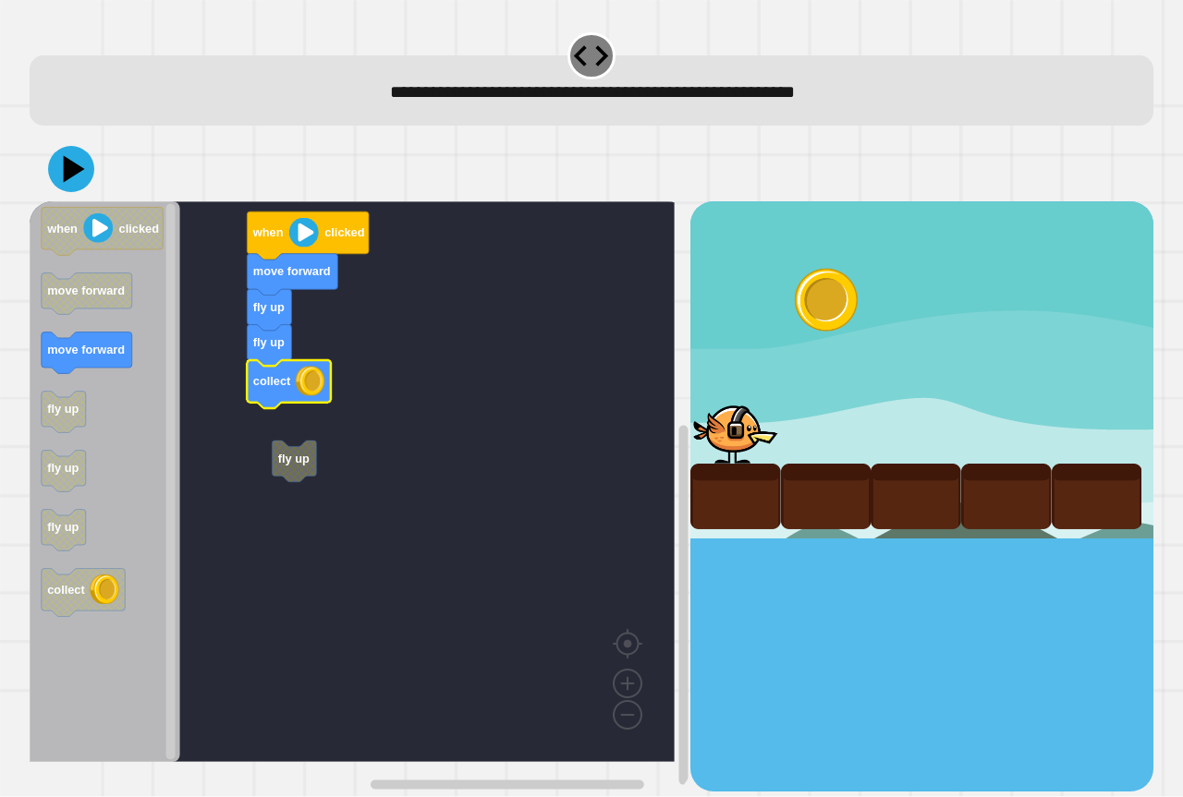
click at [49, 160] on div at bounding box center [592, 169] width 1124 height 65
click at [60, 162] on icon at bounding box center [70, 169] width 53 height 53
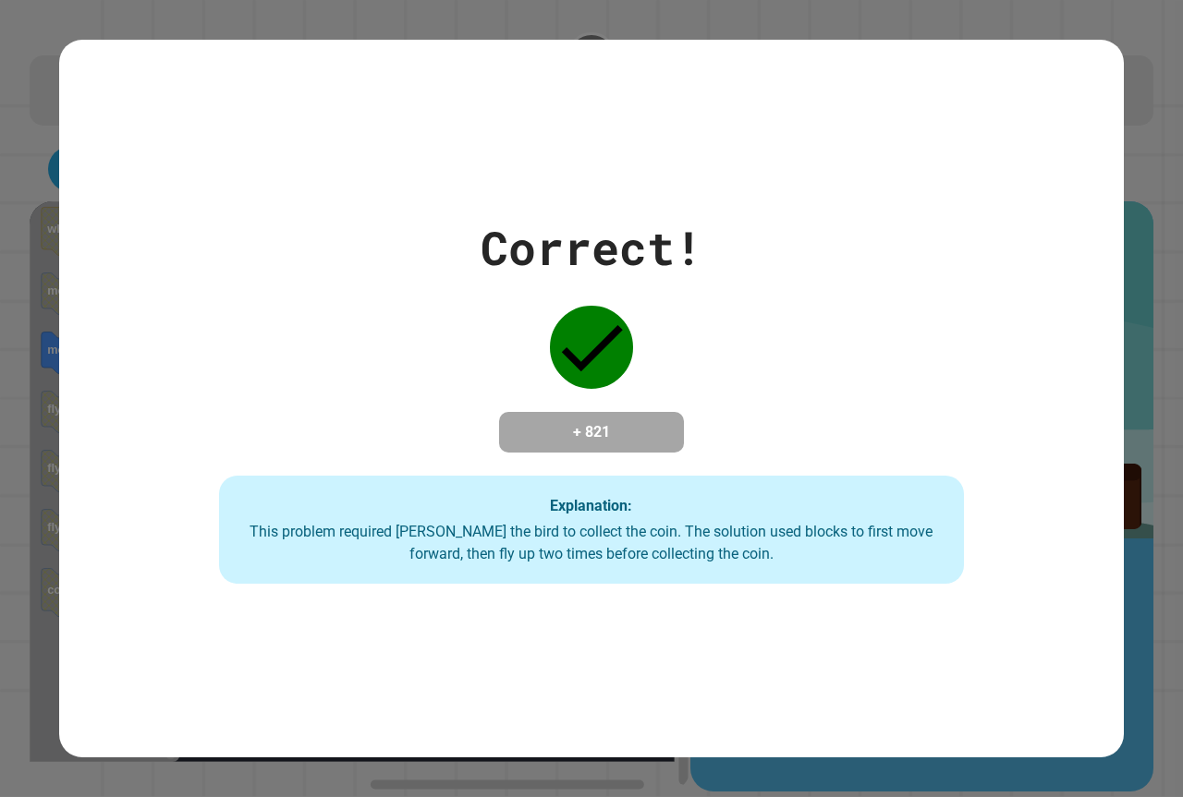
click at [261, 276] on div "Correct! + 821 Explanation: This problem required [PERSON_NAME] the bird to col…" at bounding box center [591, 398] width 1065 height 371
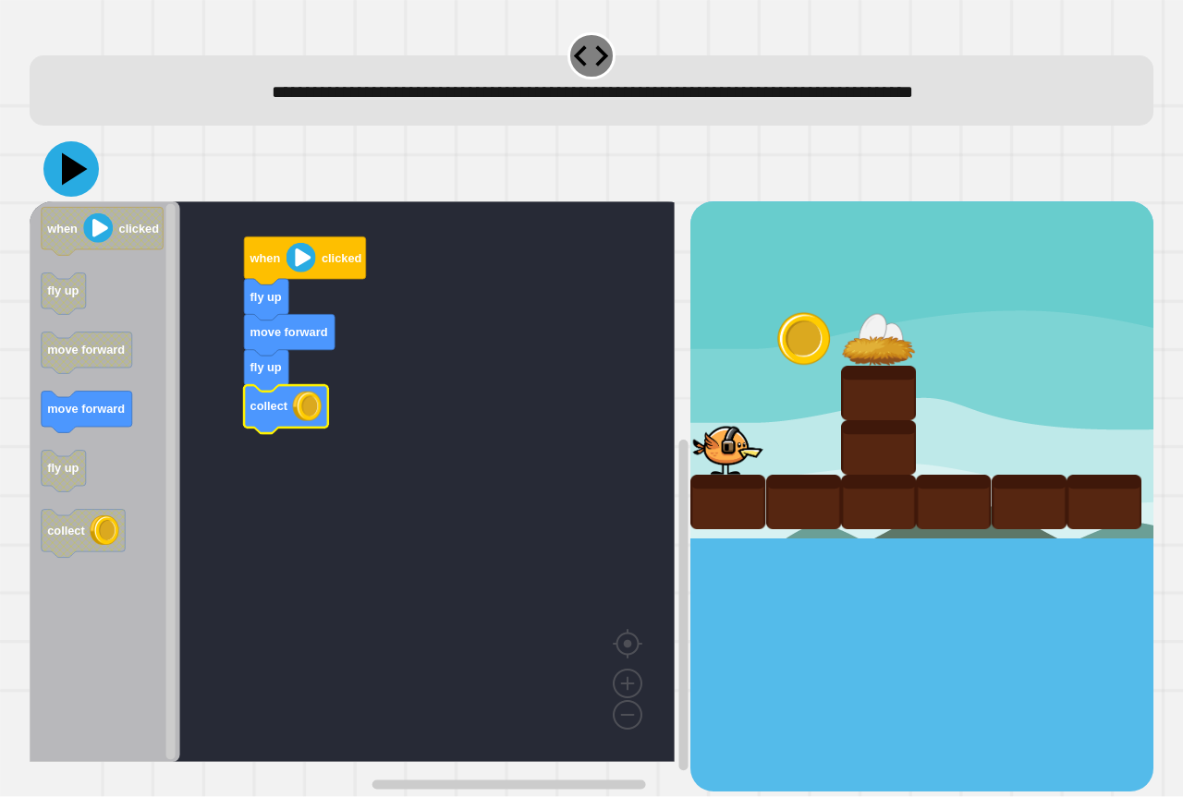
click at [69, 163] on icon at bounding box center [75, 169] width 26 height 32
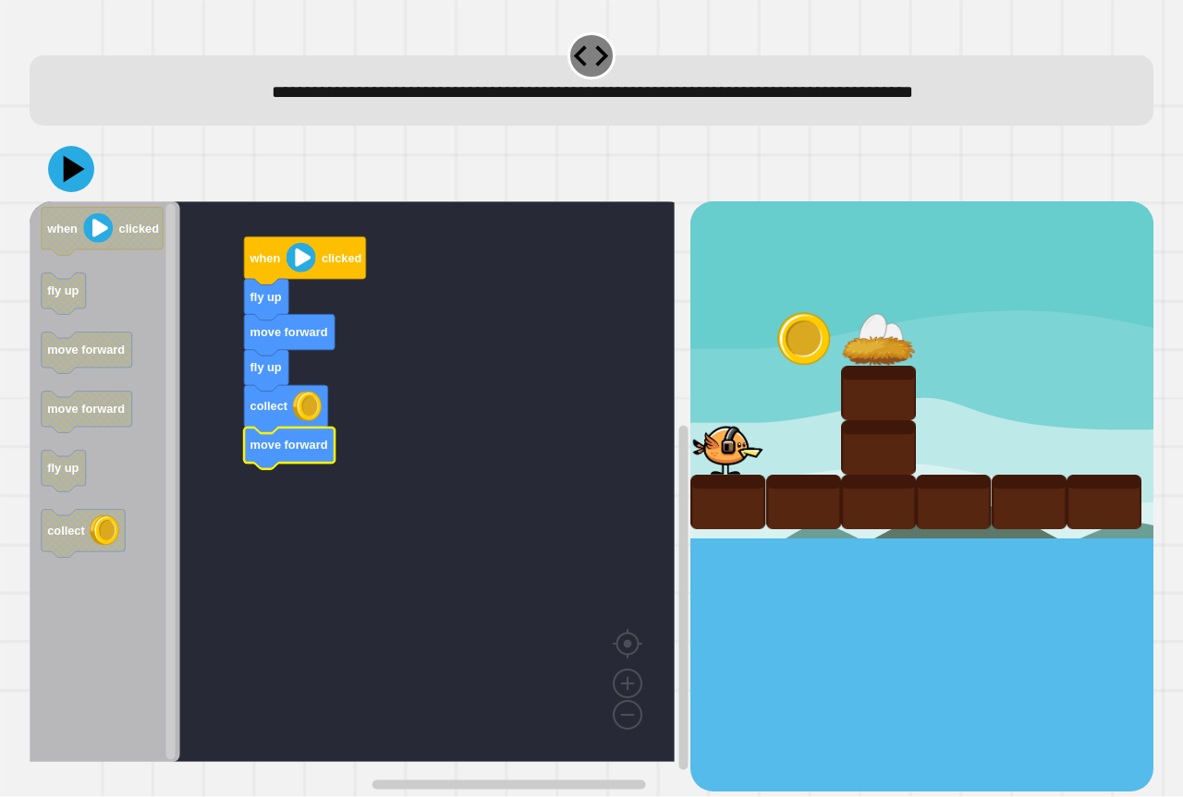
click at [82, 191] on div at bounding box center [592, 169] width 1124 height 65
click at [77, 182] on icon at bounding box center [70, 168] width 55 height 55
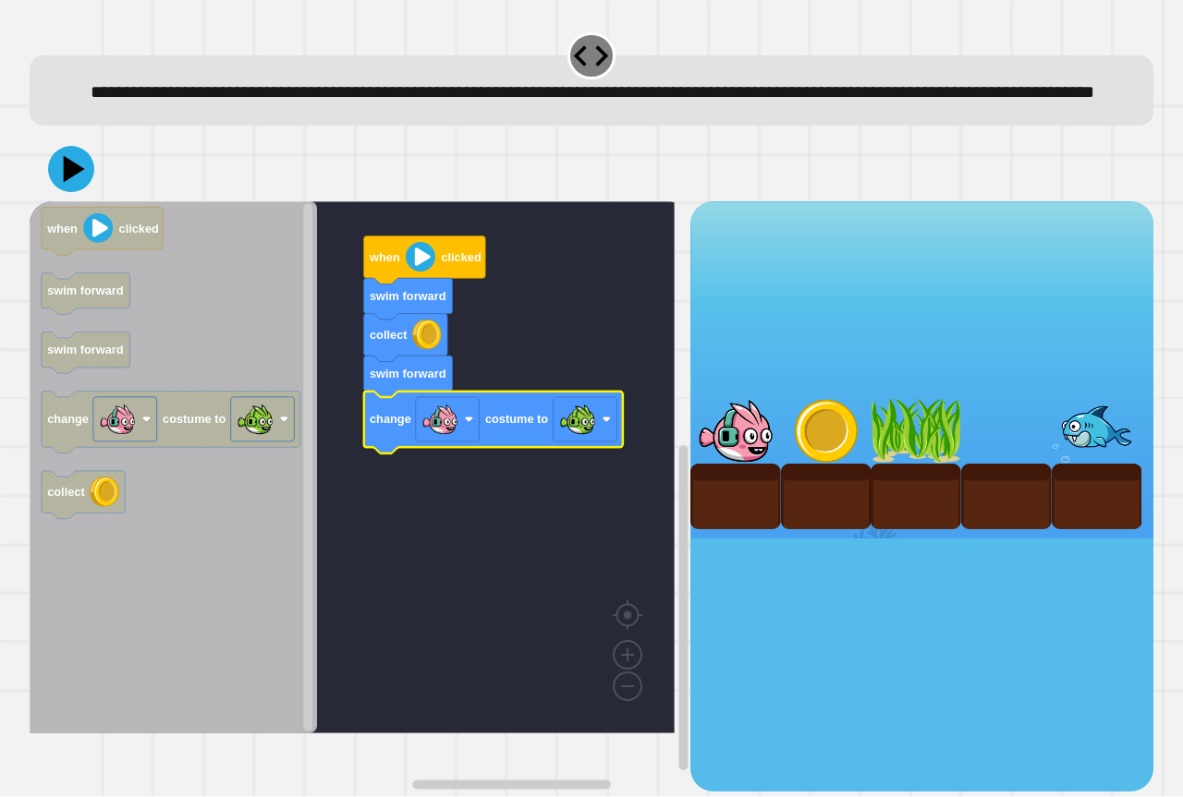
click at [91, 201] on div at bounding box center [592, 169] width 1124 height 65
click at [83, 196] on icon at bounding box center [71, 170] width 52 height 52
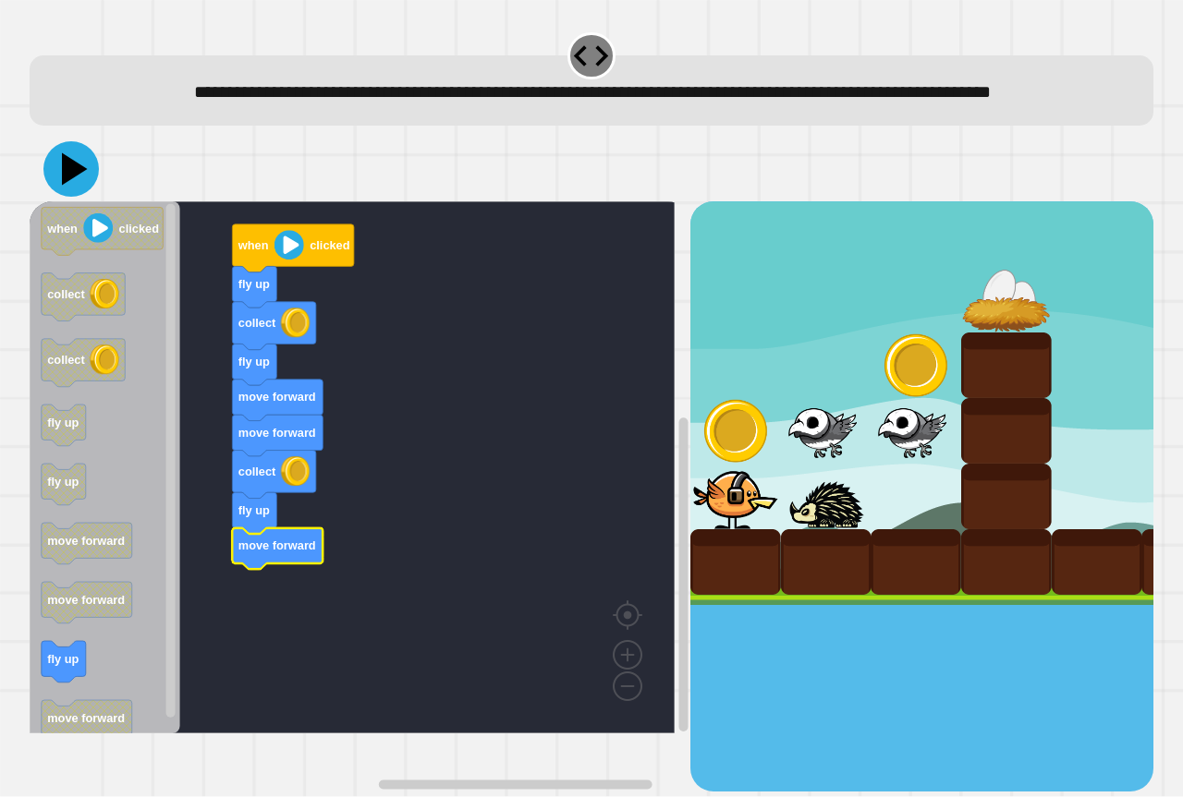
click at [69, 186] on icon at bounding box center [75, 169] width 26 height 32
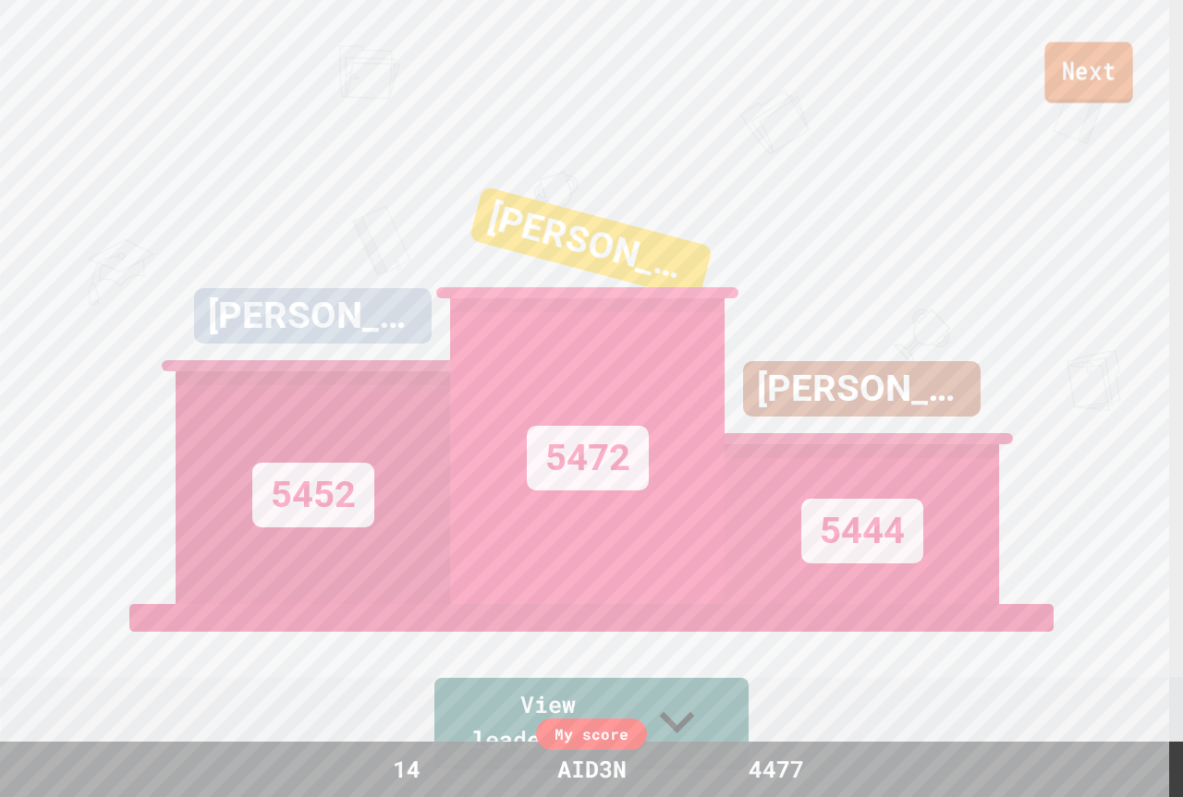
click at [1079, 59] on link "Next" at bounding box center [1088, 72] width 88 height 61
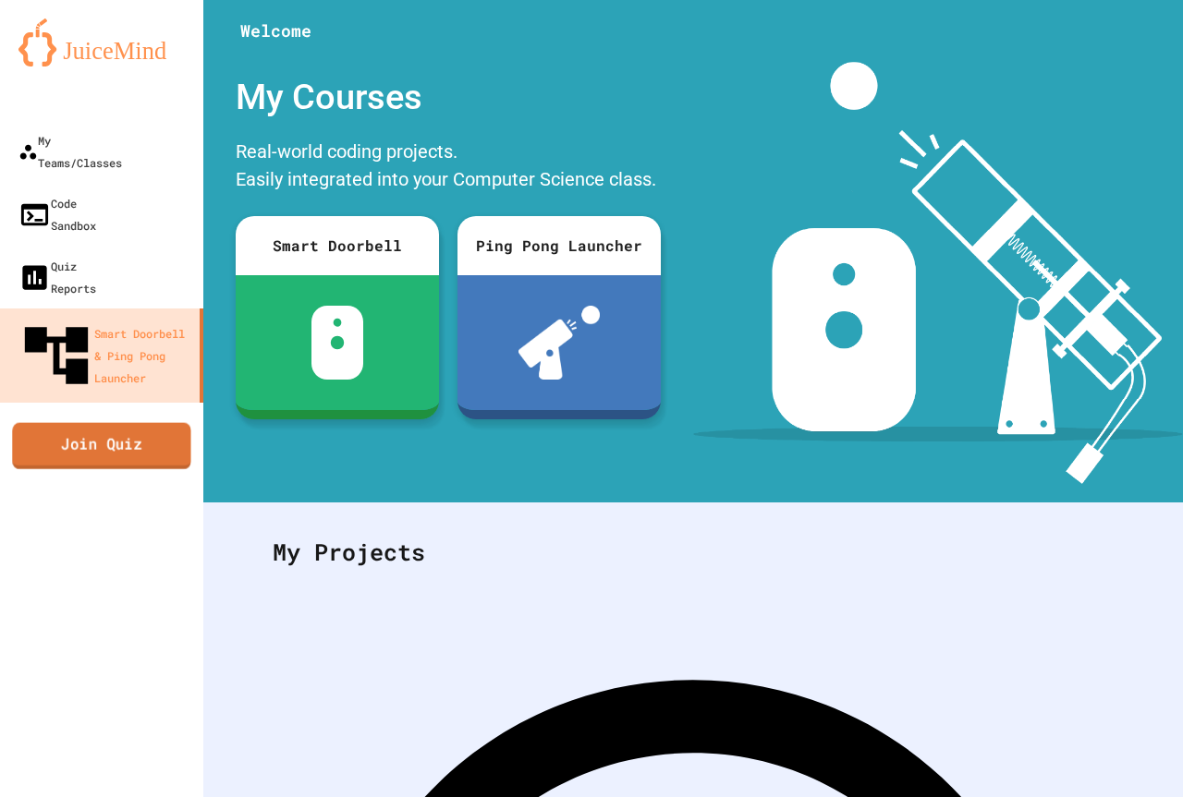
click at [96, 422] on link "Join Quiz" at bounding box center [101, 445] width 178 height 46
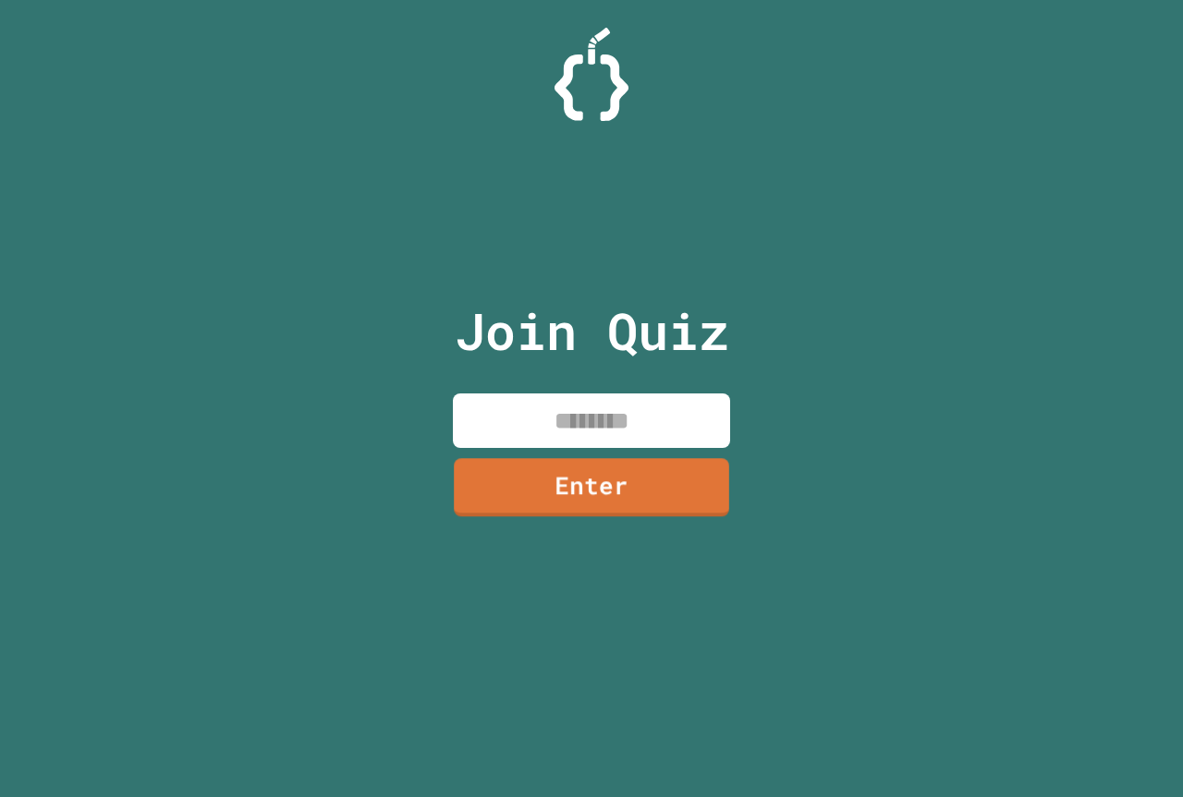
click at [579, 438] on input at bounding box center [591, 421] width 277 height 55
type input "********"
click at [663, 513] on link "Enter" at bounding box center [592, 486] width 282 height 61
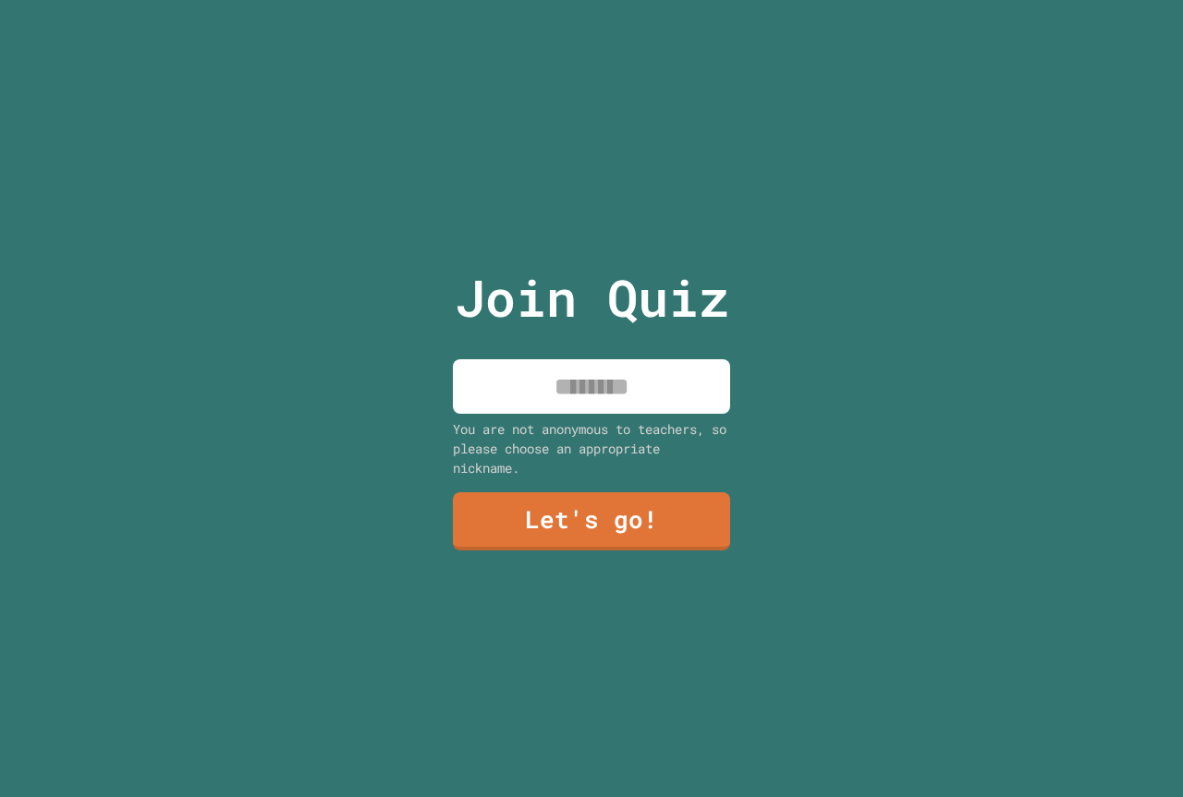
click at [635, 396] on input at bounding box center [591, 386] width 277 height 55
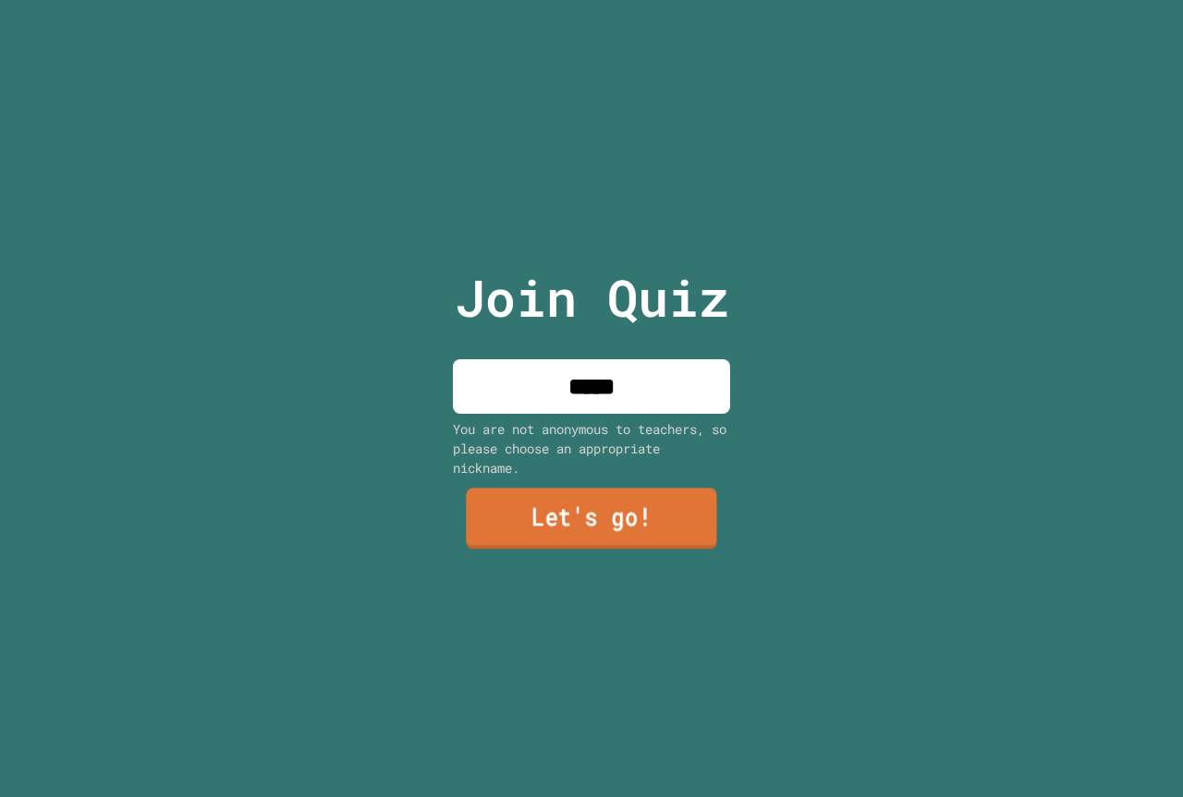
click at [597, 524] on link "Let's go!" at bounding box center [591, 519] width 250 height 61
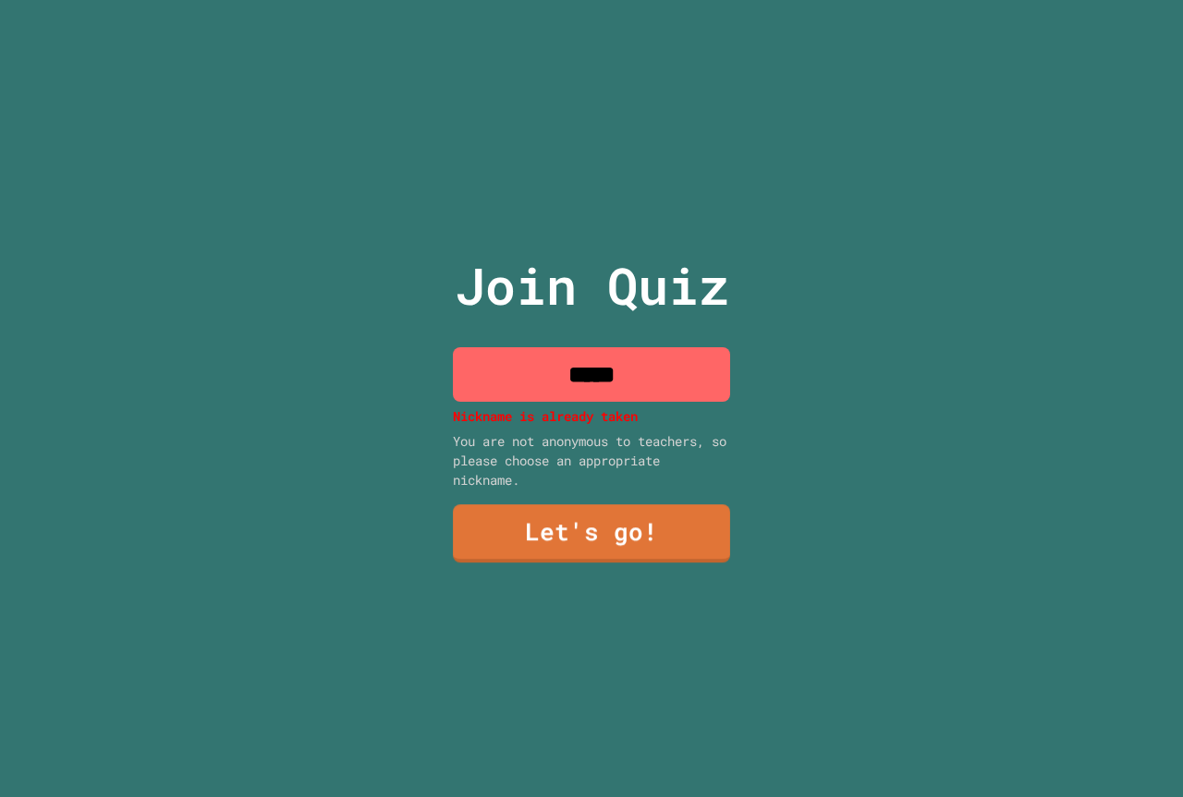
click at [641, 373] on input "*****" at bounding box center [591, 374] width 277 height 55
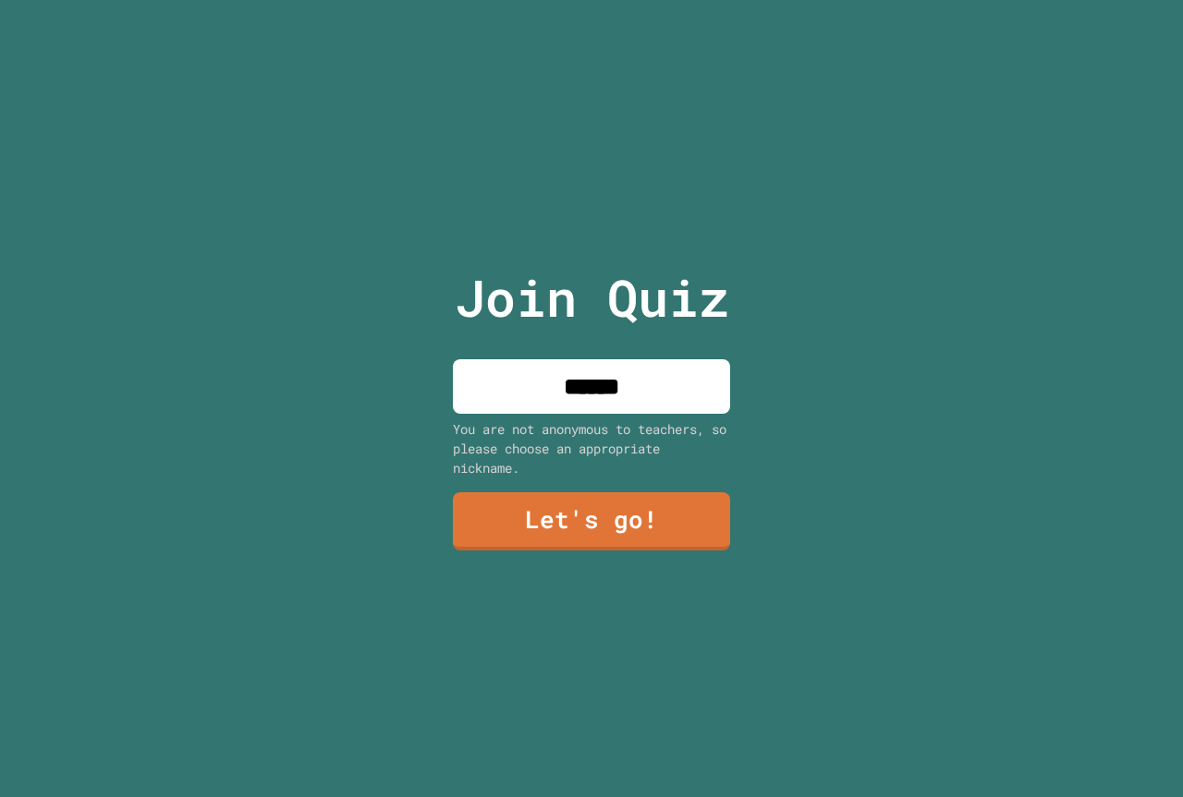
type input "******"
drag, startPoint x: 647, startPoint y: 389, endPoint x: 831, endPoint y: 419, distance: 186.2
click at [831, 419] on div "Join Quiz ****** You are not anonymous to teachers, so please choose an appropr…" at bounding box center [591, 398] width 1183 height 797
click at [582, 490] on link "Let's go!" at bounding box center [591, 520] width 277 height 61
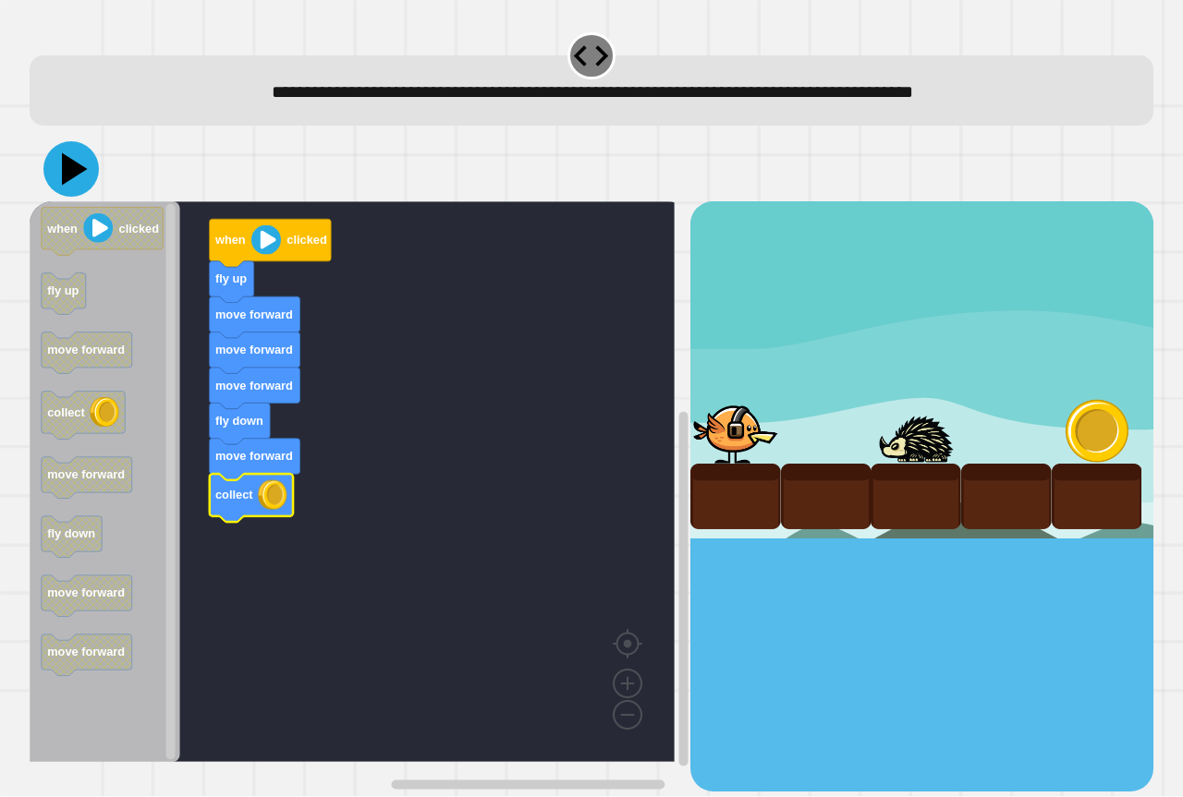
click at [75, 173] on icon at bounding box center [75, 169] width 26 height 32
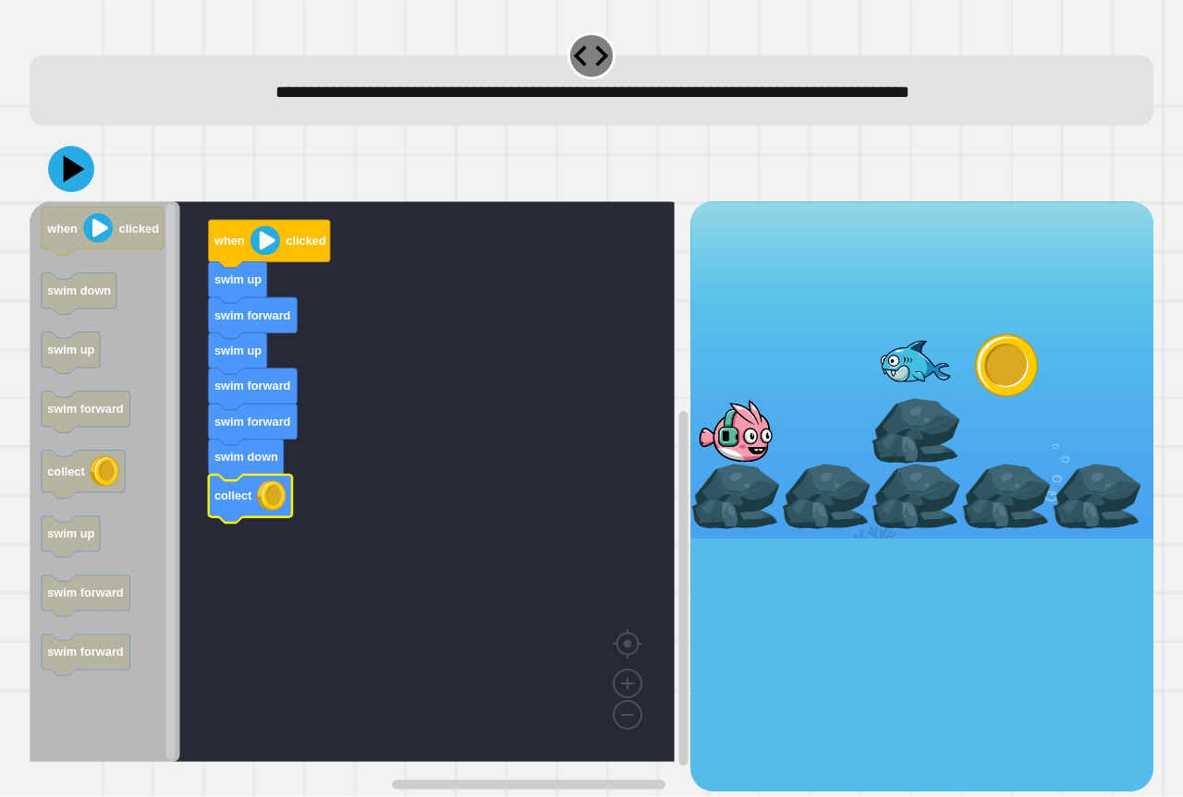
click at [84, 191] on div at bounding box center [592, 169] width 1124 height 65
click at [80, 169] on icon at bounding box center [75, 169] width 26 height 32
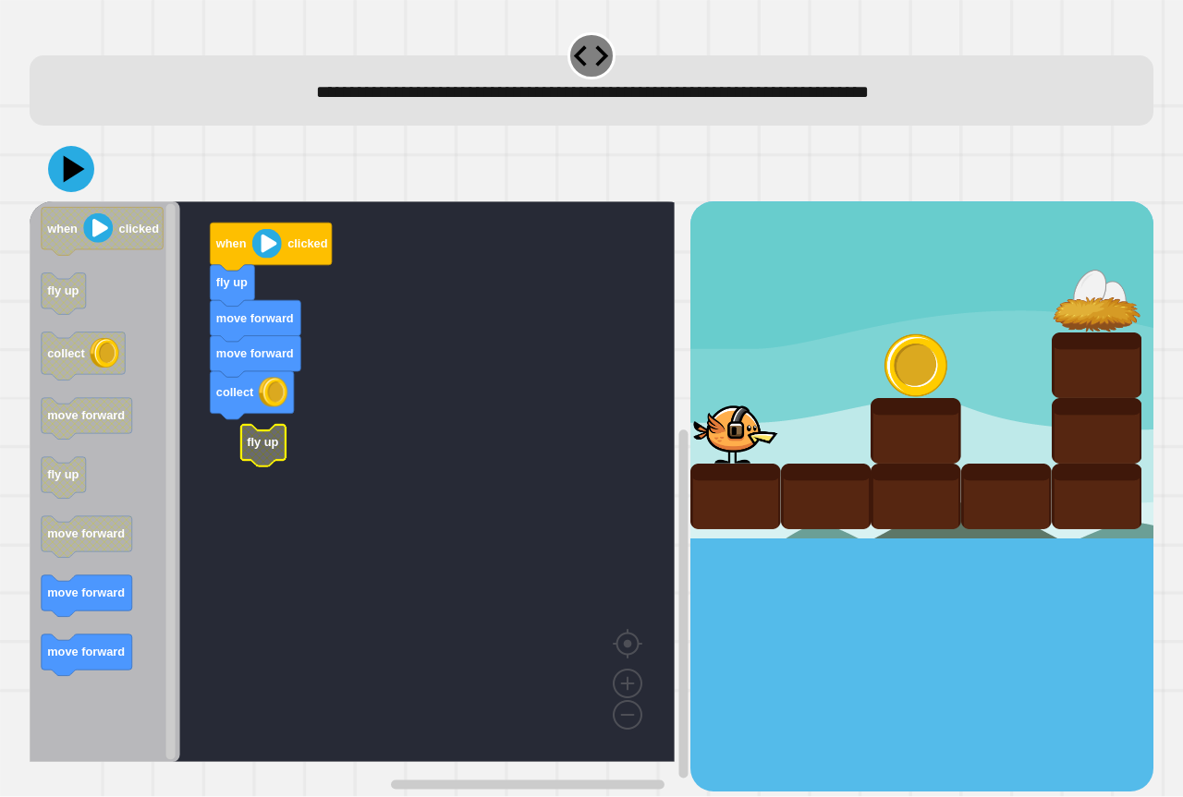
click at [247, 450] on text "fly up" at bounding box center [262, 443] width 31 height 14
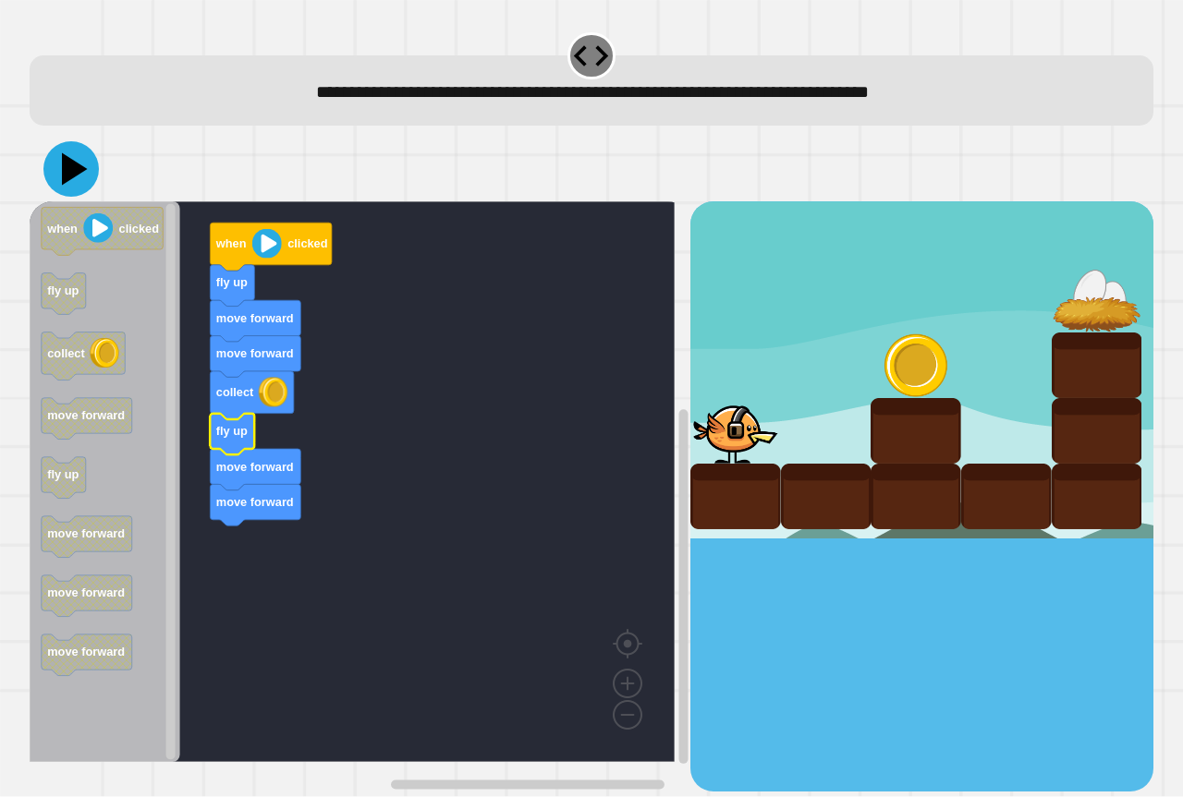
click at [67, 162] on icon at bounding box center [75, 169] width 26 height 32
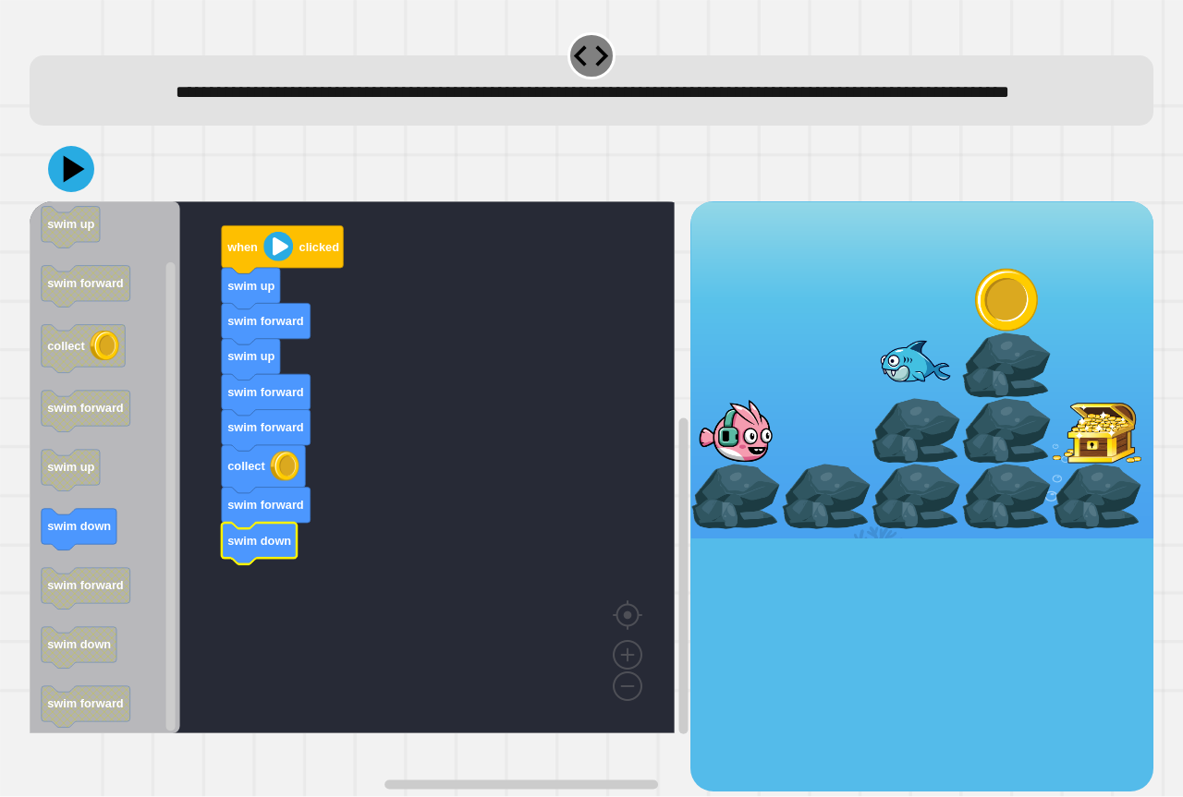
click at [150, 568] on icon "Blockly Workspace" at bounding box center [105, 467] width 151 height 532
click at [18, 541] on div "**********" at bounding box center [591, 398] width 1183 height 797
click at [73, 183] on icon at bounding box center [74, 169] width 21 height 27
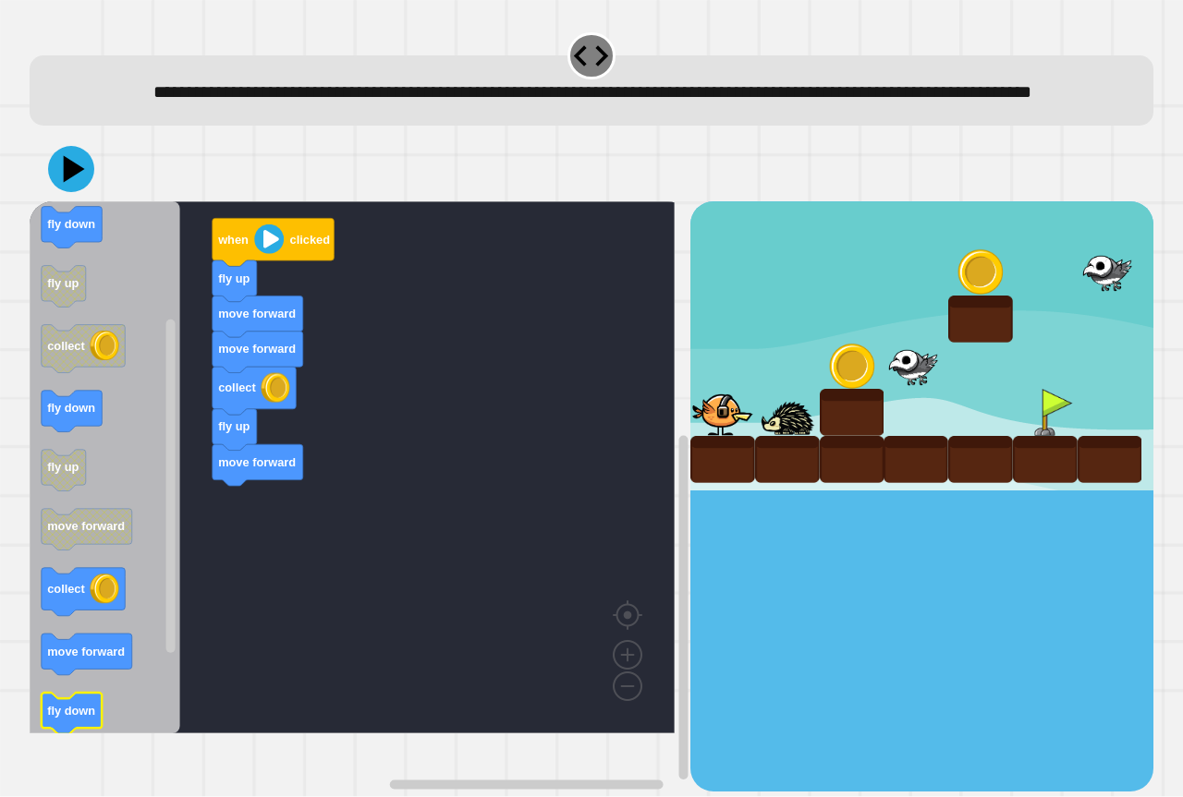
click at [82, 718] on text "fly down" at bounding box center [71, 711] width 48 height 14
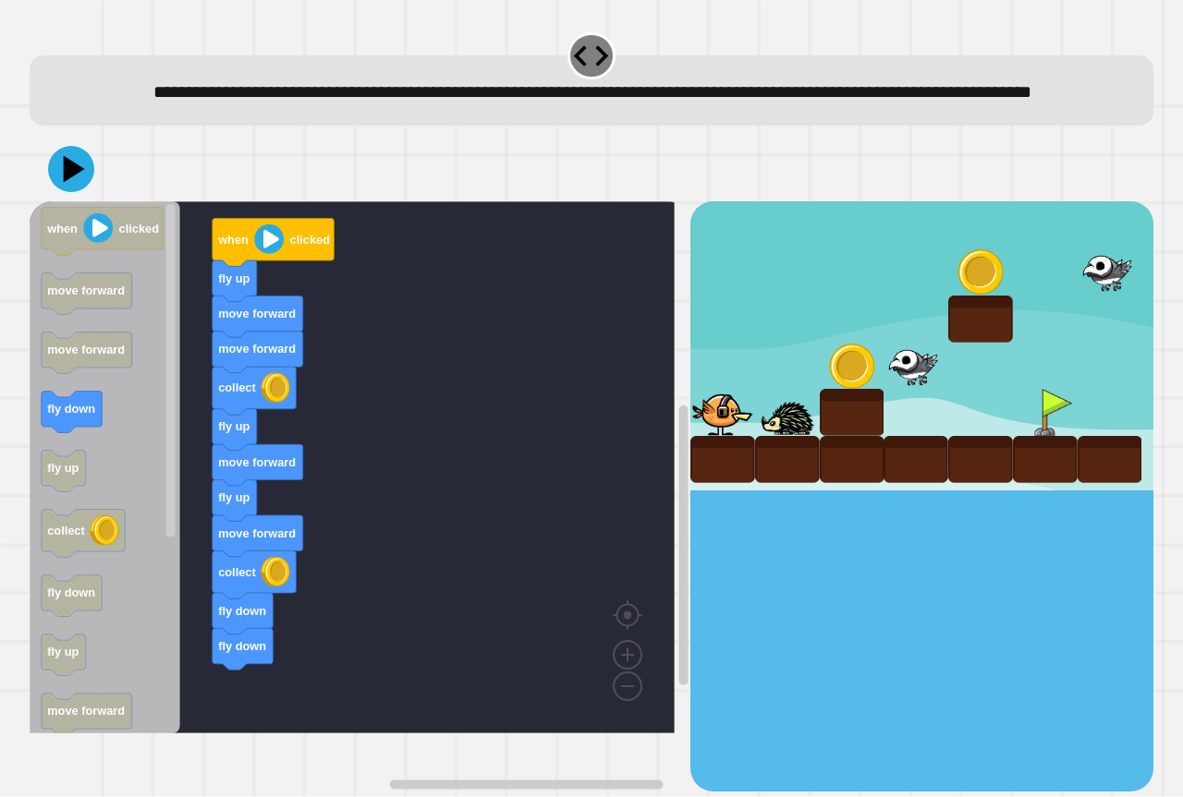
click at [227, 755] on div "when clicked fly up move forward move forward collect fly up move forward fly u…" at bounding box center [360, 496] width 661 height 590
click at [77, 186] on icon at bounding box center [75, 169] width 26 height 32
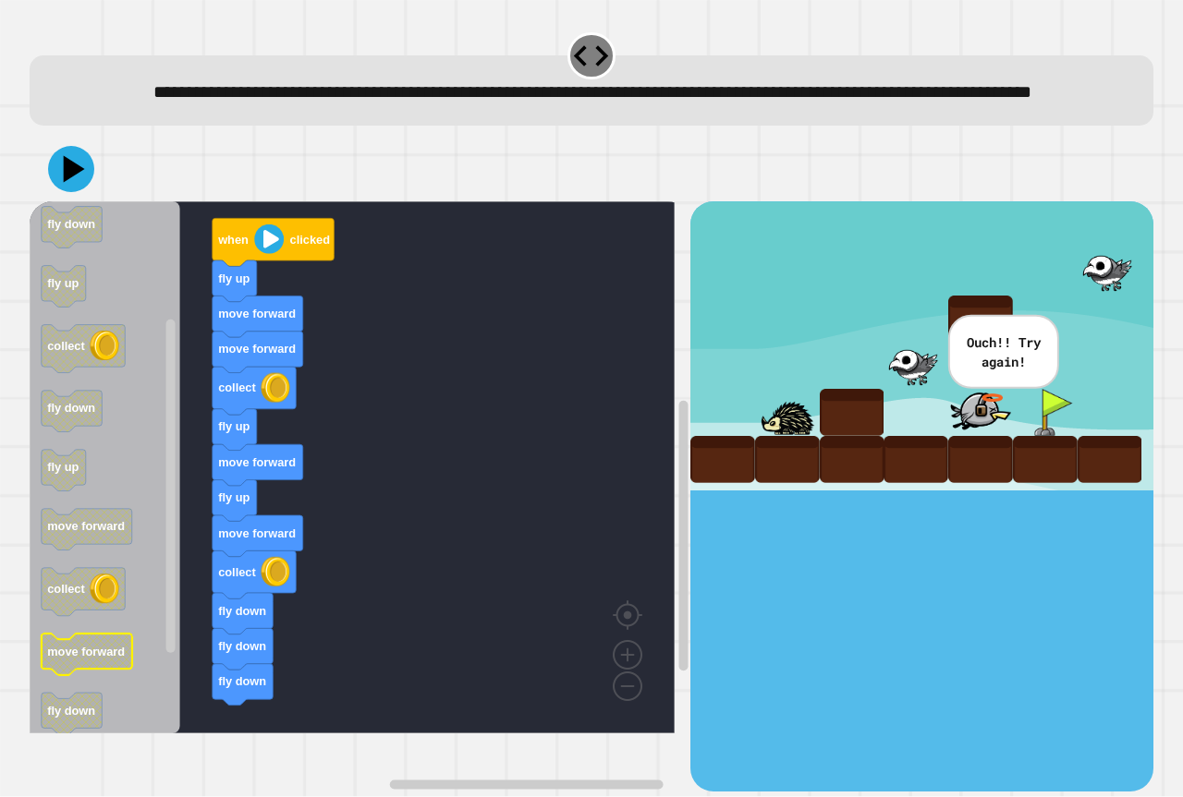
click at [77, 675] on icon "Blockly Workspace" at bounding box center [87, 655] width 91 height 42
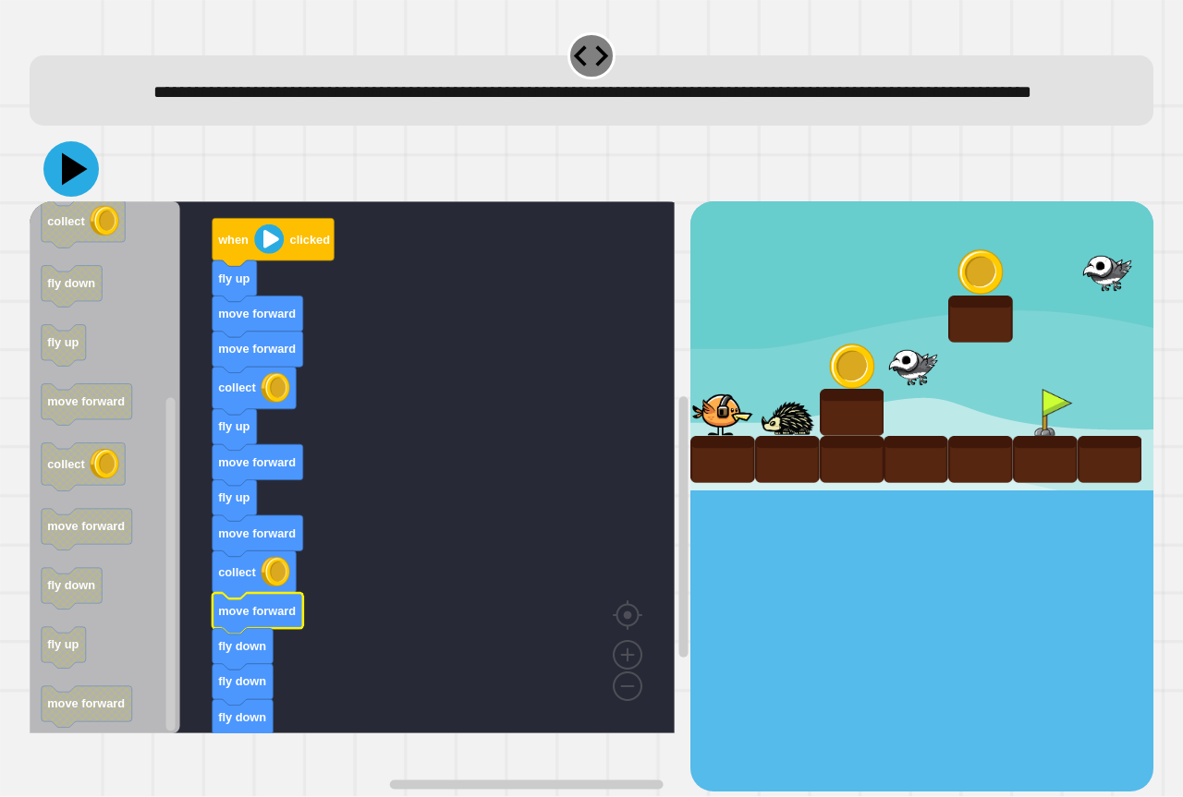
click at [68, 197] on icon at bounding box center [70, 168] width 55 height 55
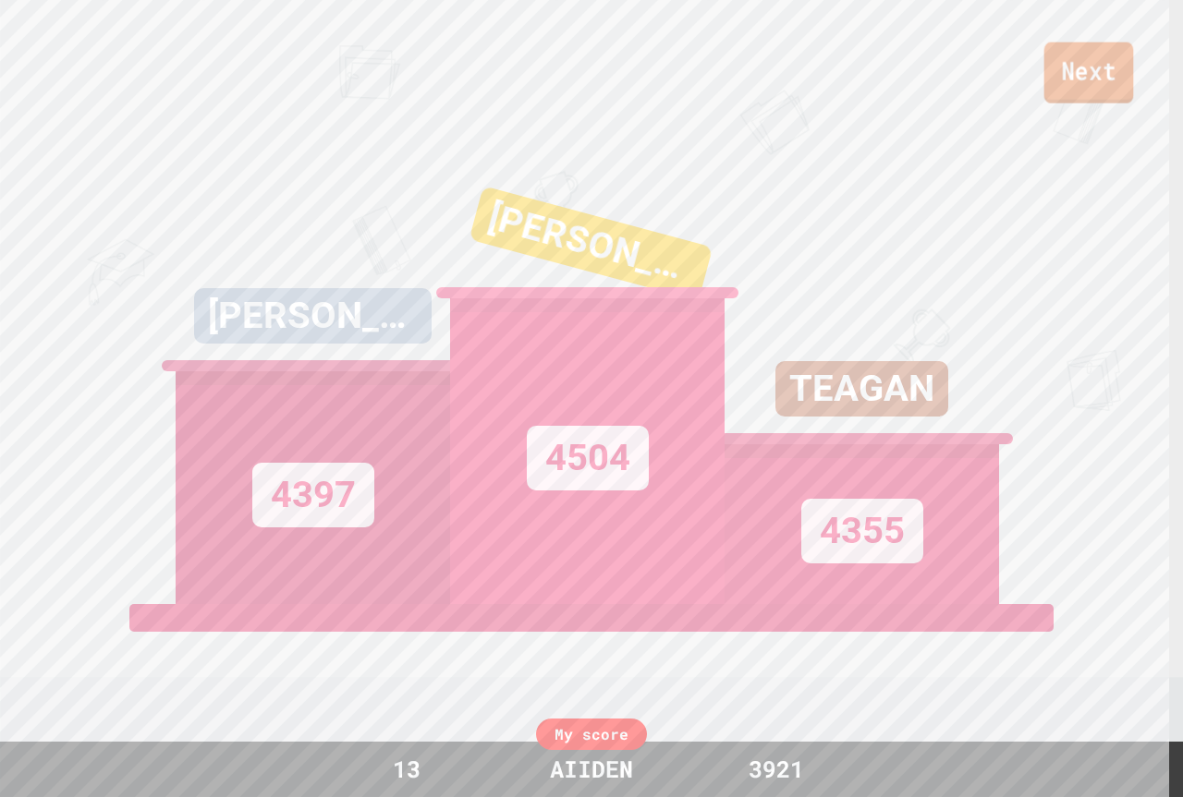
click at [1081, 55] on link "Next" at bounding box center [1089, 73] width 90 height 61
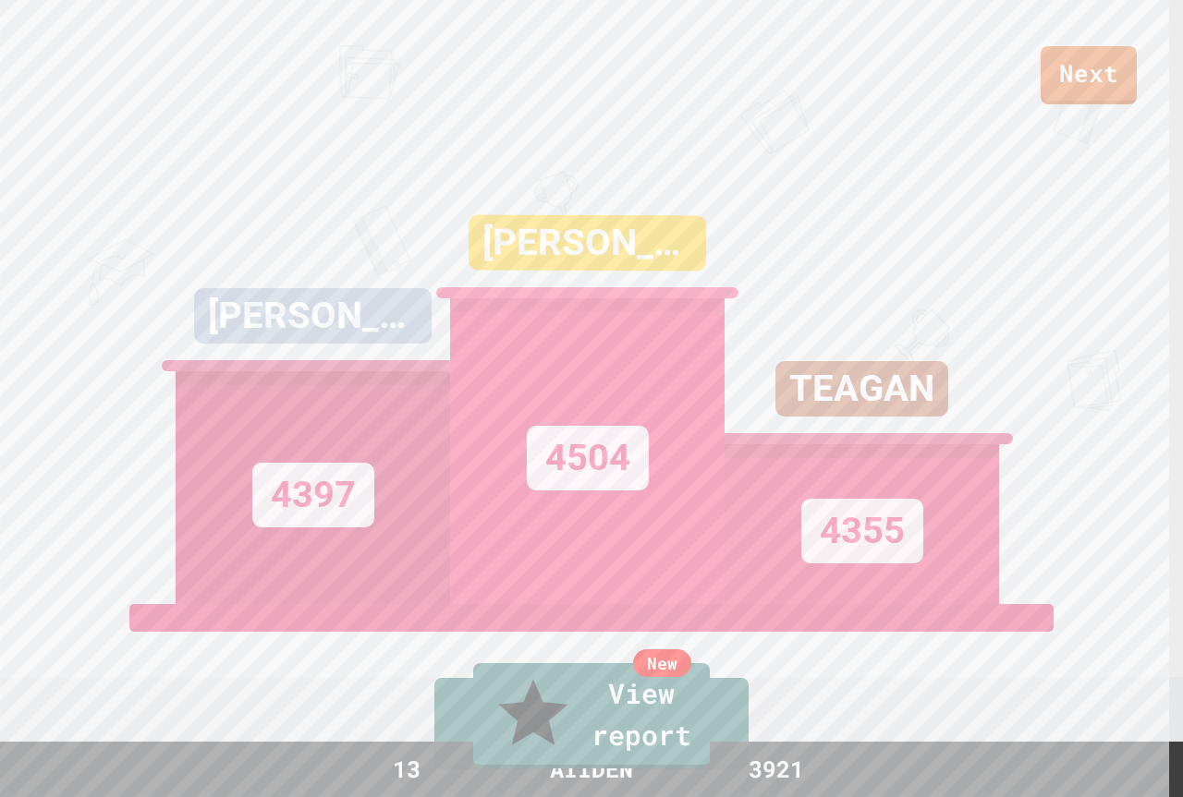
drag, startPoint x: 590, startPoint y: 513, endPoint x: 590, endPoint y: 458, distance: 54.5
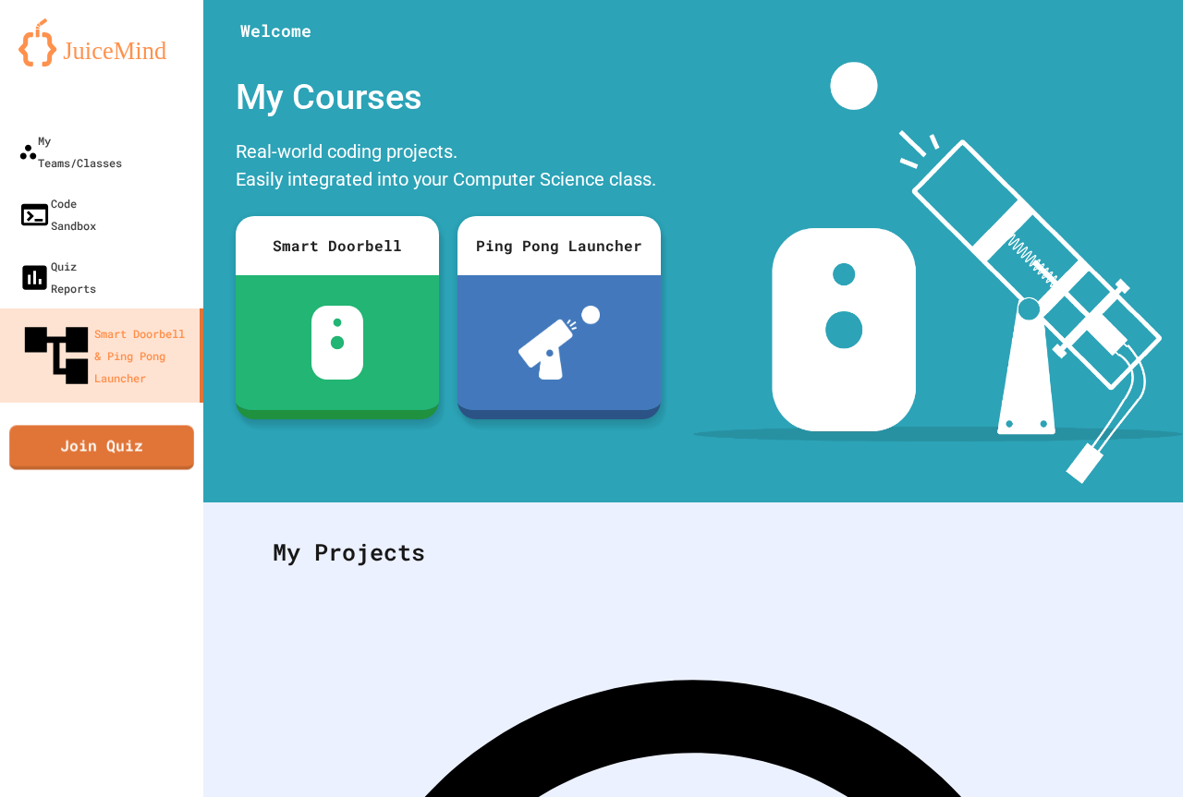
click at [76, 425] on link "Join Quiz" at bounding box center [101, 447] width 185 height 44
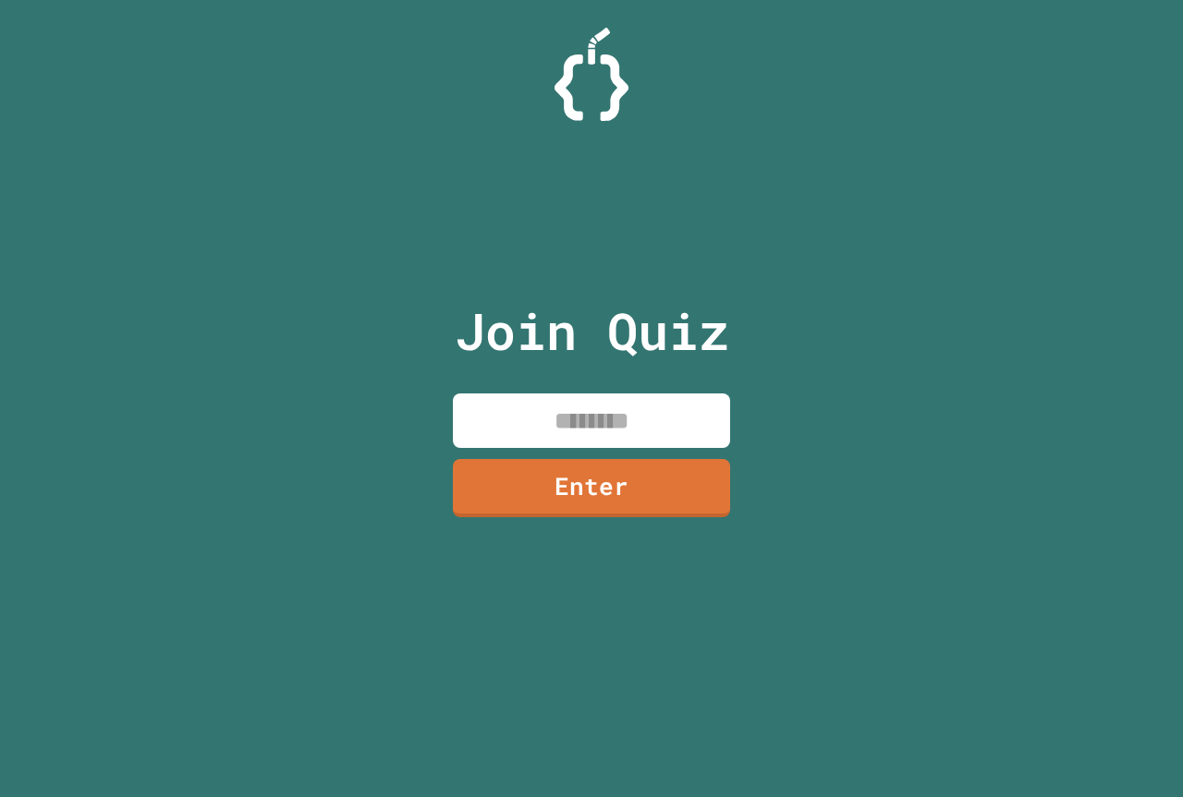
click at [536, 413] on input at bounding box center [591, 421] width 277 height 55
type input "********"
click at [630, 507] on link "Enter" at bounding box center [592, 486] width 272 height 61
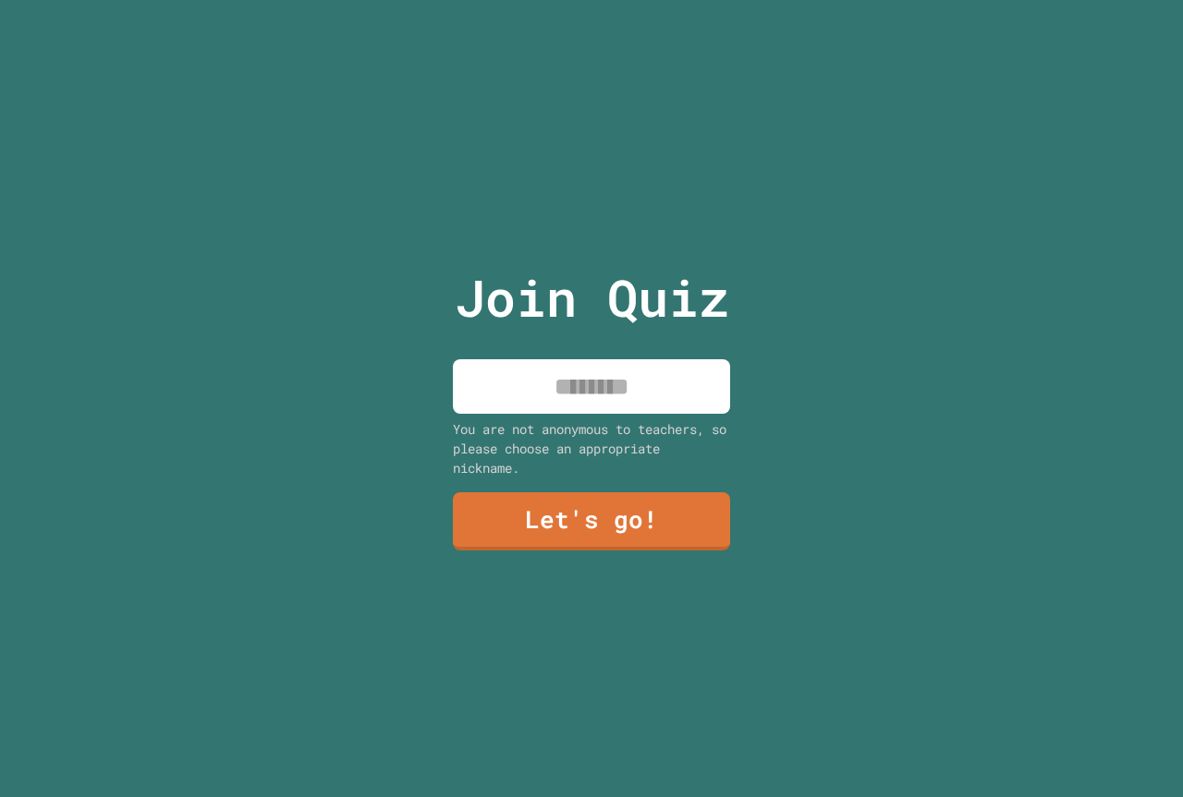
click at [573, 401] on input at bounding box center [591, 386] width 277 height 55
type input "*****"
click at [595, 489] on link "Let's go!" at bounding box center [591, 519] width 269 height 61
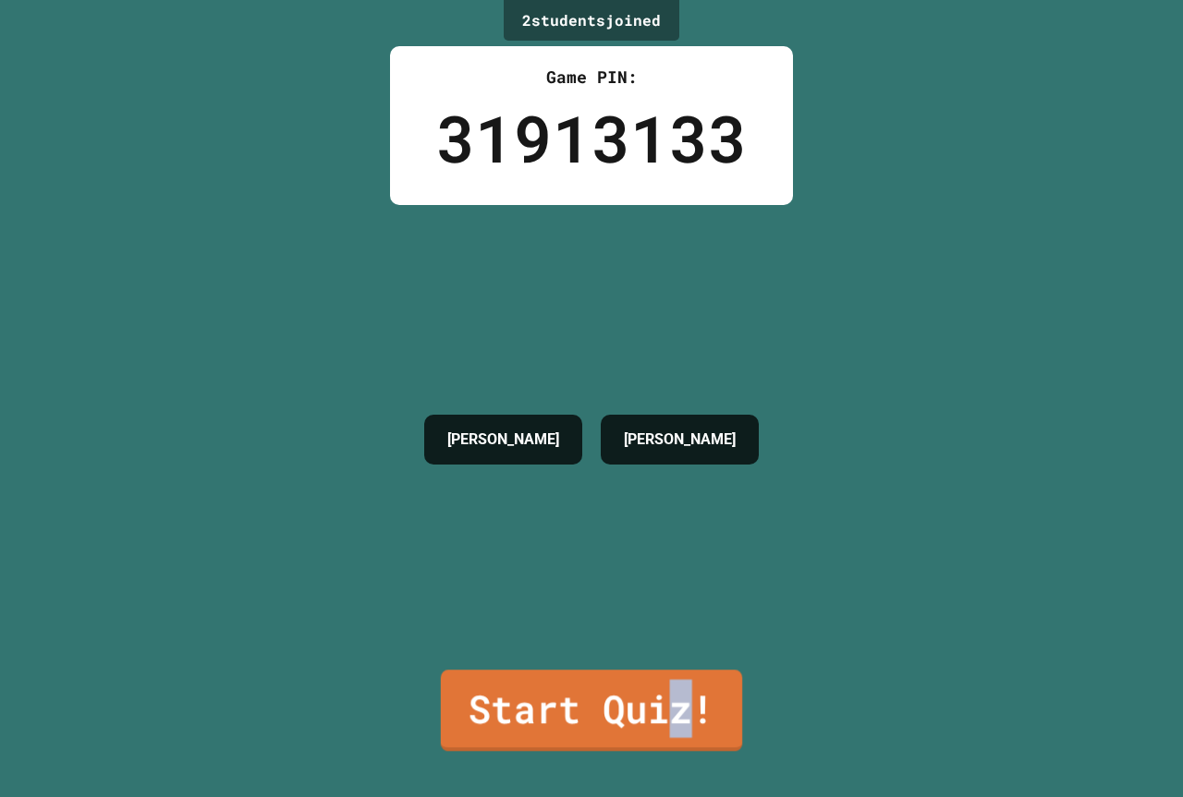
click at [671, 722] on link "Start Quiz!" at bounding box center [591, 710] width 301 height 81
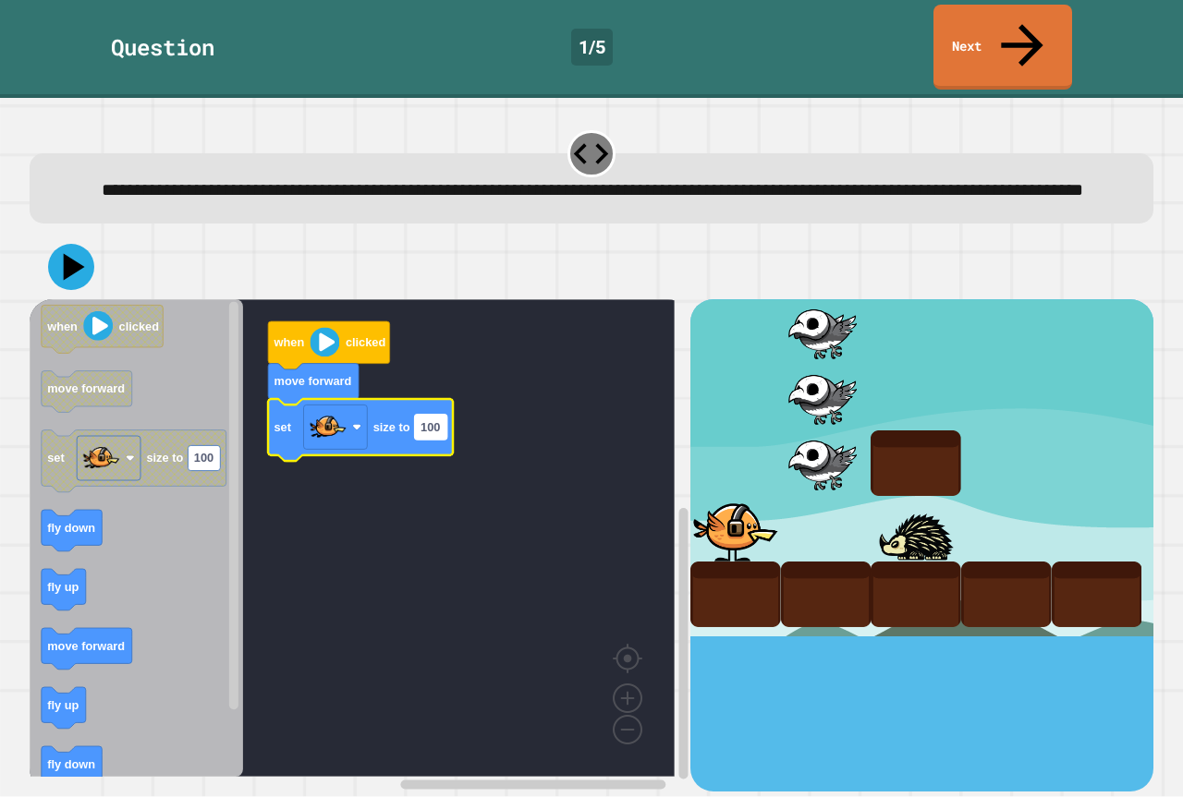
click at [430, 427] on rect "Blockly Workspace" at bounding box center [431, 427] width 32 height 25
type input "*********"
click at [79, 269] on icon at bounding box center [70, 267] width 53 height 53
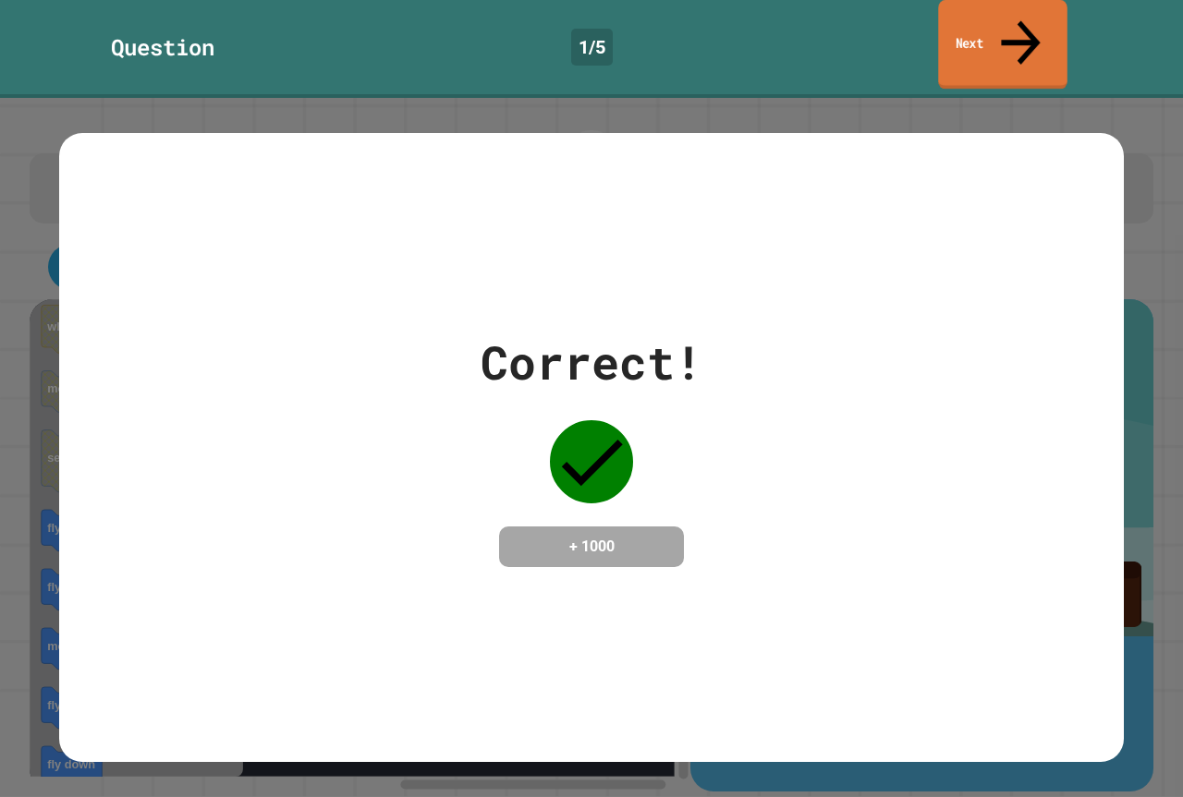
click at [960, 32] on link "Next" at bounding box center [1002, 45] width 128 height 90
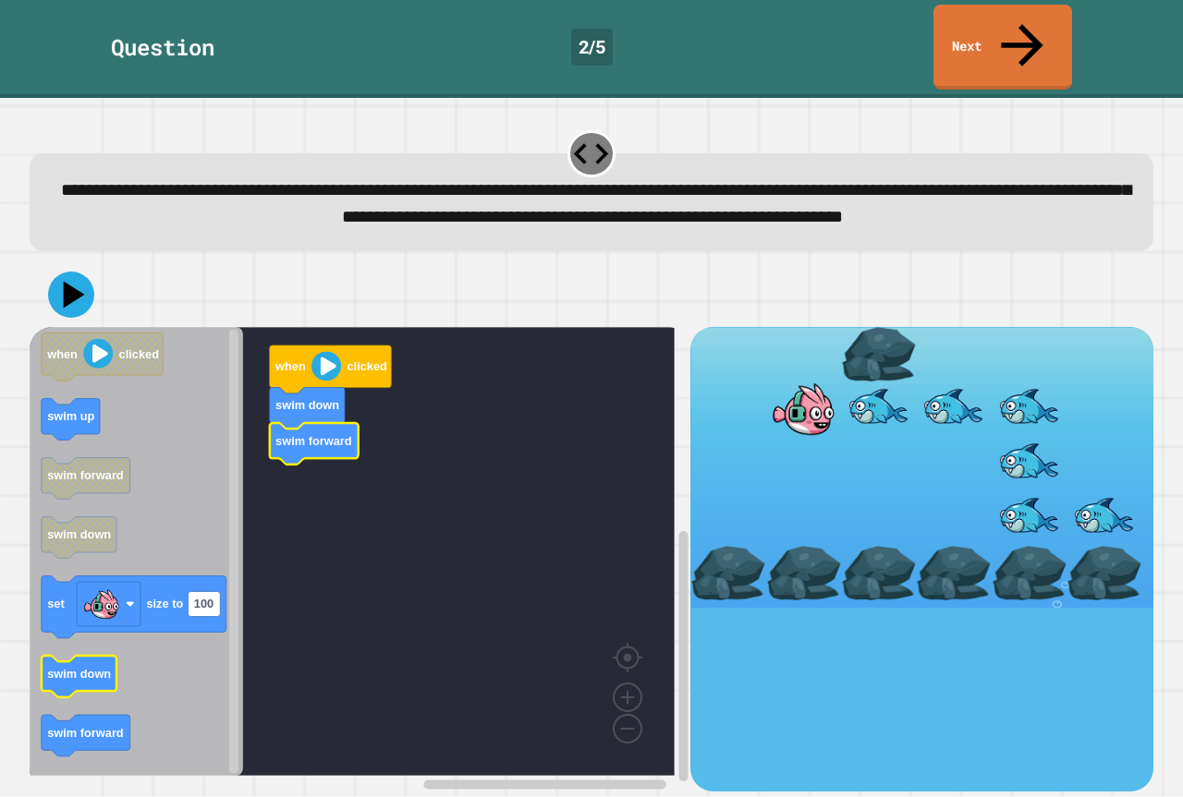
click at [73, 797] on html "**********" at bounding box center [591, 398] width 1183 height 797
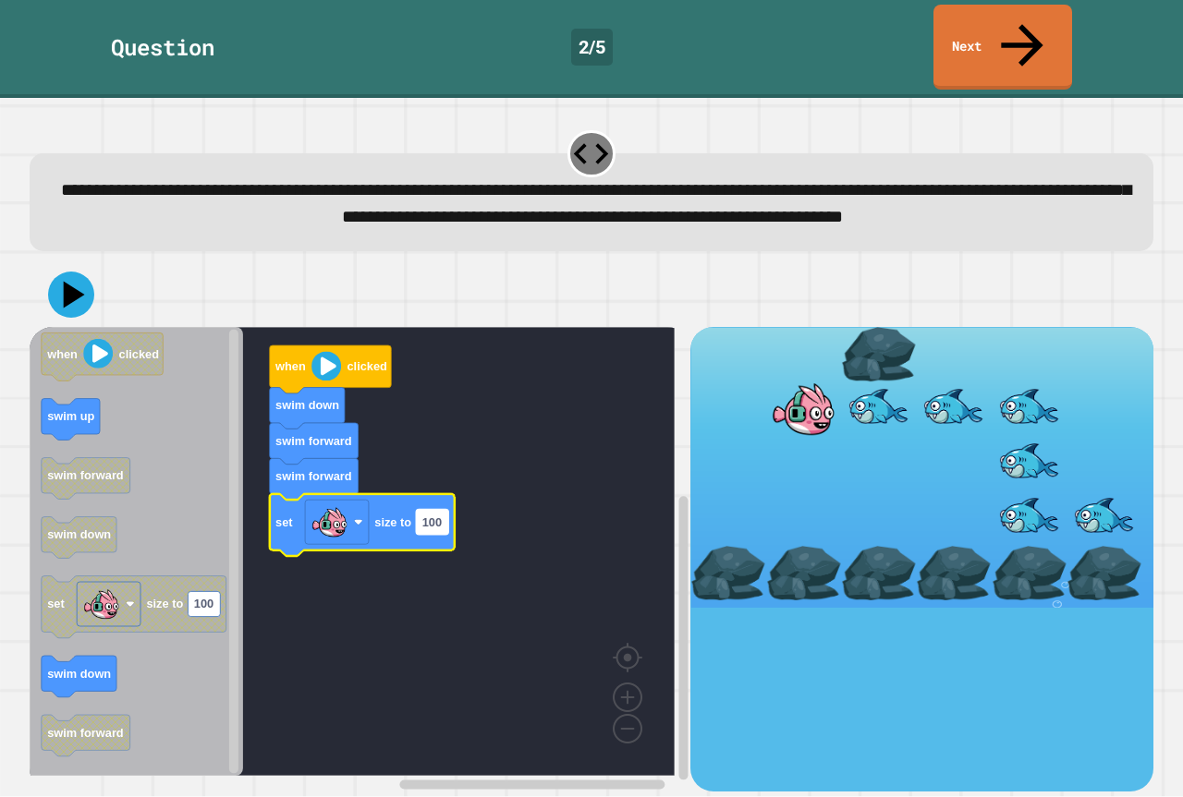
click at [428, 516] on text "100" at bounding box center [431, 523] width 19 height 14
type input "*"
type input "**********"
click at [86, 282] on icon at bounding box center [70, 295] width 53 height 53
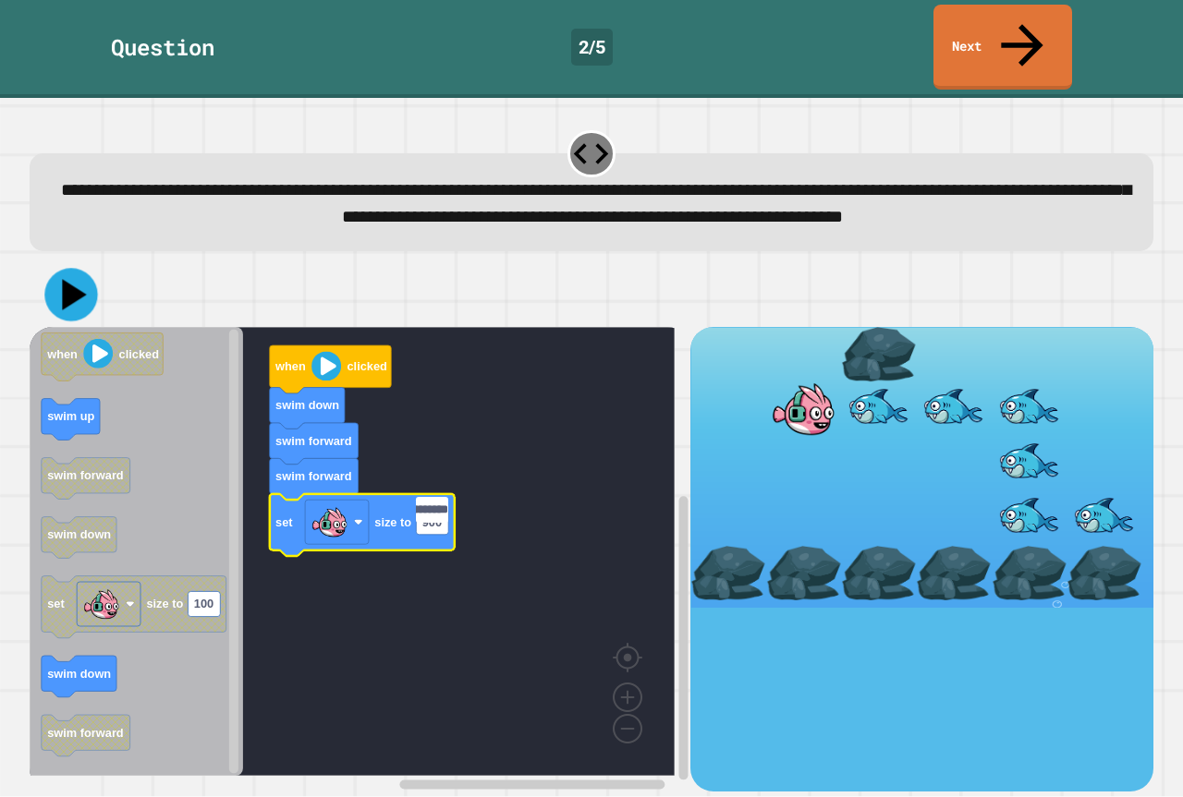
scroll to position [0, 0]
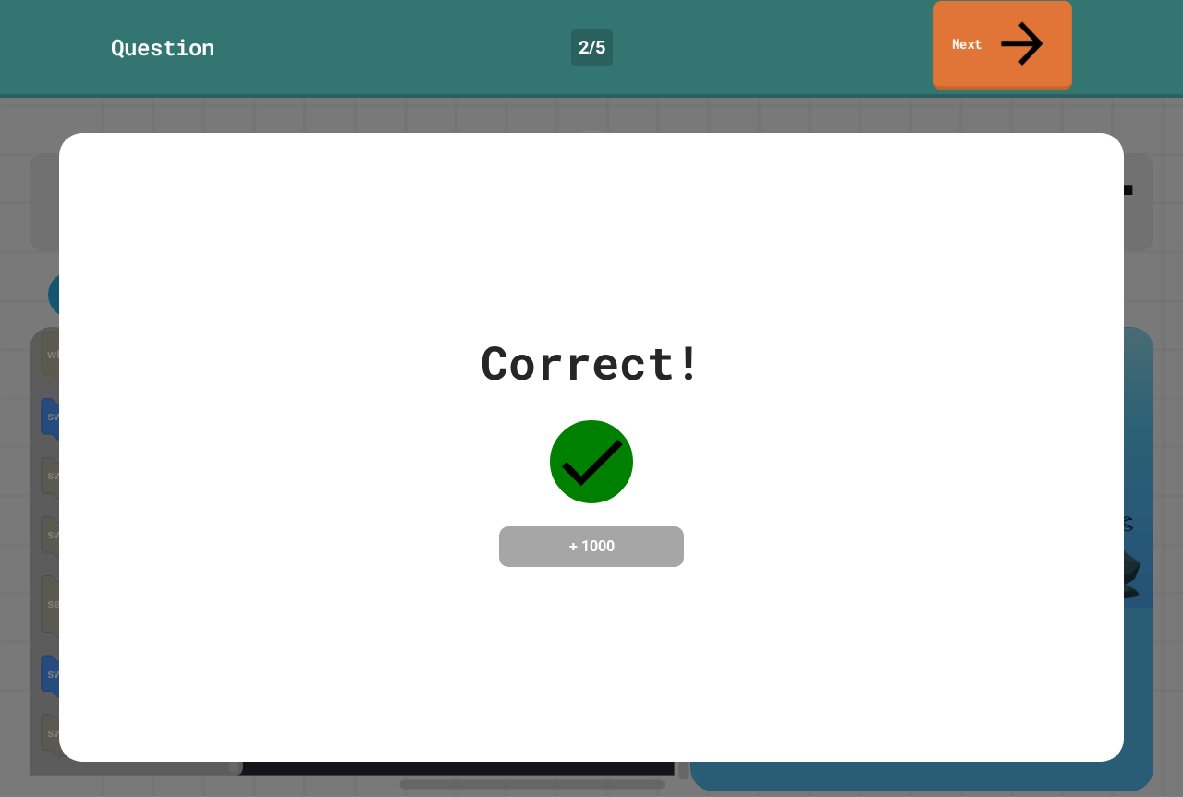
click at [995, 38] on link "Next" at bounding box center [1002, 46] width 139 height 90
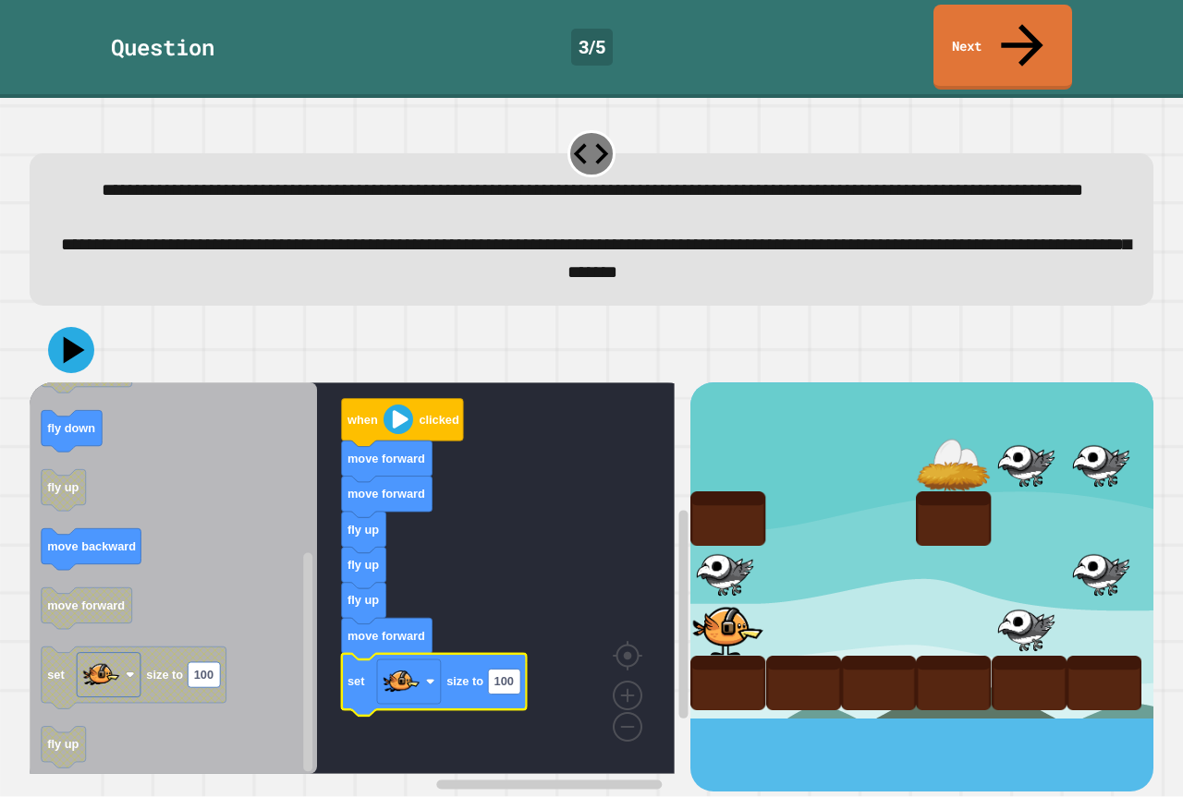
click at [525, 681] on icon "Blockly Workspace" at bounding box center [434, 685] width 185 height 62
click at [512, 680] on rect "Blockly Workspace" at bounding box center [504, 681] width 32 height 25
type input "*"
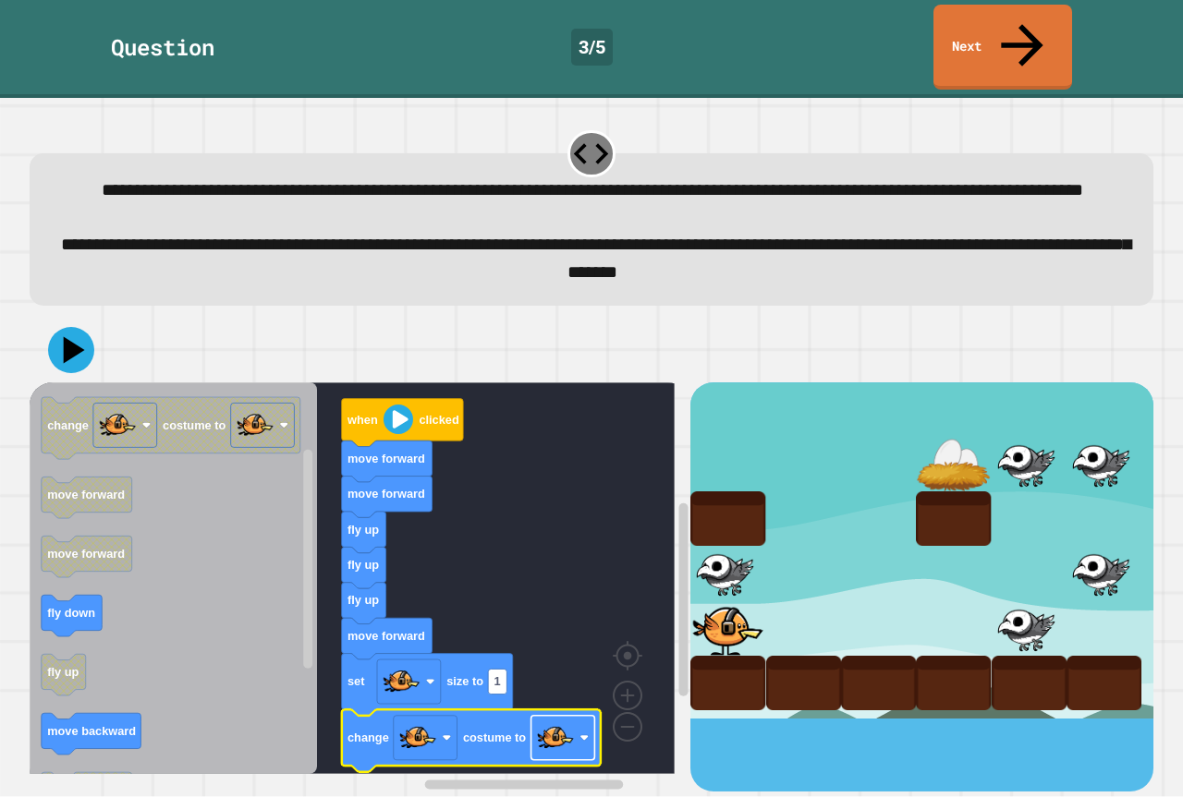
click at [540, 736] on image "Blockly Workspace" at bounding box center [555, 738] width 37 height 37
click at [75, 338] on icon at bounding box center [75, 351] width 26 height 32
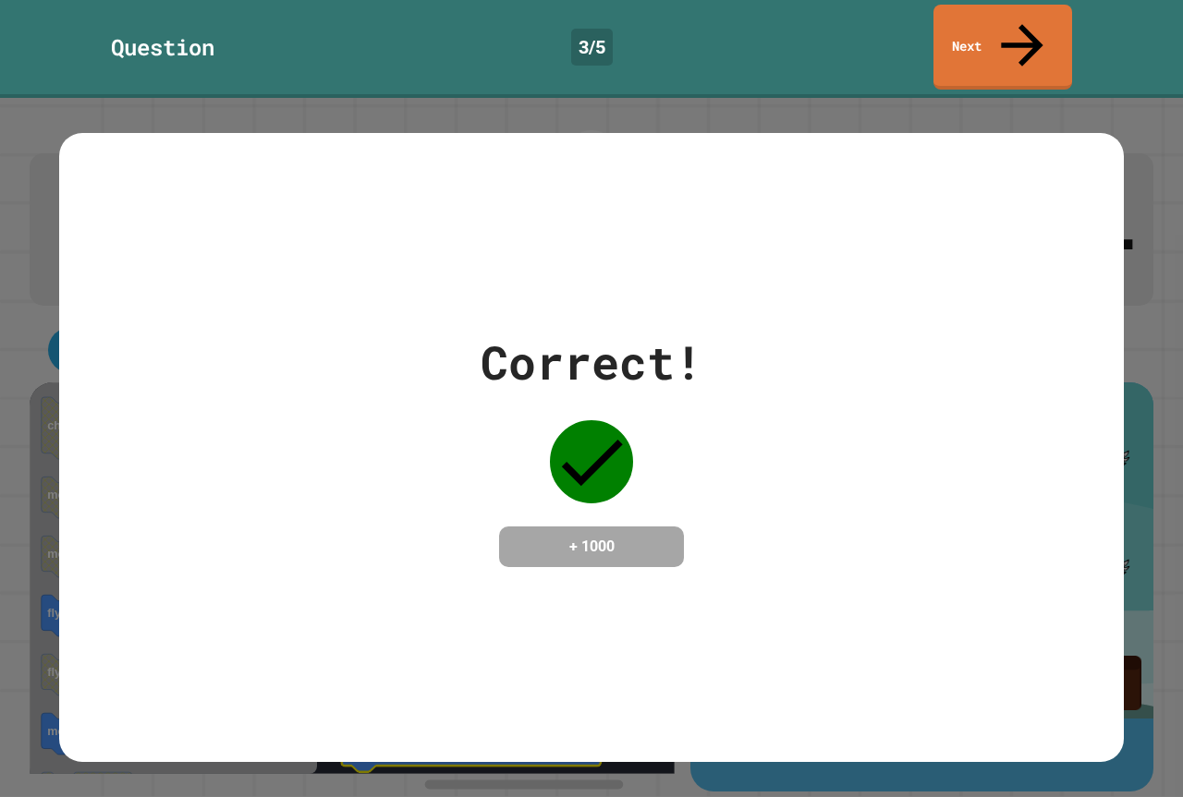
click at [943, 41] on link "Next" at bounding box center [1002, 47] width 139 height 85
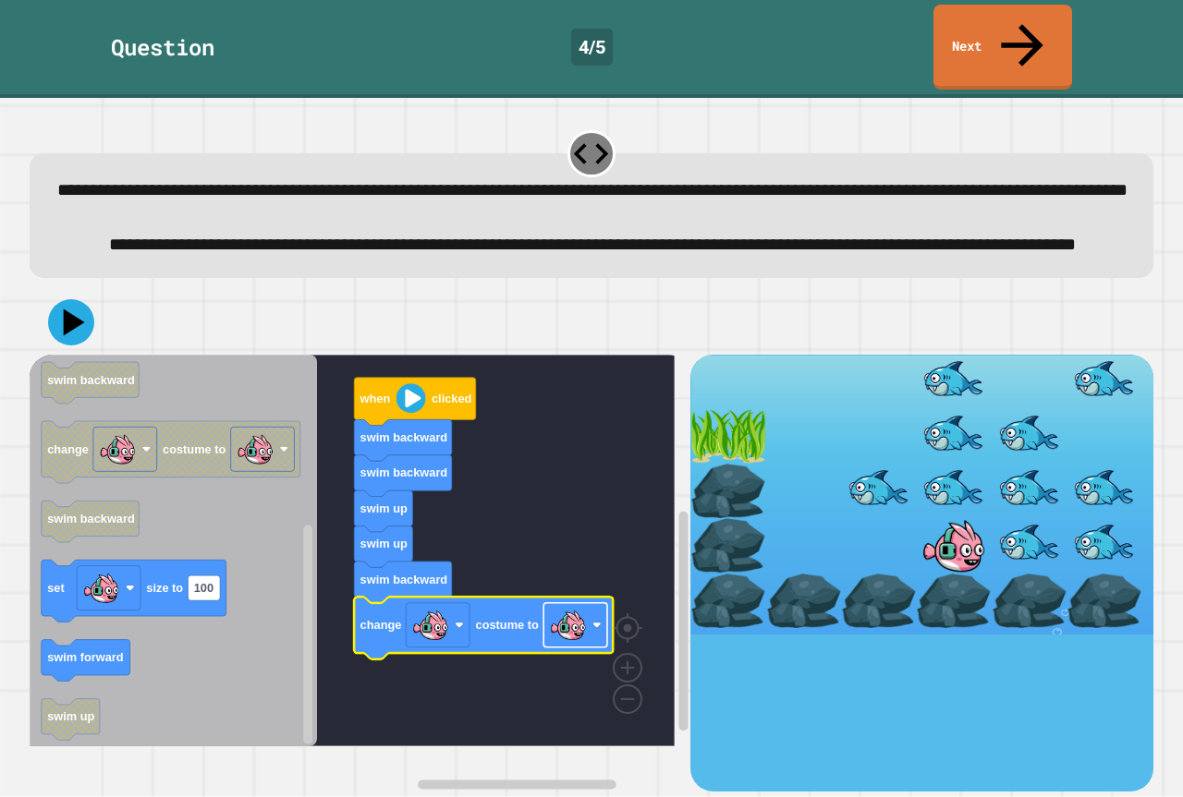
click at [568, 644] on image "Blockly Workspace" at bounding box center [568, 625] width 37 height 37
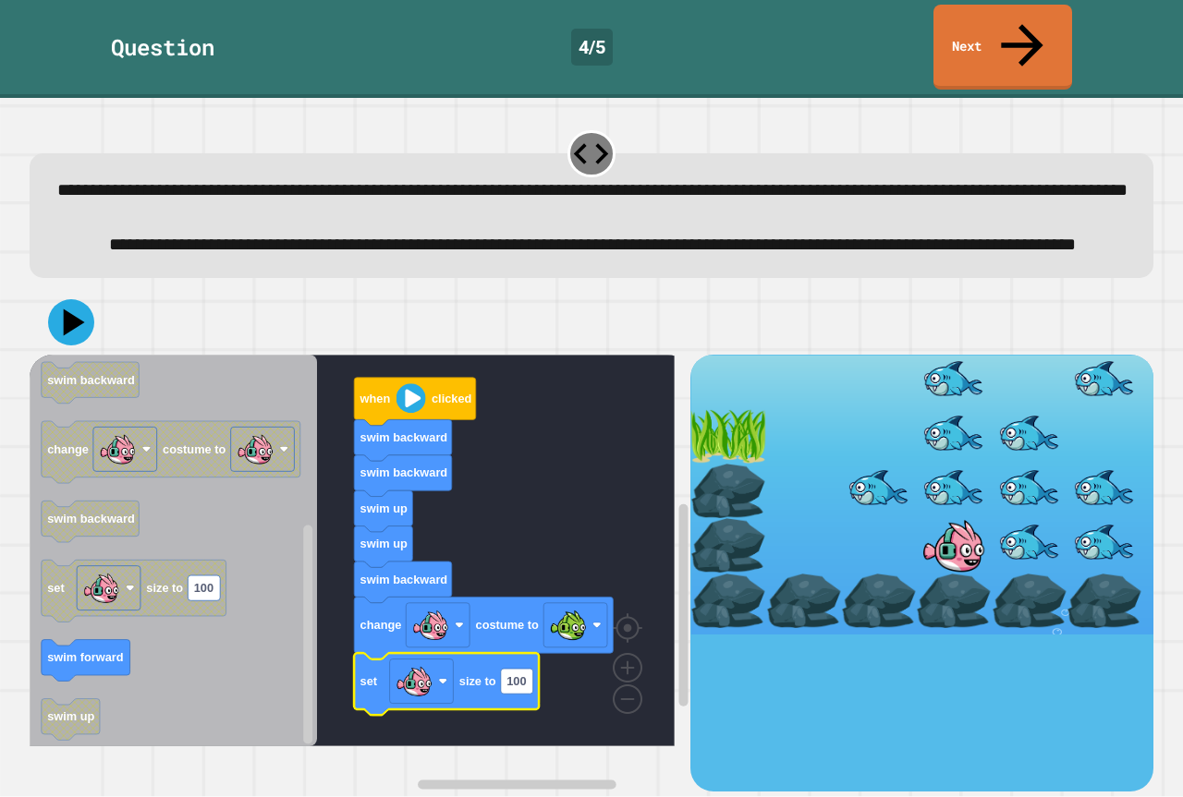
click at [511, 688] on text "100" at bounding box center [515, 682] width 19 height 14
type input "*"
click at [67, 336] on icon at bounding box center [75, 323] width 26 height 32
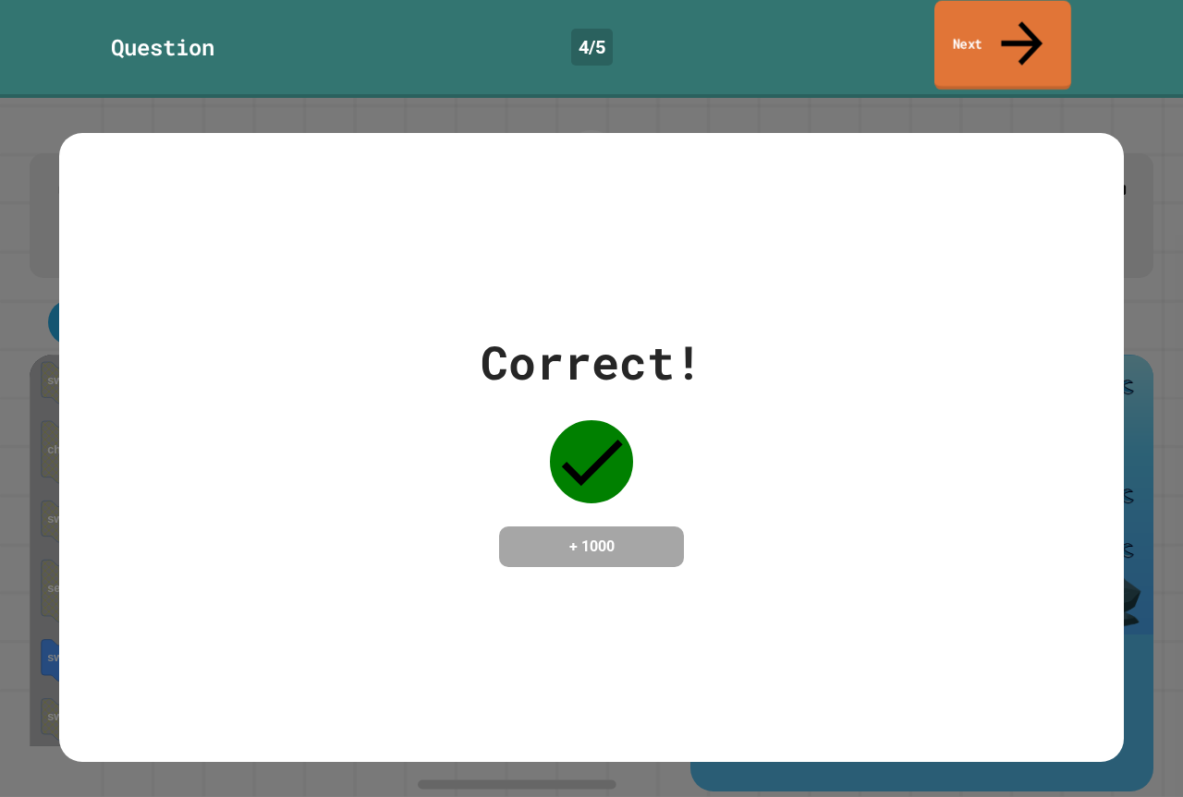
click at [977, 35] on link "Next" at bounding box center [1002, 46] width 137 height 90
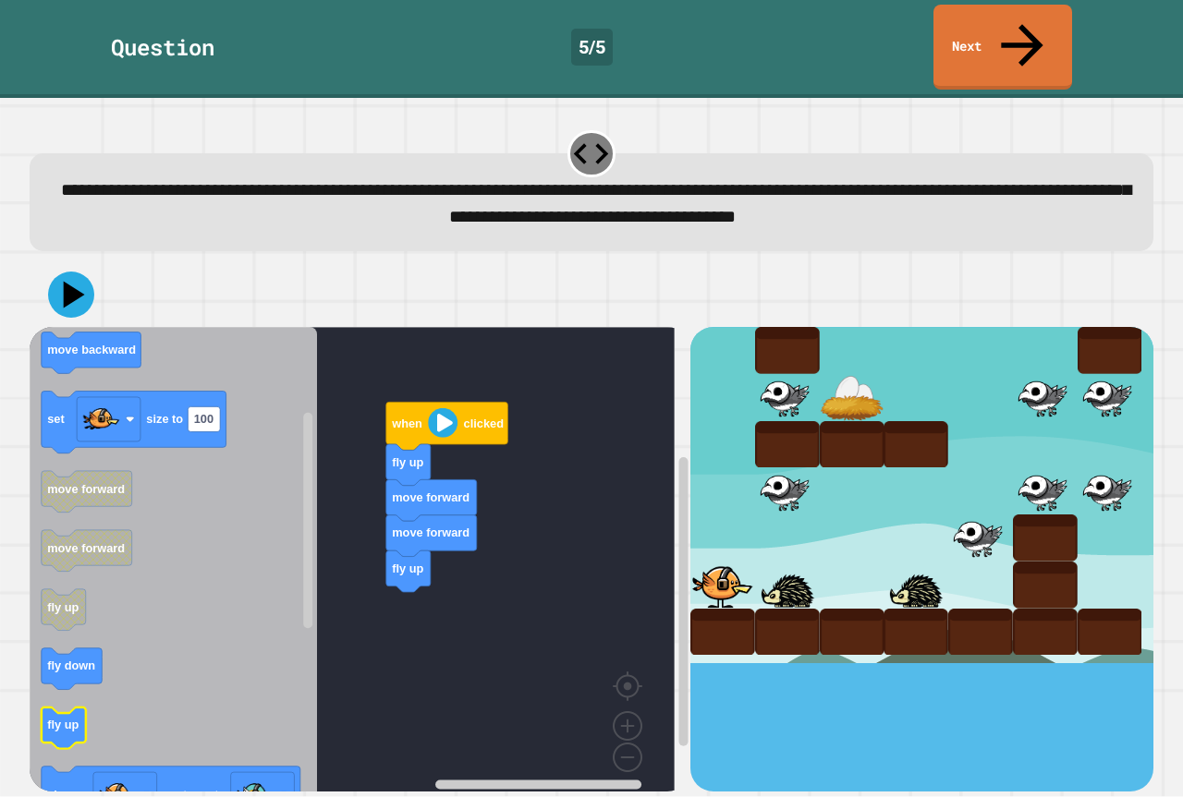
click at [79, 708] on icon "Blockly Workspace" at bounding box center [64, 729] width 44 height 42
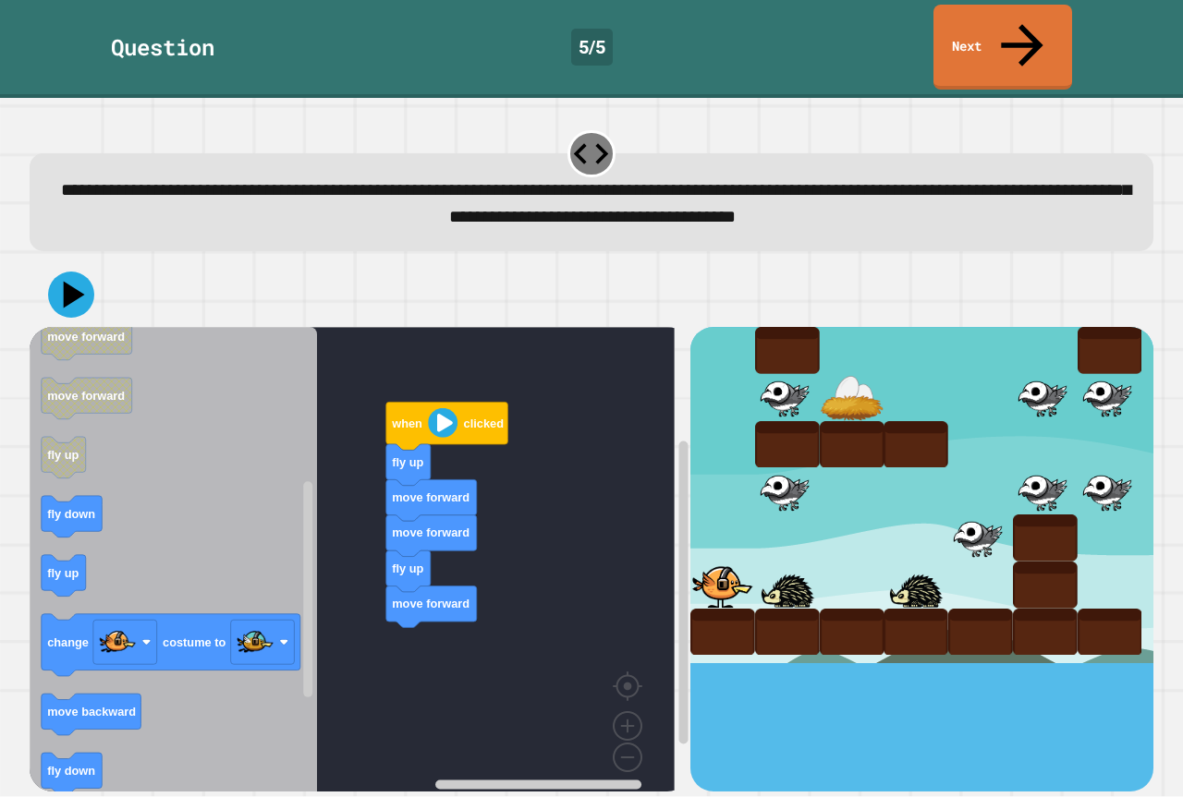
click at [316, 526] on icon "when clicked fly down fly up move backward set size to 100 move forward move fo…" at bounding box center [173, 566] width 287 height 478
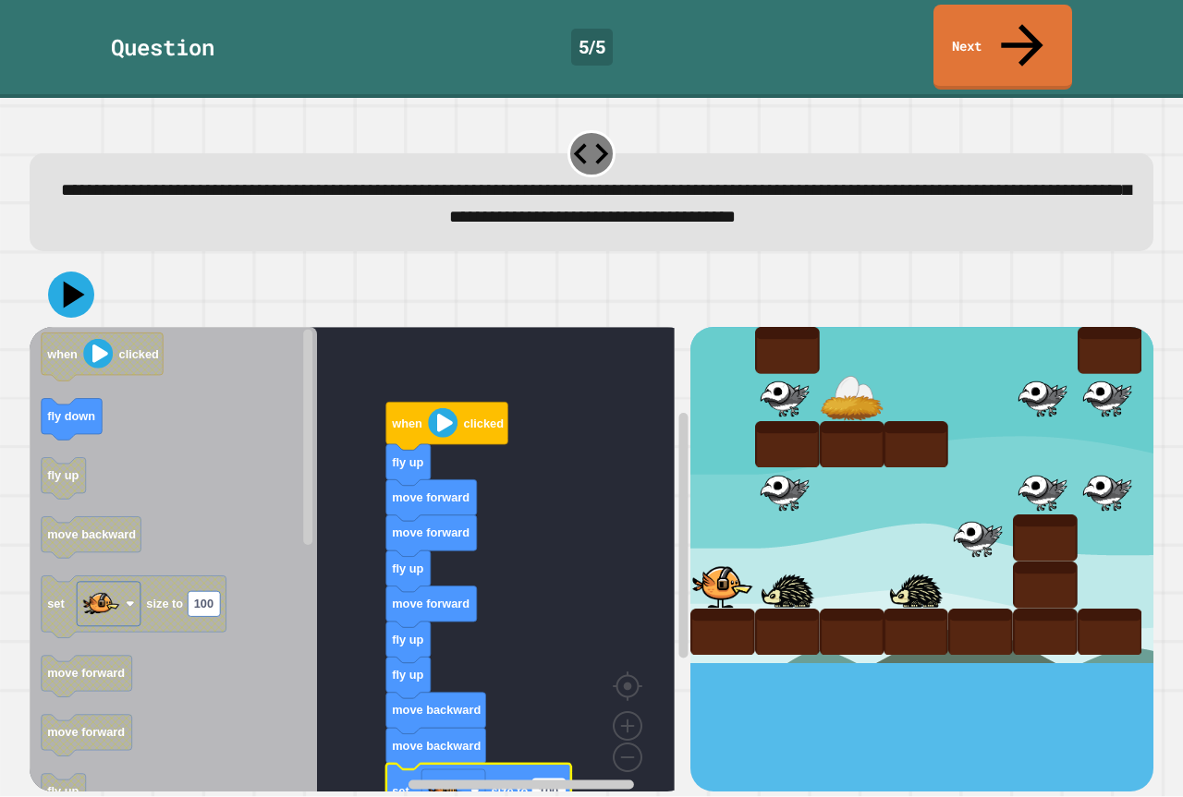
click at [547, 785] on text "100" at bounding box center [548, 792] width 19 height 14
type input "*"
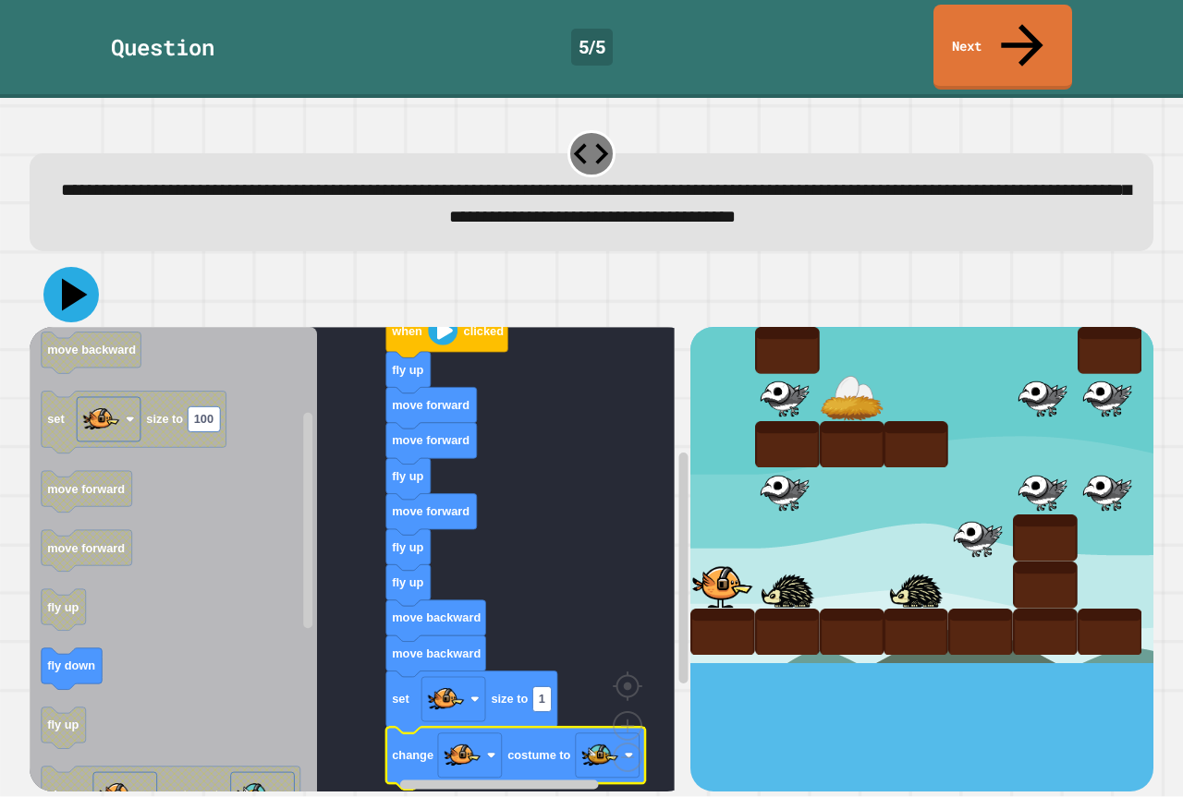
drag, startPoint x: 59, startPoint y: 270, endPoint x: 88, endPoint y: 274, distance: 28.9
click at [59, 267] on icon at bounding box center [70, 294] width 55 height 55
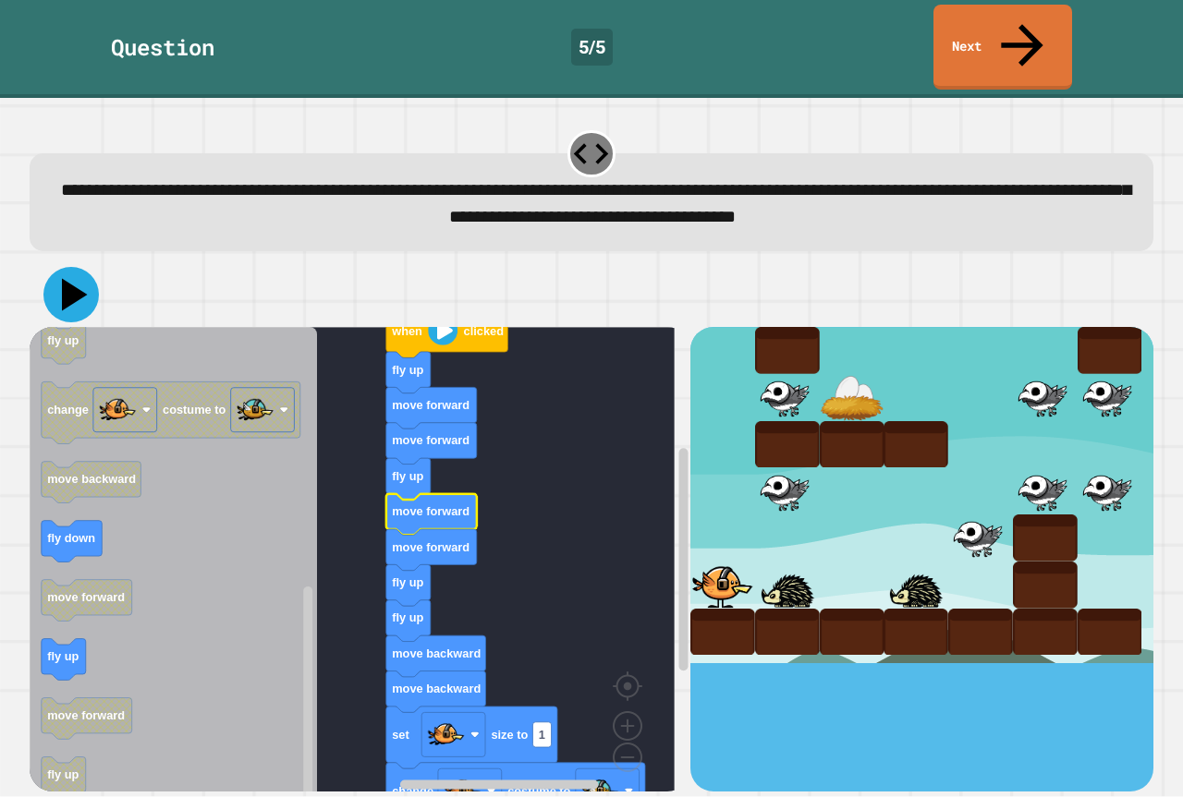
click at [86, 267] on icon at bounding box center [70, 294] width 55 height 55
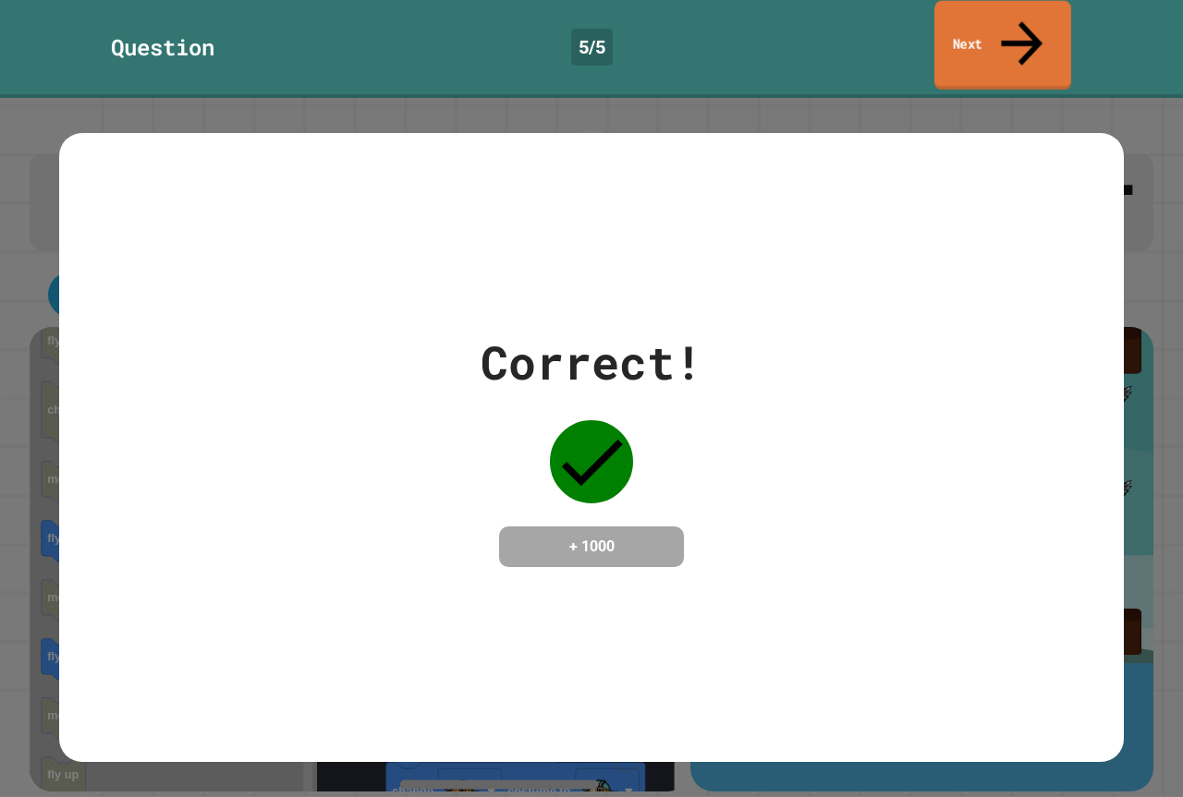
click at [983, 20] on link "Next" at bounding box center [1002, 46] width 137 height 90
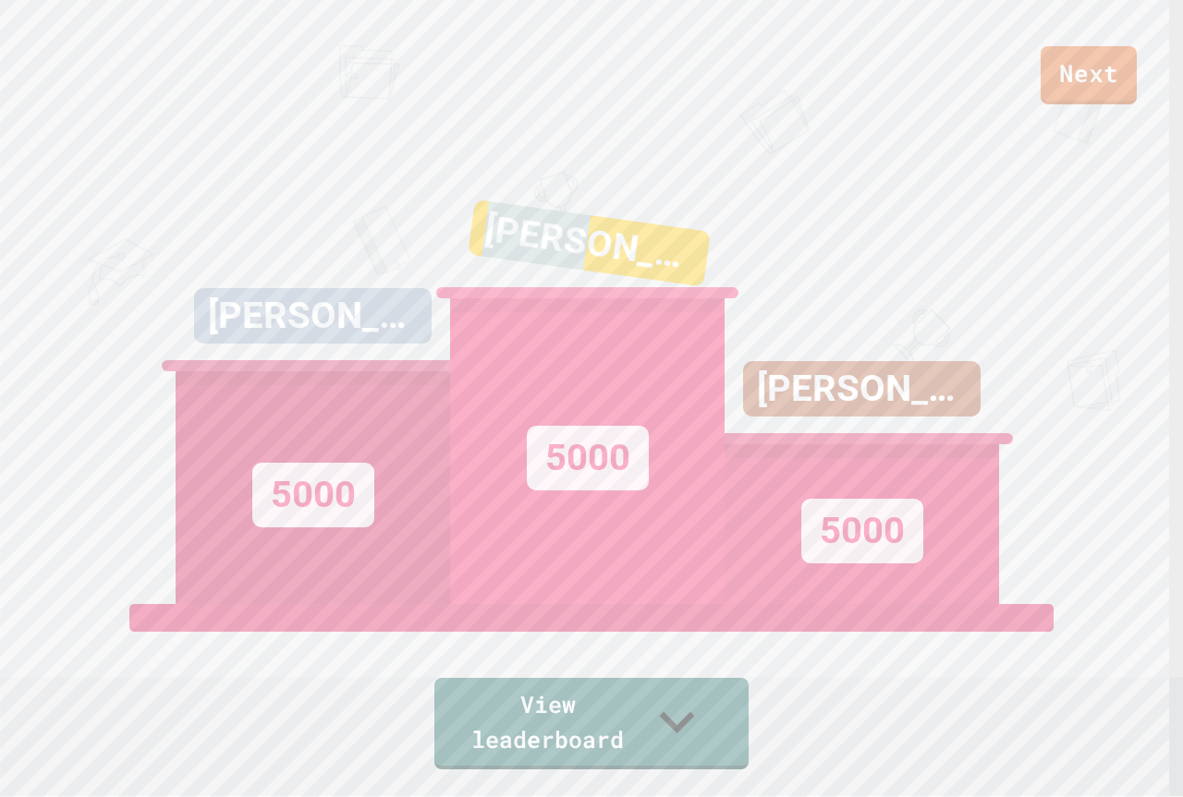
drag, startPoint x: 629, startPoint y: 270, endPoint x: 515, endPoint y: 296, distance: 117.5
click at [515, 286] on div "[PERSON_NAME]" at bounding box center [589, 243] width 243 height 87
click at [611, 186] on div "AIDEN 5000" at bounding box center [587, 373] width 274 height 462
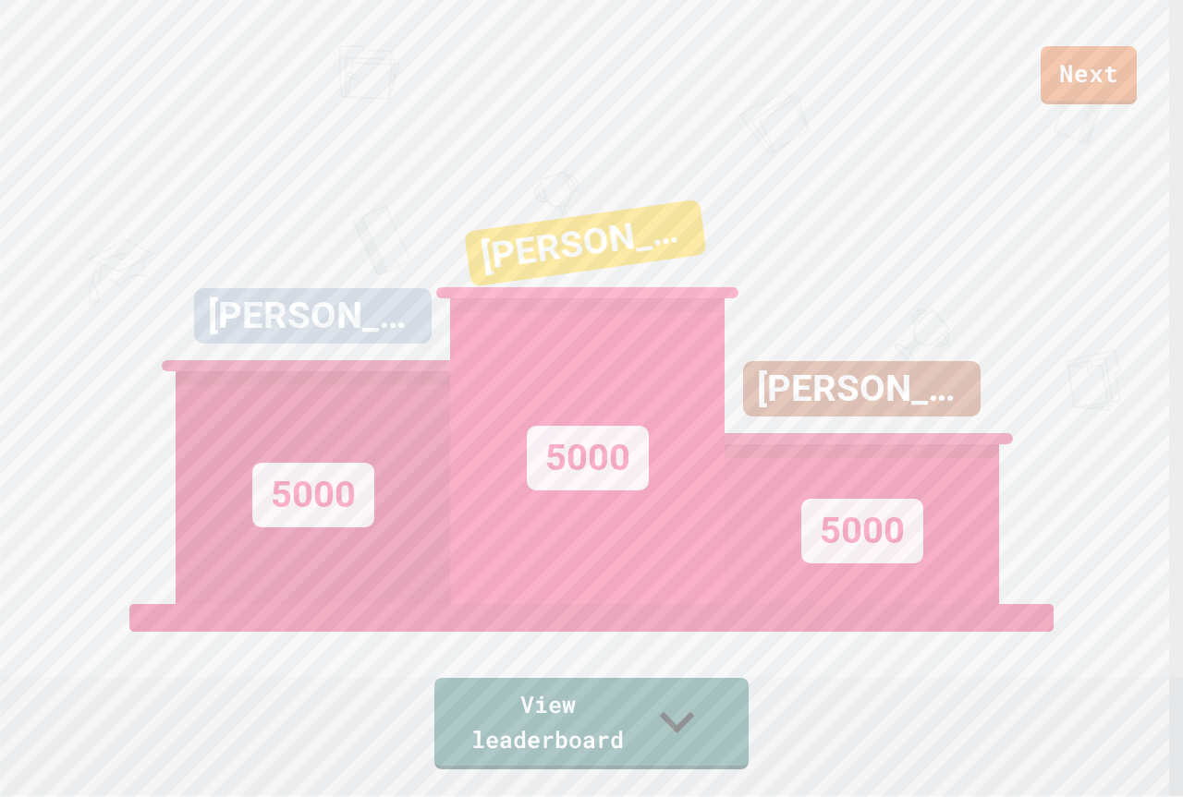
click at [1057, 391] on div "Next [PERSON_NAME] 5000 AIDEN 5000 [PERSON_NAME] 5000 View leaderboard" at bounding box center [591, 398] width 1183 height 797
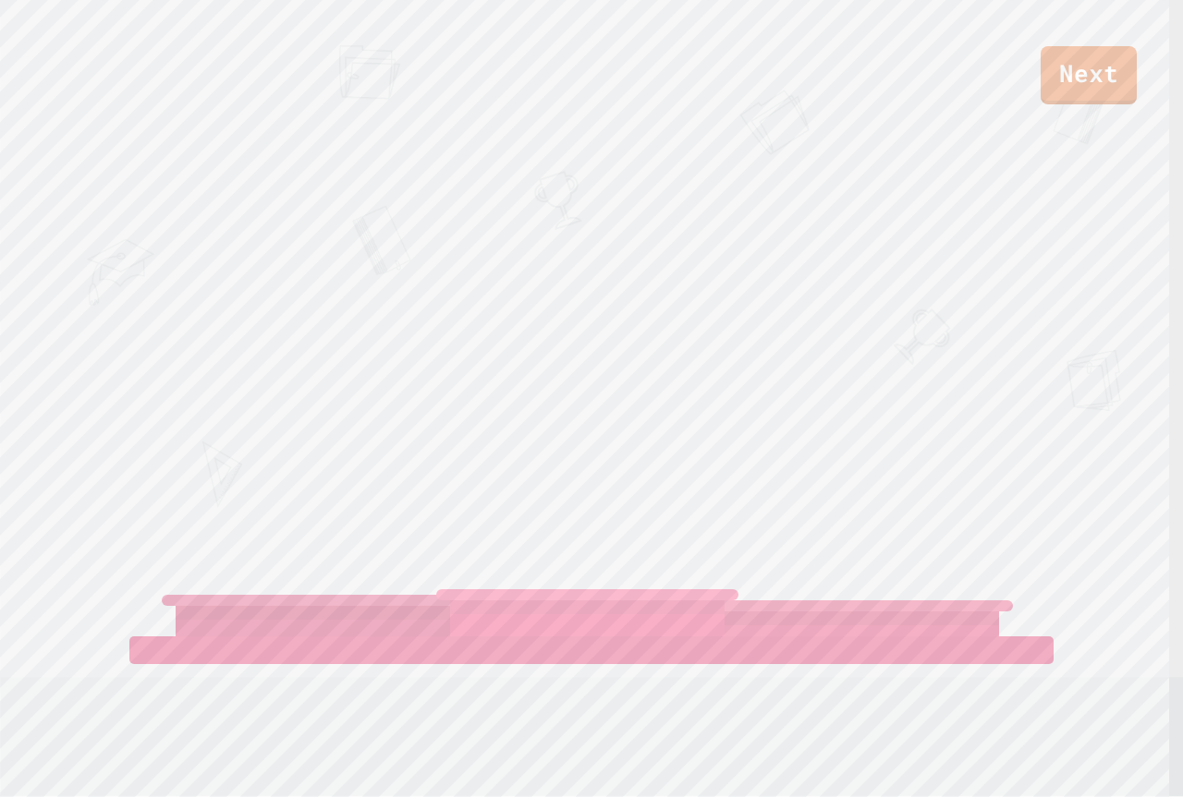
click at [571, 91] on div "Next" at bounding box center [591, 52] width 1183 height 104
